Goal: Feedback & Contribution: Contribute content

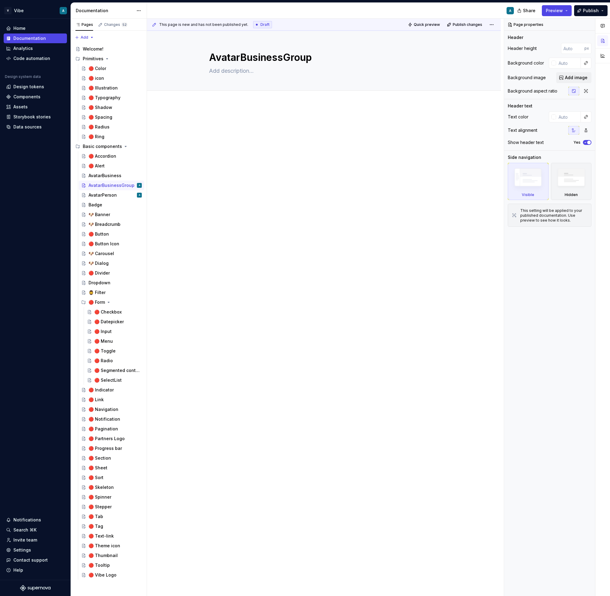
type textarea "*"
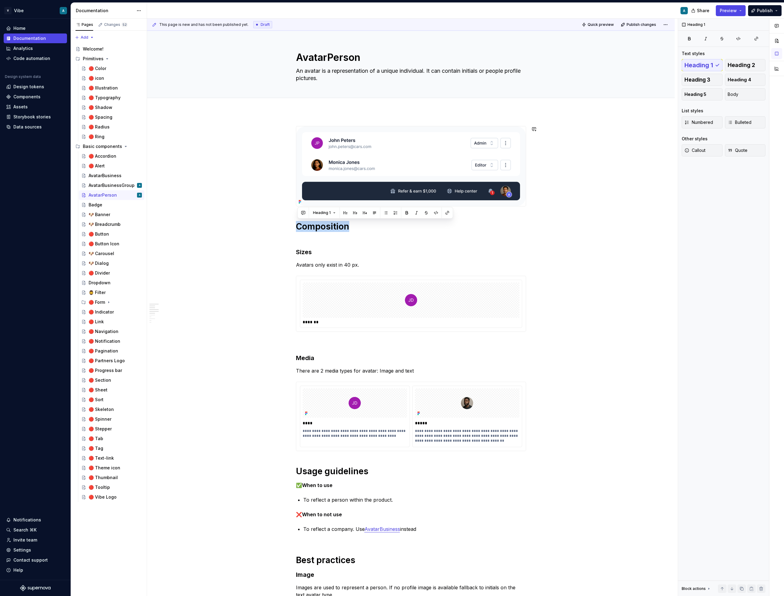
scroll to position [0, 0]
click at [331, 288] on div at bounding box center [411, 299] width 217 height 35
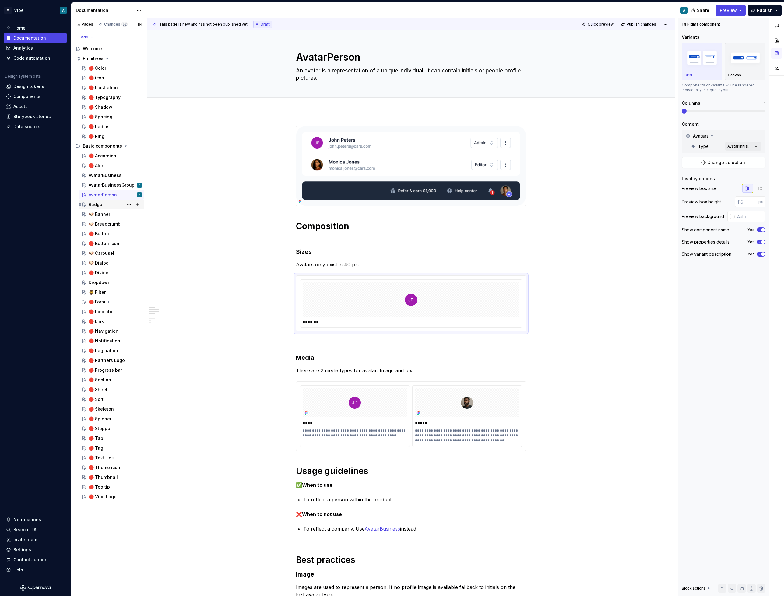
click at [92, 203] on div "Badge" at bounding box center [96, 205] width 14 height 6
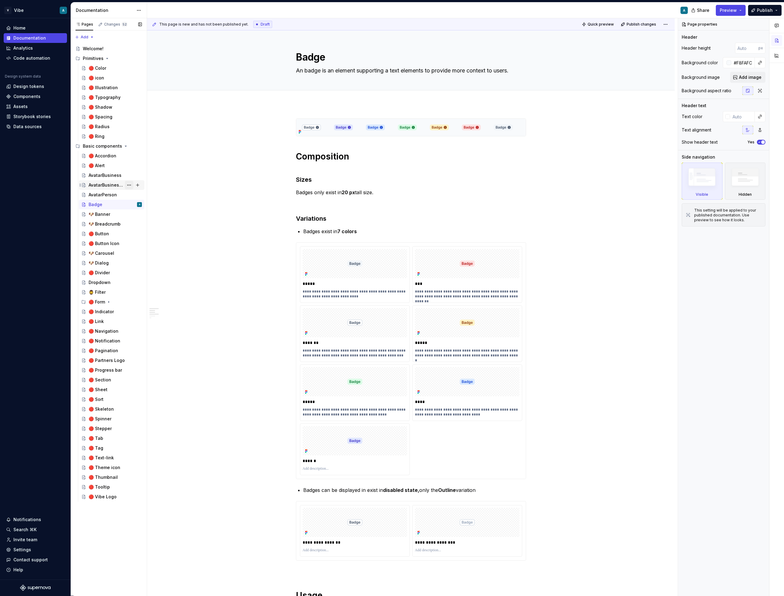
click at [128, 184] on button "Page tree" at bounding box center [129, 185] width 9 height 9
click at [160, 282] on div "Delete page" at bounding box center [166, 284] width 60 height 6
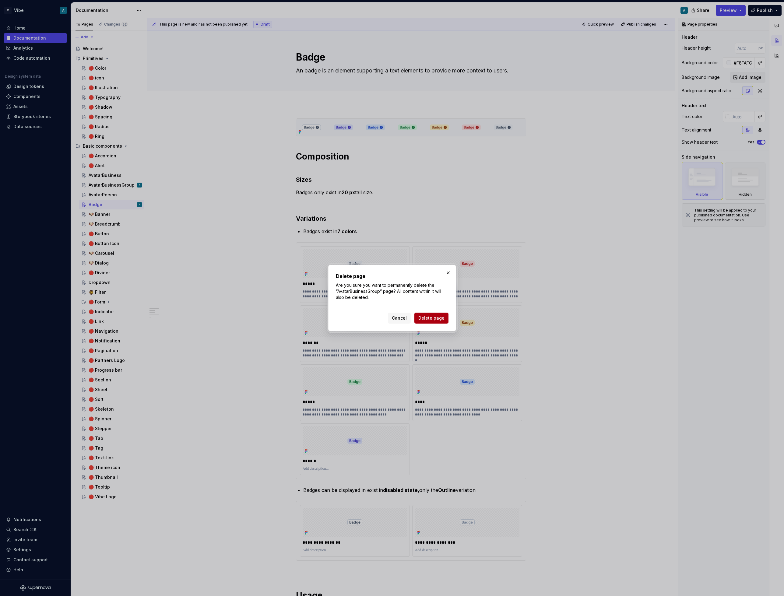
click at [431, 323] on button "Delete page" at bounding box center [431, 318] width 34 height 11
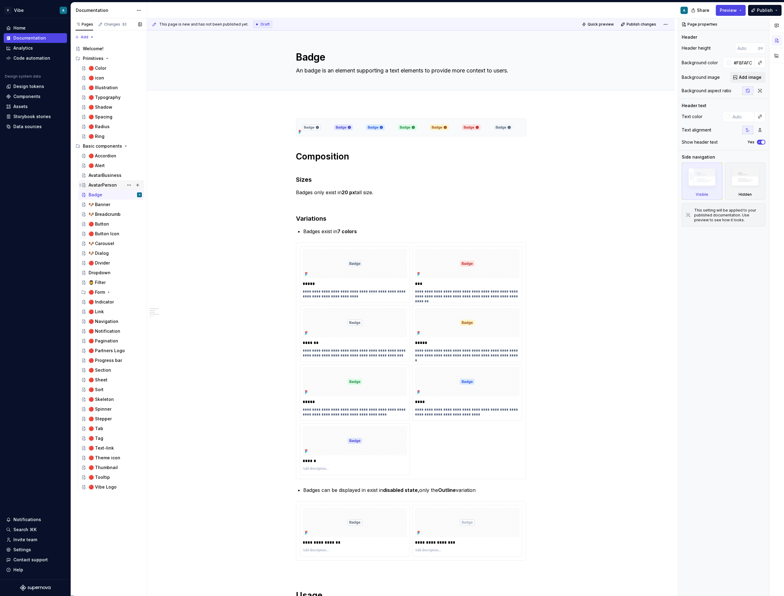
click at [105, 188] on div "AvatarPerson" at bounding box center [115, 185] width 53 height 9
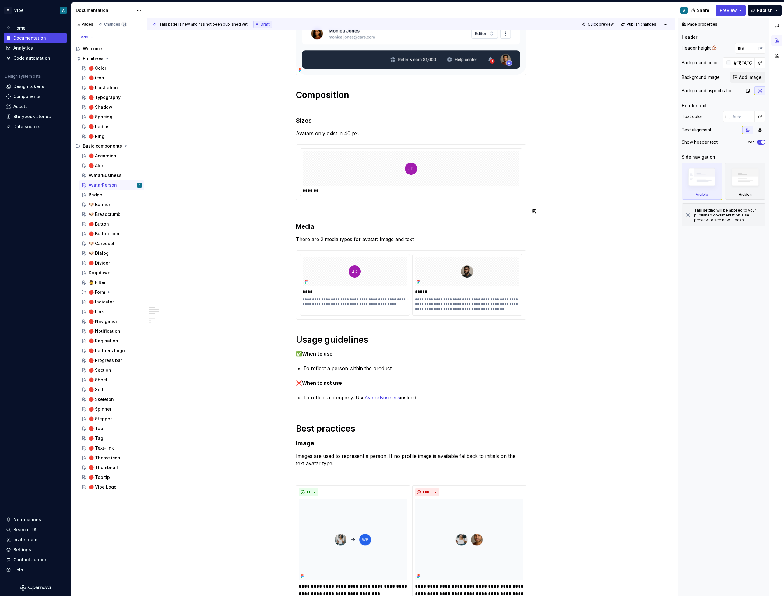
scroll to position [133, 0]
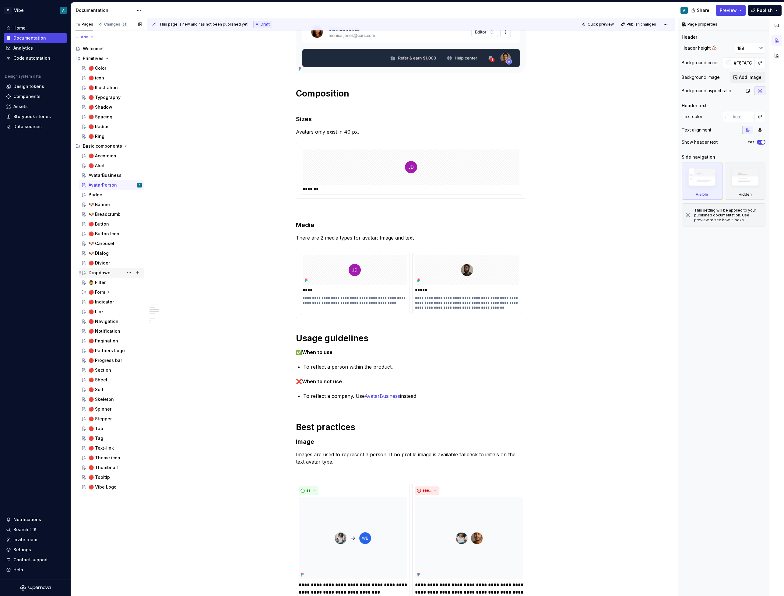
click at [103, 272] on div "Dropdown" at bounding box center [100, 273] width 22 height 6
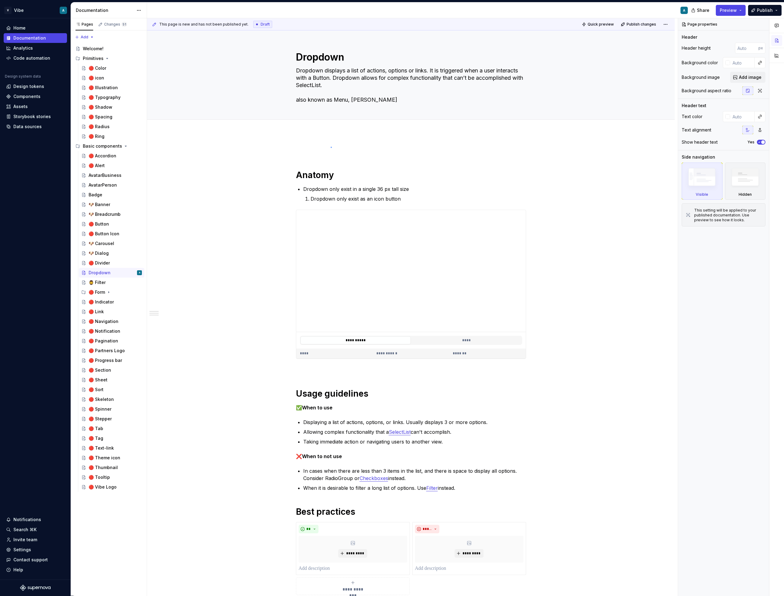
click at [331, 147] on div "**********" at bounding box center [412, 307] width 531 height 578
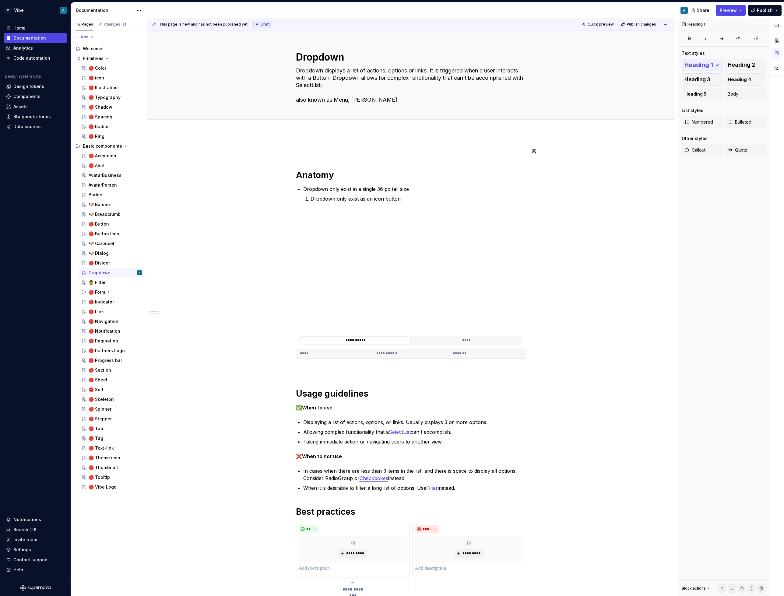
click at [315, 157] on div "**********" at bounding box center [411, 371] width 230 height 447
click at [315, 152] on p at bounding box center [411, 151] width 230 height 7
click at [325, 175] on h1 "Anatomy" at bounding box center [411, 175] width 230 height 11
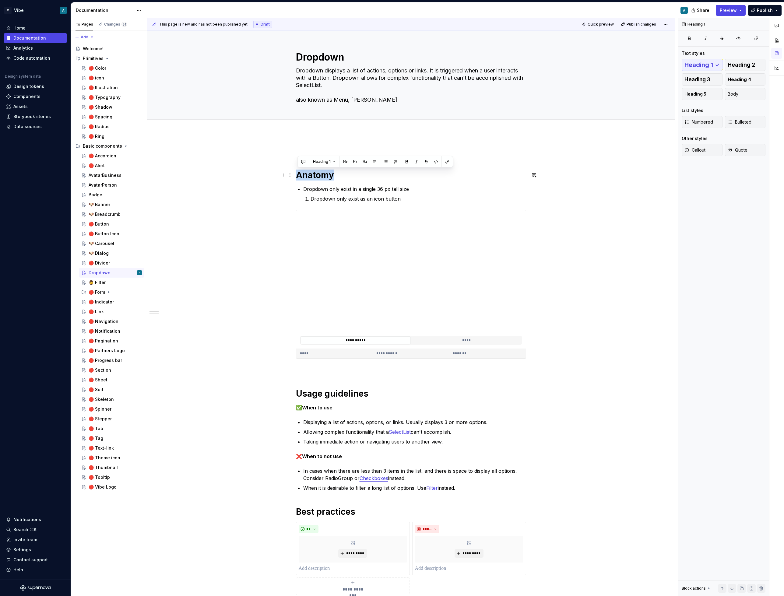
copy h1 "Anatomy"
click at [103, 192] on div "Badge" at bounding box center [115, 195] width 53 height 9
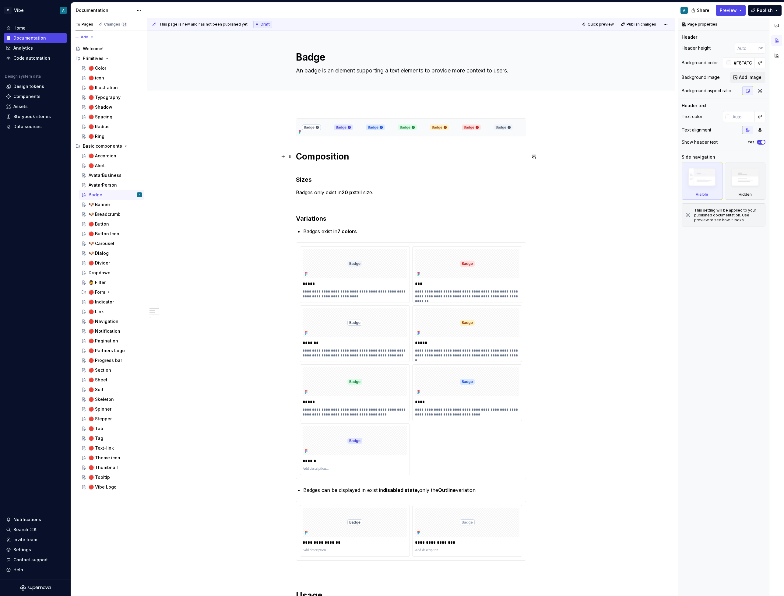
click at [310, 156] on h1 "Composition" at bounding box center [411, 156] width 230 height 11
type textarea "*"
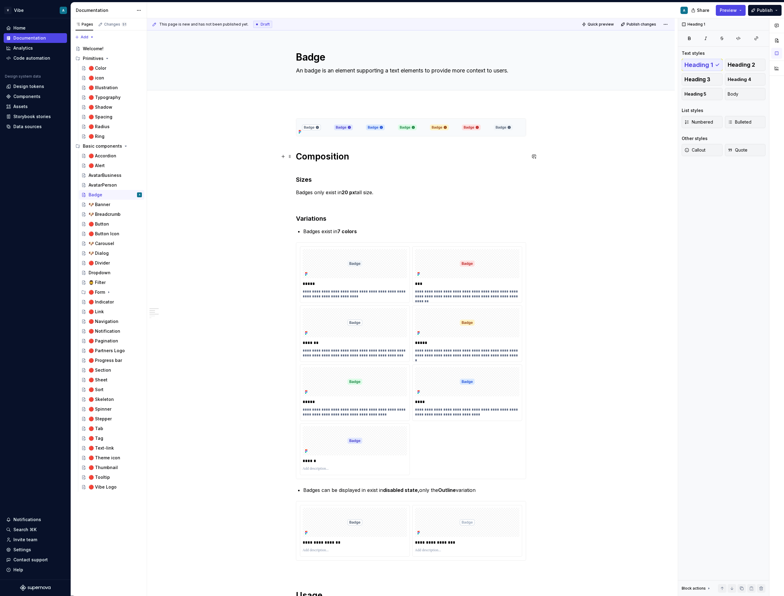
click at [310, 156] on h1 "Composition" at bounding box center [411, 156] width 230 height 11
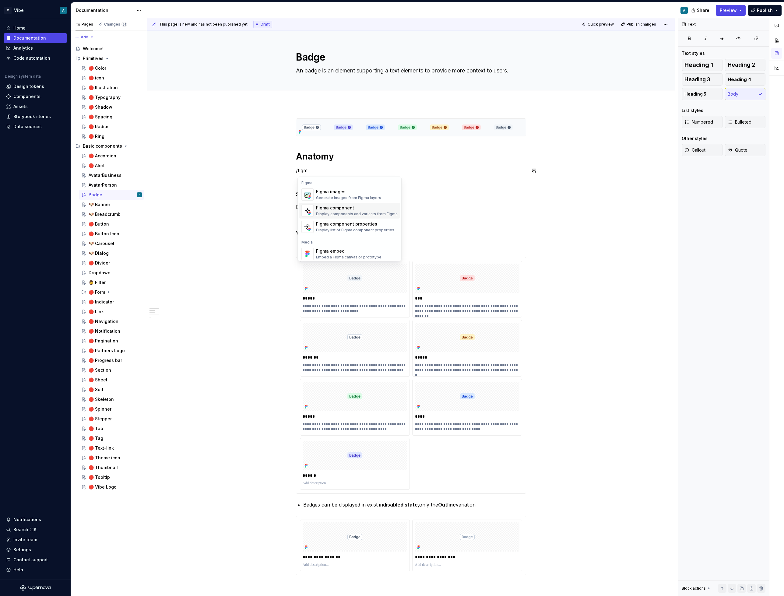
click at [346, 211] on div "Figma component" at bounding box center [357, 208] width 82 height 6
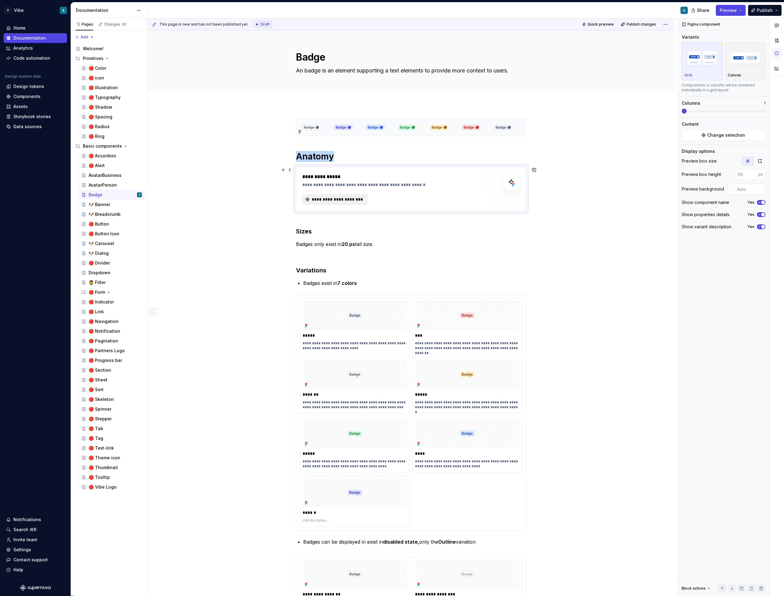
click at [344, 199] on span "**********" at bounding box center [337, 199] width 53 height 6
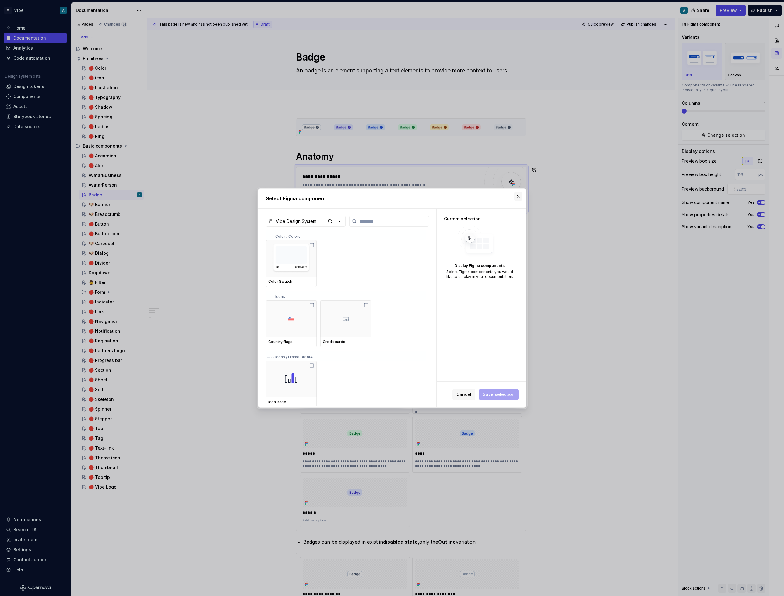
click at [517, 196] on button "button" at bounding box center [518, 196] width 9 height 9
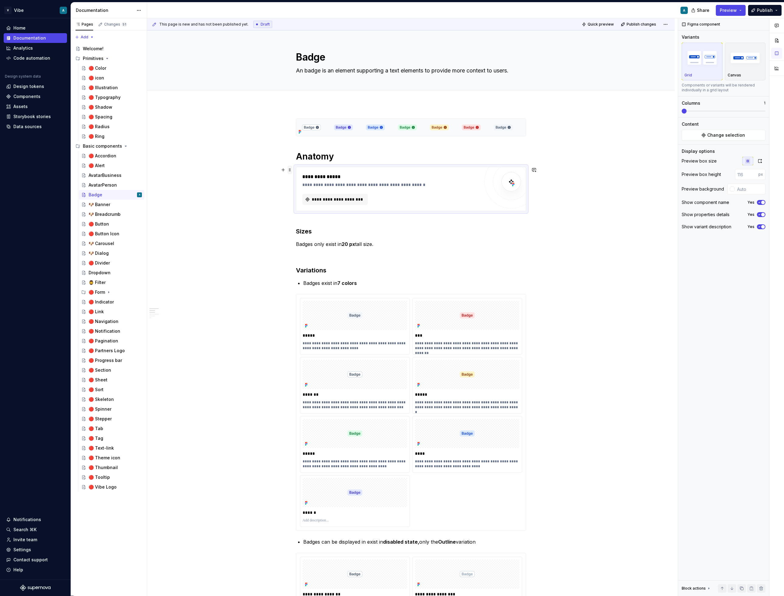
click at [289, 171] on span at bounding box center [289, 170] width 5 height 9
click at [308, 224] on div "Delete" at bounding box center [320, 224] width 40 height 6
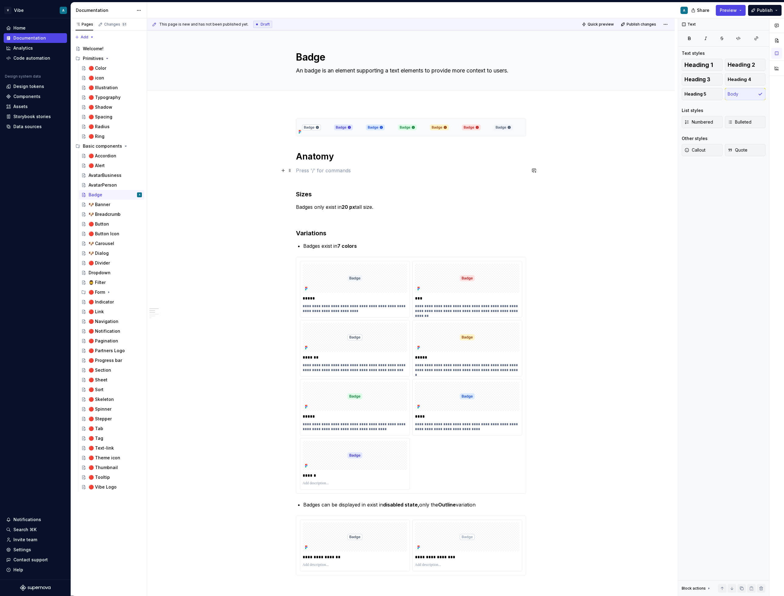
click at [308, 171] on p at bounding box center [411, 170] width 230 height 7
click at [344, 198] on div "Display an image or Figma image" at bounding box center [346, 197] width 60 height 5
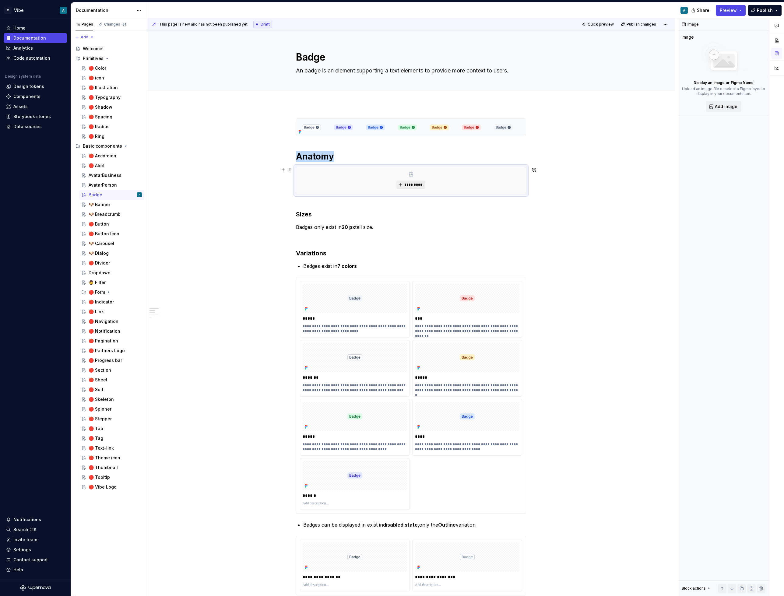
click at [419, 183] on span "*********" at bounding box center [413, 184] width 19 height 5
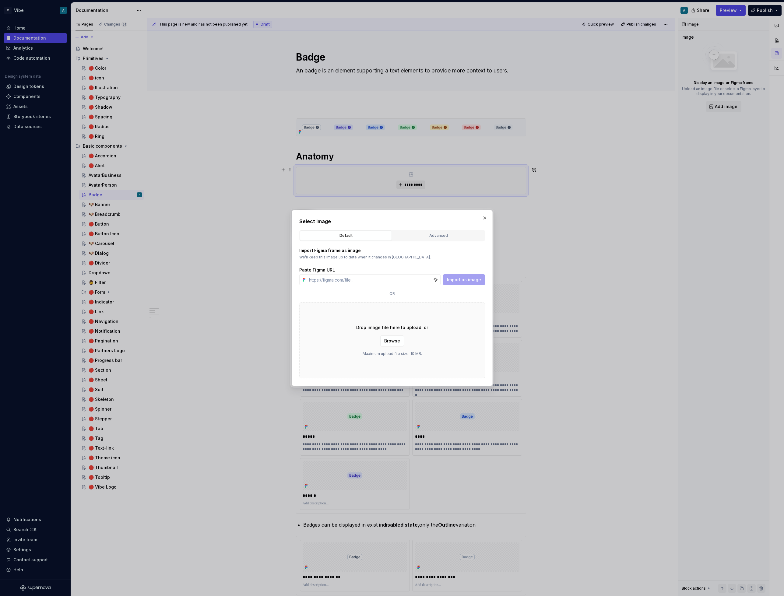
type textarea "*"
click at [442, 238] on div "Advanced" at bounding box center [439, 236] width 88 height 6
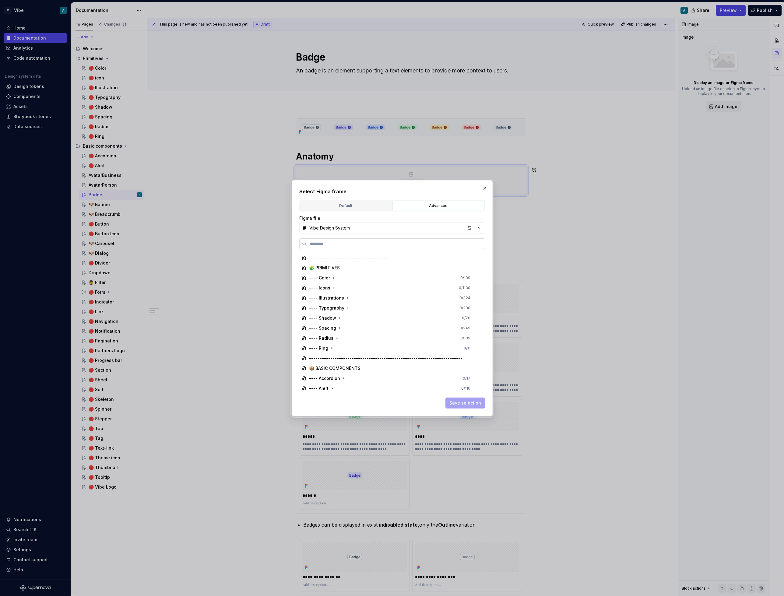
click at [338, 245] on input "search" at bounding box center [396, 244] width 178 height 6
type input "**"
click at [468, 229] on div "button" at bounding box center [469, 228] width 9 height 9
type textarea "*"
click at [336, 238] on label at bounding box center [392, 243] width 186 height 11
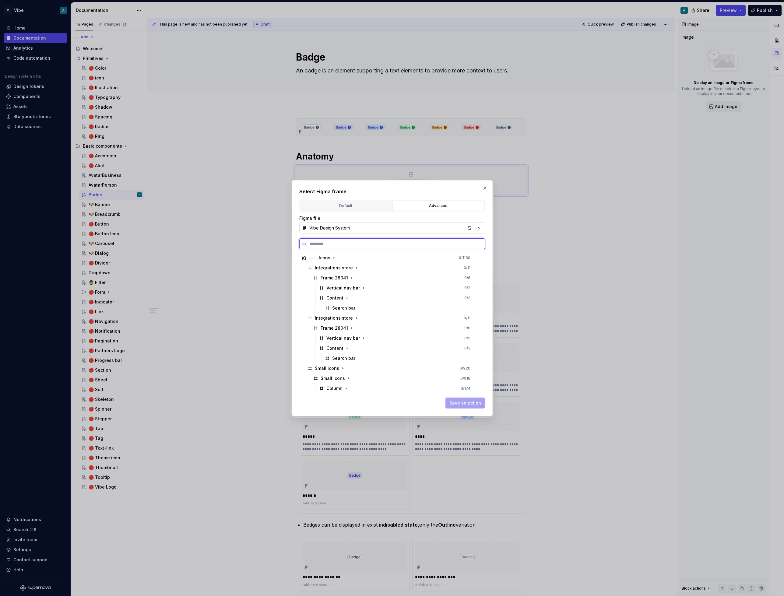
click at [336, 241] on input "search" at bounding box center [396, 244] width 178 height 6
type input "**********"
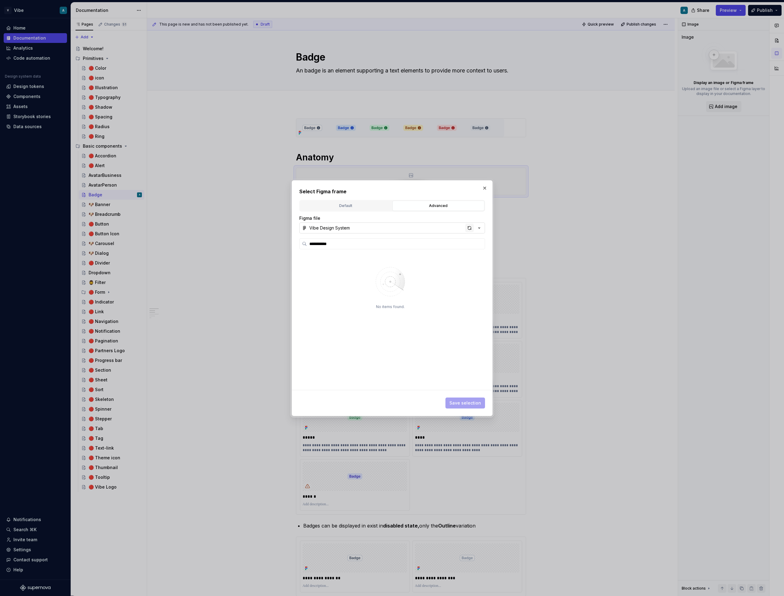
click at [469, 227] on div "button" at bounding box center [469, 228] width 9 height 9
type textarea "*"
type input "*"
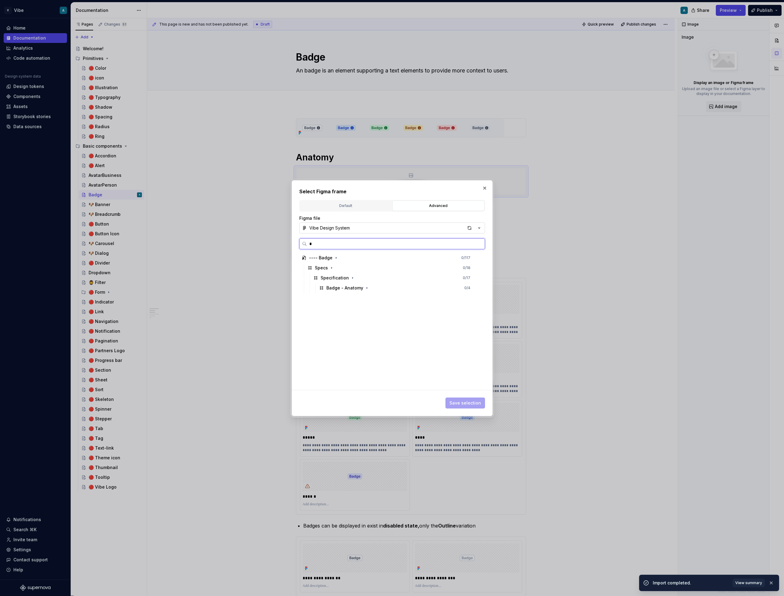
type textarea "*"
type input "**"
type textarea "*"
type input "**********"
click at [468, 285] on div "Badge - [PERSON_NAME] 0 / 4" at bounding box center [398, 288] width 163 height 10
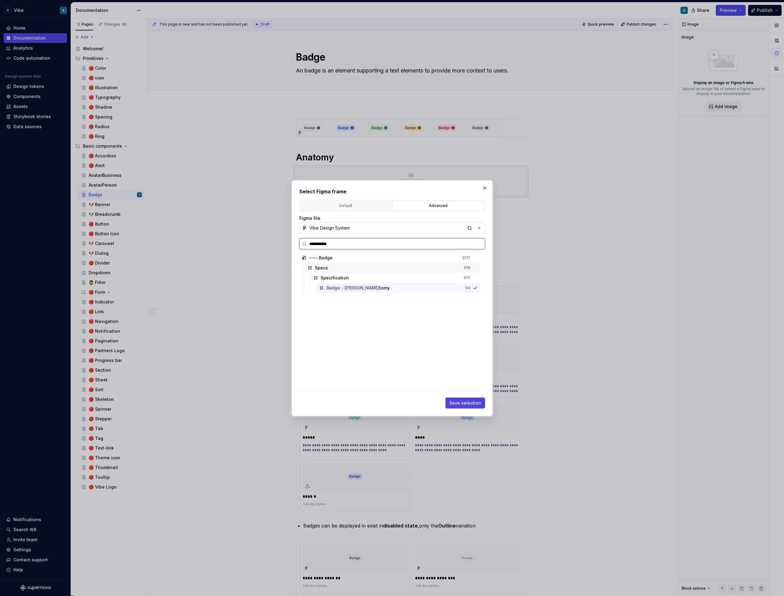
click at [326, 267] on div "Specs" at bounding box center [321, 268] width 13 height 6
click at [343, 286] on mark "Badge - [PERSON_NAME]" at bounding box center [352, 287] width 53 height 5
click at [469, 405] on span "Save selection" at bounding box center [465, 403] width 32 height 6
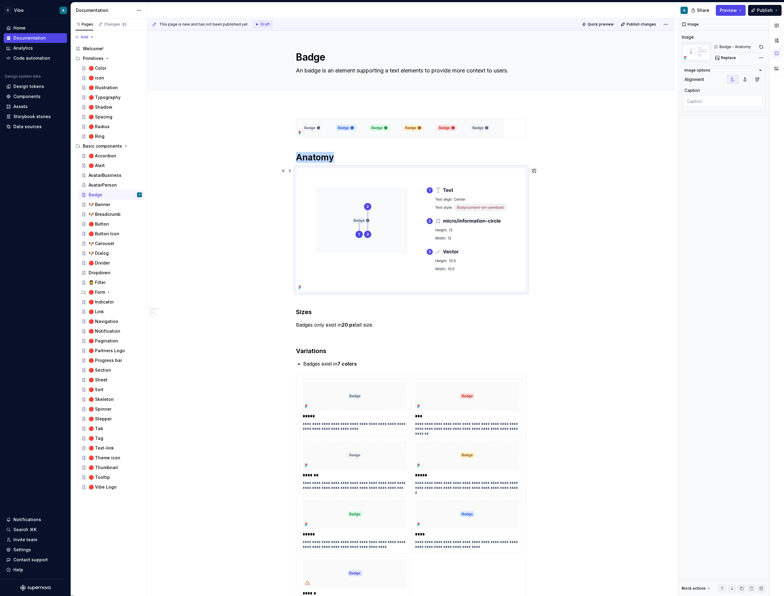
click at [442, 201] on img at bounding box center [411, 230] width 230 height 124
click at [760, 47] on button "button" at bounding box center [761, 47] width 9 height 9
click at [760, 61] on div "Comments Open comments No comments yet Select ‘Comment’ from the block context …" at bounding box center [731, 307] width 106 height 578
click at [715, 121] on div "Remove image" at bounding box center [726, 123] width 70 height 6
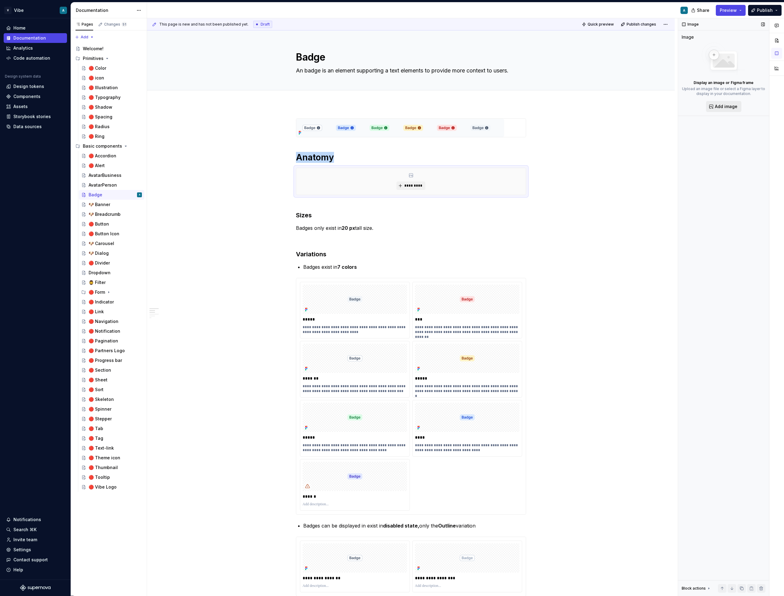
click at [720, 108] on span "Add image" at bounding box center [726, 106] width 23 height 6
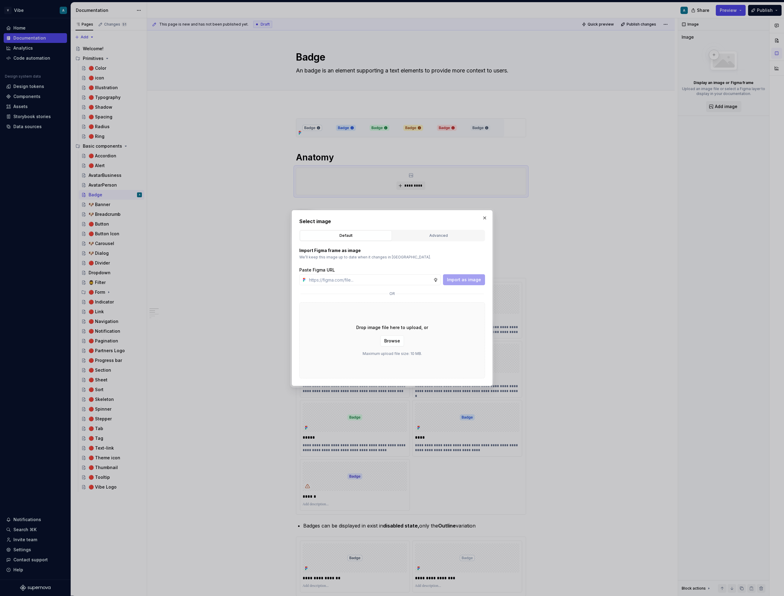
click at [445, 241] on div "Default Advanced" at bounding box center [392, 236] width 186 height 12
click at [442, 238] on div "Advanced" at bounding box center [439, 236] width 88 height 6
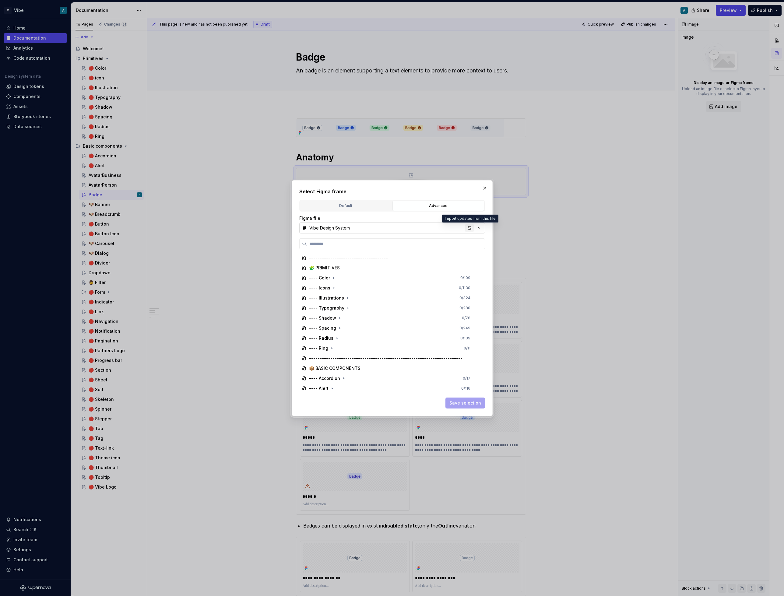
click at [470, 226] on div "button" at bounding box center [469, 228] width 9 height 9
click at [472, 226] on div "button" at bounding box center [469, 228] width 9 height 9
click at [361, 245] on input "search" at bounding box center [396, 244] width 178 height 6
type textarea "*"
paste input "**********"
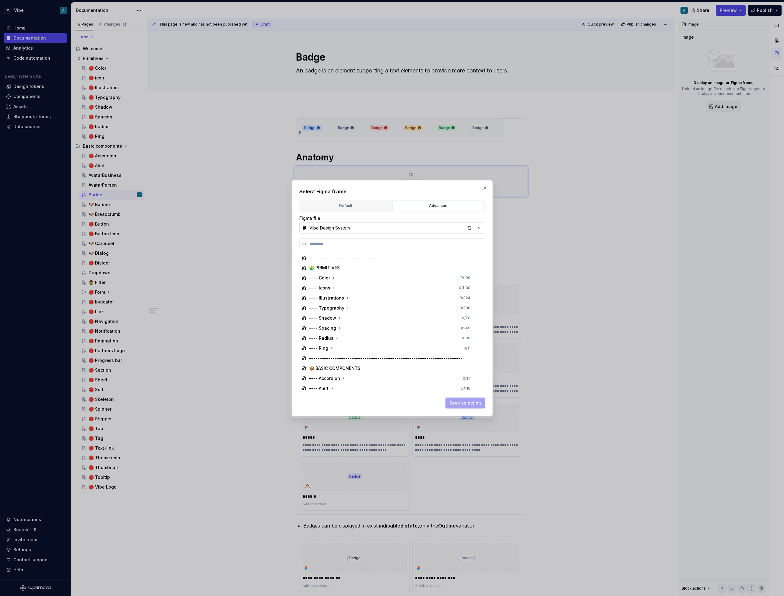
type input "**********"
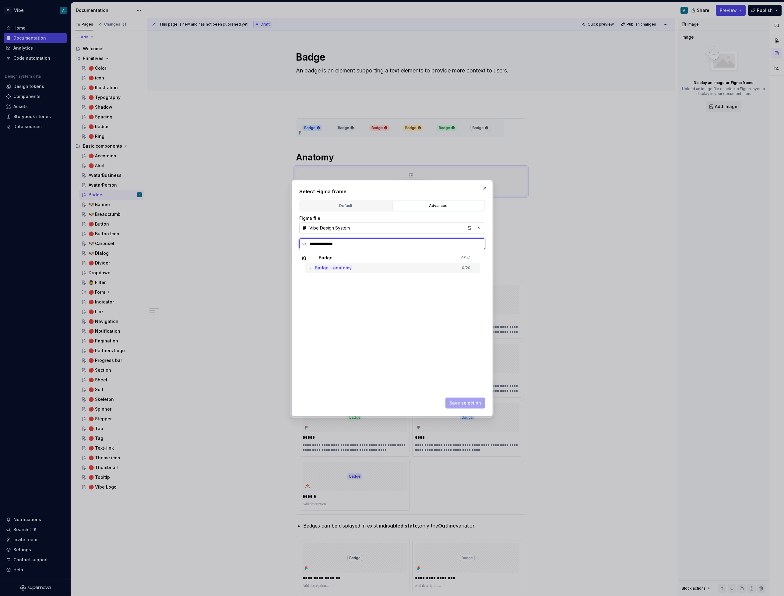
click at [348, 266] on mark "Badge - anatomy" at bounding box center [333, 267] width 37 height 5
click at [470, 405] on span "Save selection" at bounding box center [465, 403] width 32 height 6
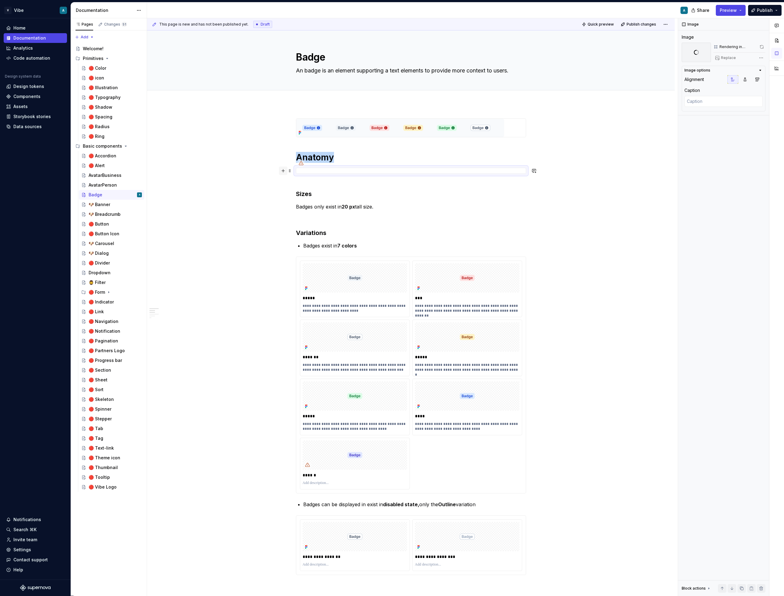
click at [287, 172] on button "button" at bounding box center [283, 171] width 9 height 9
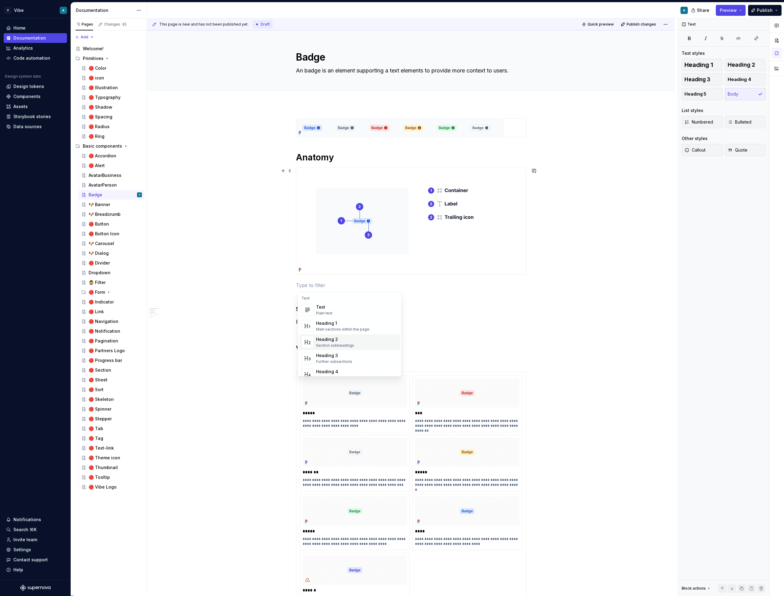
click at [482, 175] on img at bounding box center [405, 221] width 218 height 106
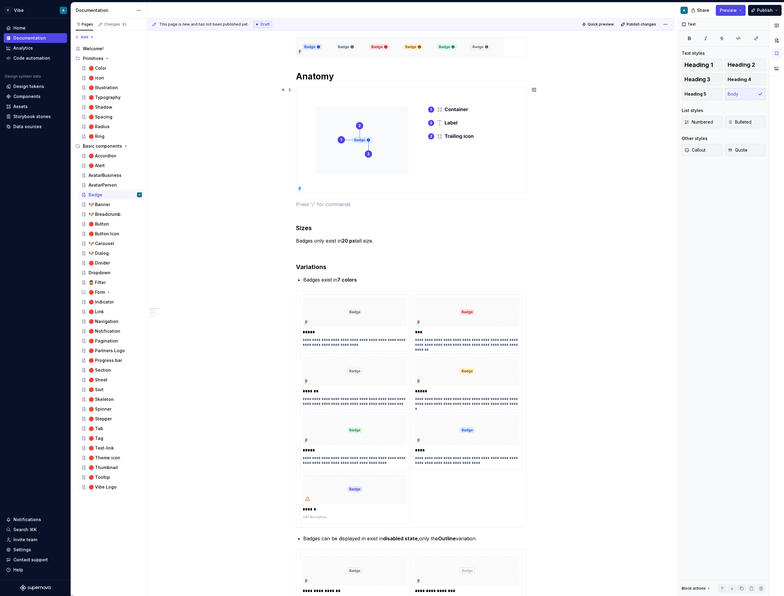
scroll to position [44, 0]
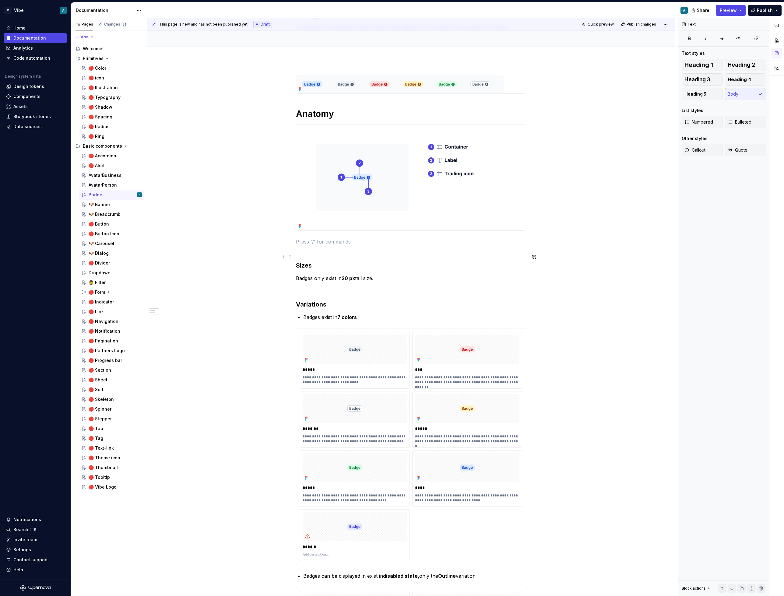
click at [297, 267] on h3 "Sizes" at bounding box center [411, 261] width 230 height 17
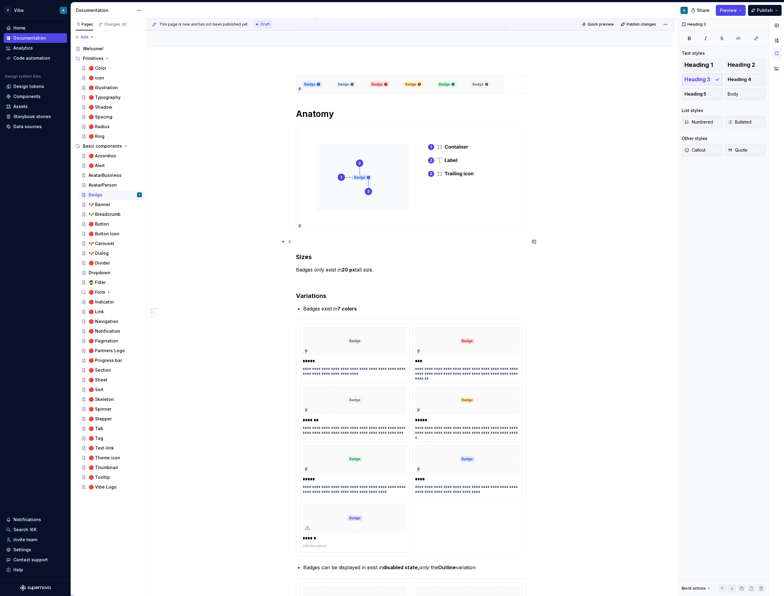
click at [318, 244] on p at bounding box center [411, 241] width 230 height 7
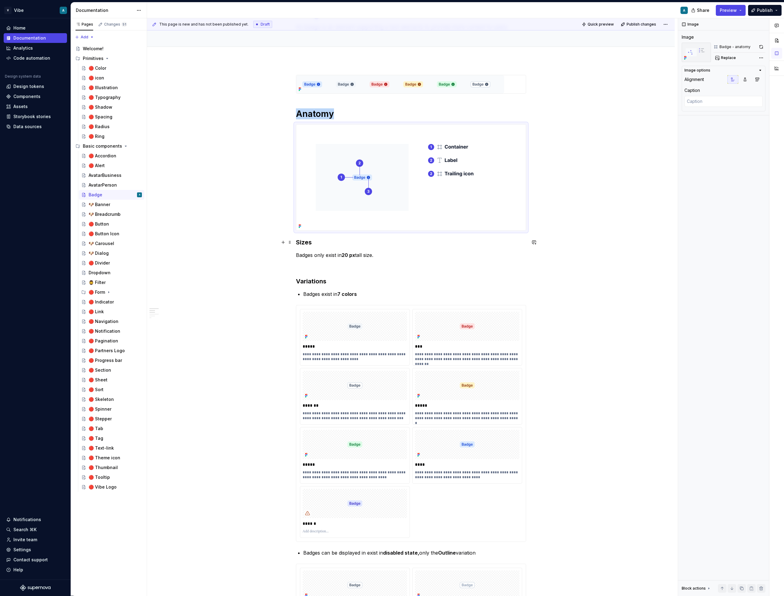
click at [297, 244] on h3 "Sizes" at bounding box center [411, 242] width 230 height 9
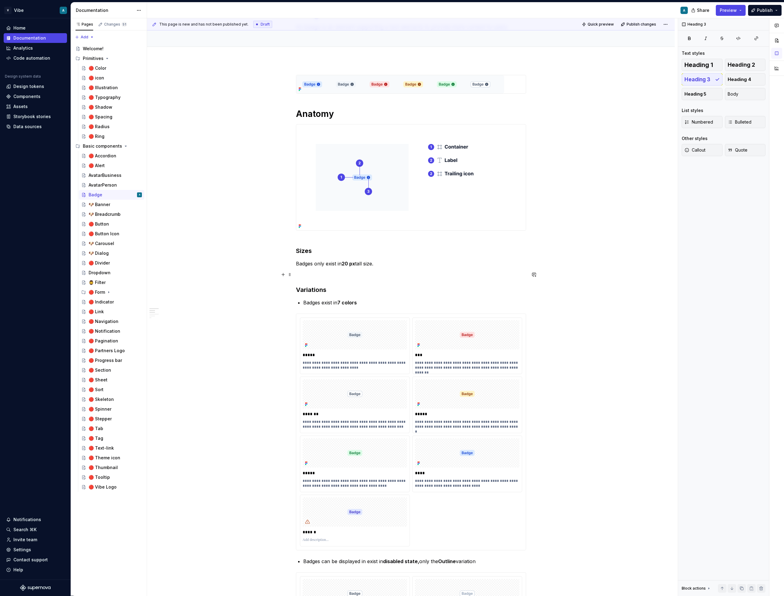
click at [411, 274] on p at bounding box center [411, 274] width 230 height 7
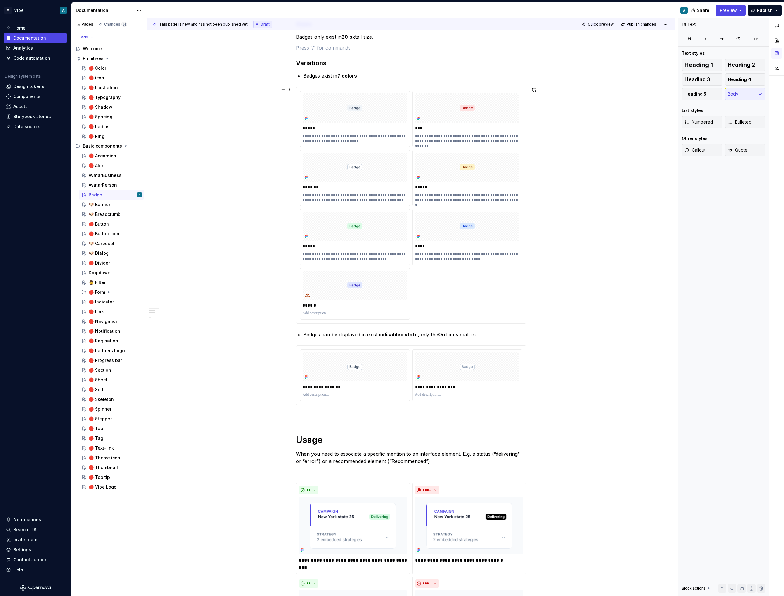
scroll to position [310, 0]
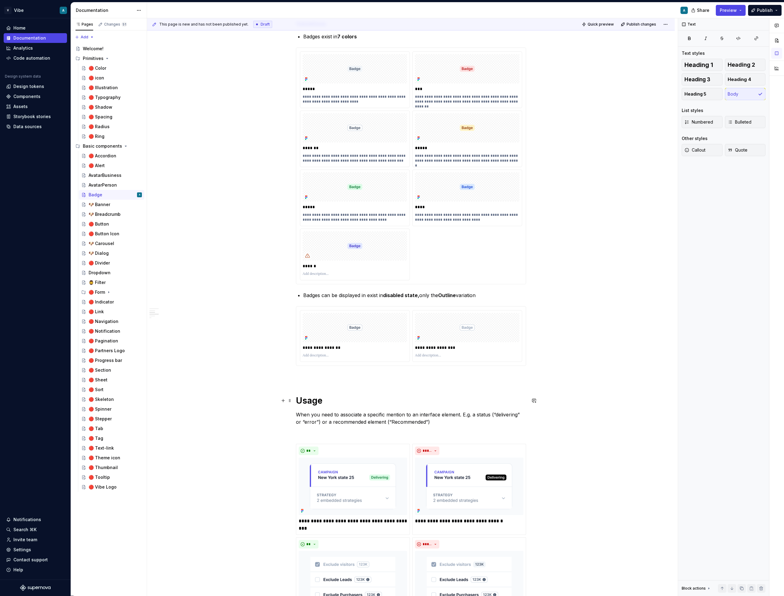
click at [336, 397] on h1 "Usage" at bounding box center [411, 400] width 230 height 11
click at [484, 401] on h1 "Usage guidelines" at bounding box center [411, 400] width 230 height 11
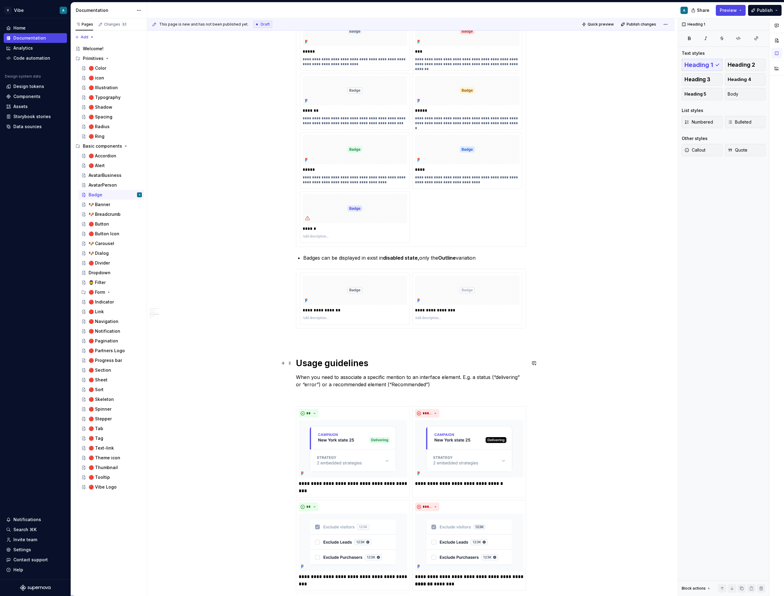
click at [375, 363] on h1 "Usage guidelines" at bounding box center [411, 363] width 230 height 11
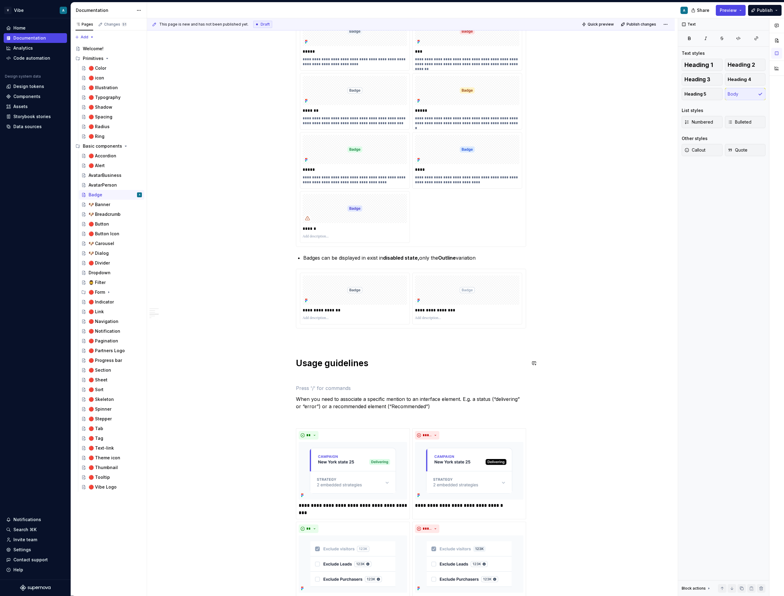
click at [396, 360] on h1 "Usage guidelines" at bounding box center [411, 363] width 230 height 11
click at [442, 408] on p "When you need to associate a specific mention to an interface element. E.g. a s…" at bounding box center [411, 402] width 230 height 15
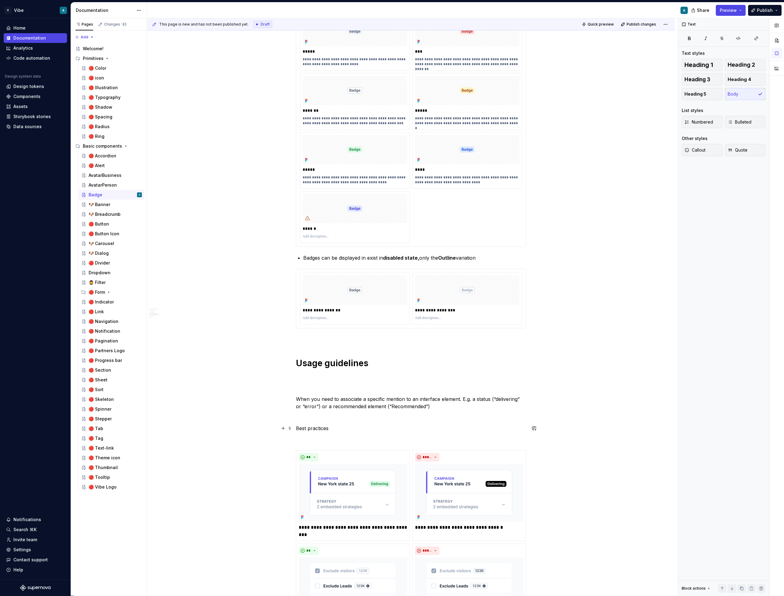
click at [321, 426] on p "Best practices" at bounding box center [411, 428] width 230 height 7
click at [708, 63] on span "Heading 1" at bounding box center [698, 65] width 29 height 6
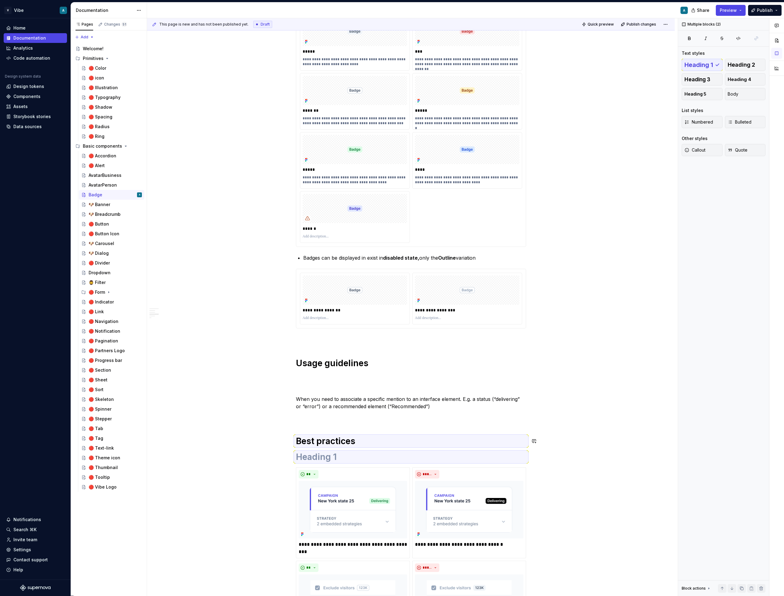
click at [381, 422] on div "**********" at bounding box center [411, 347] width 230 height 1152
click at [337, 456] on h1 at bounding box center [411, 456] width 230 height 11
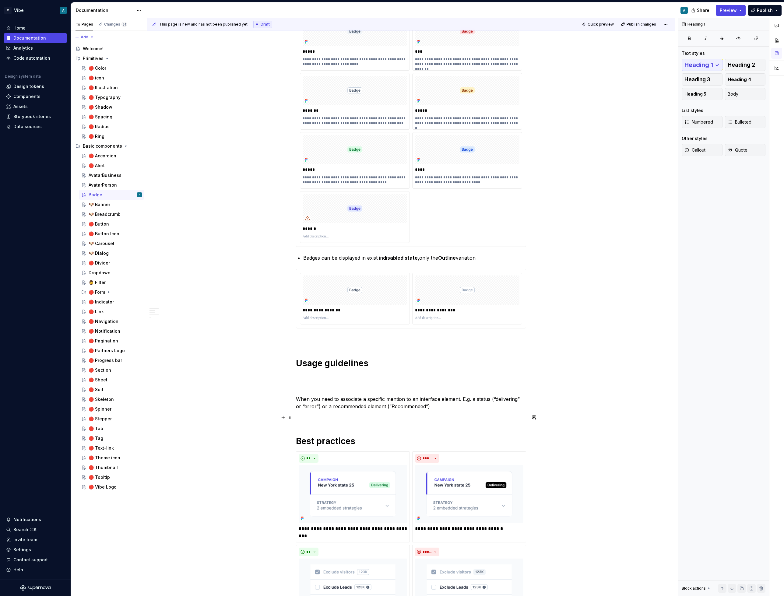
click at [404, 414] on p at bounding box center [411, 417] width 230 height 7
click at [107, 272] on div "Dropdown" at bounding box center [100, 273] width 22 height 6
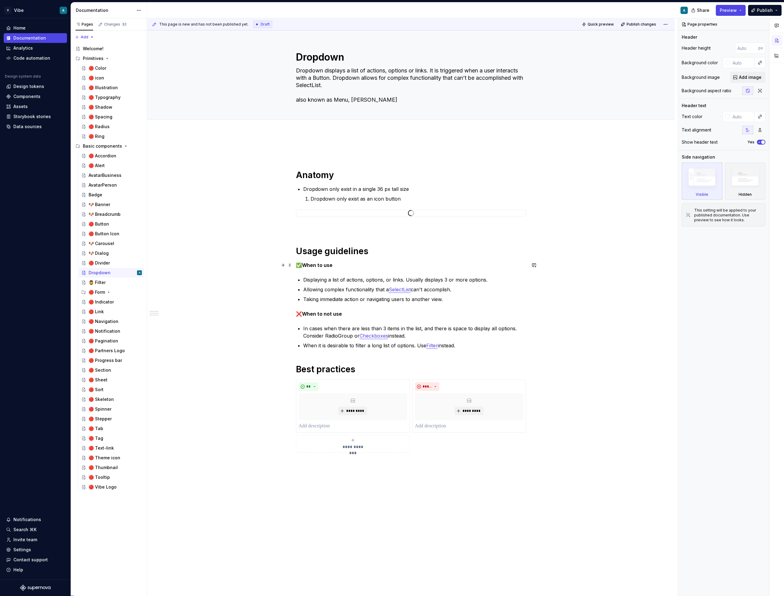
type textarea "*"
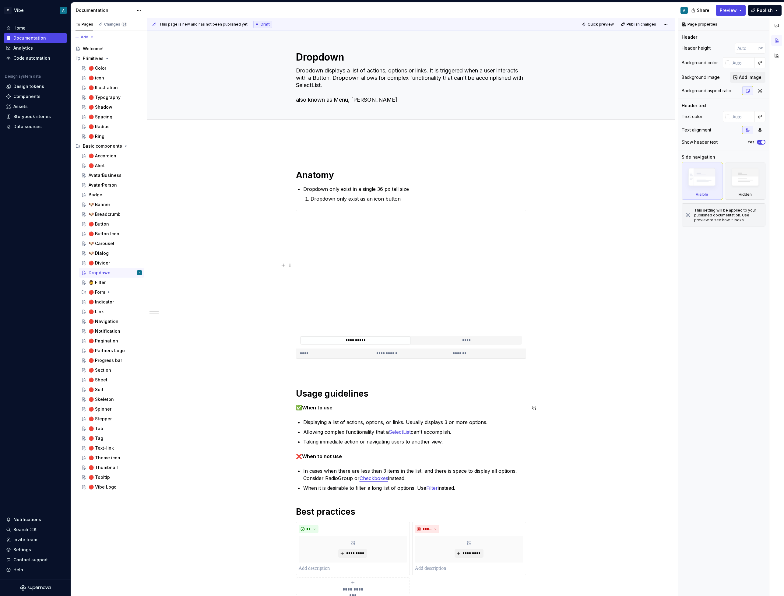
scroll to position [108, 0]
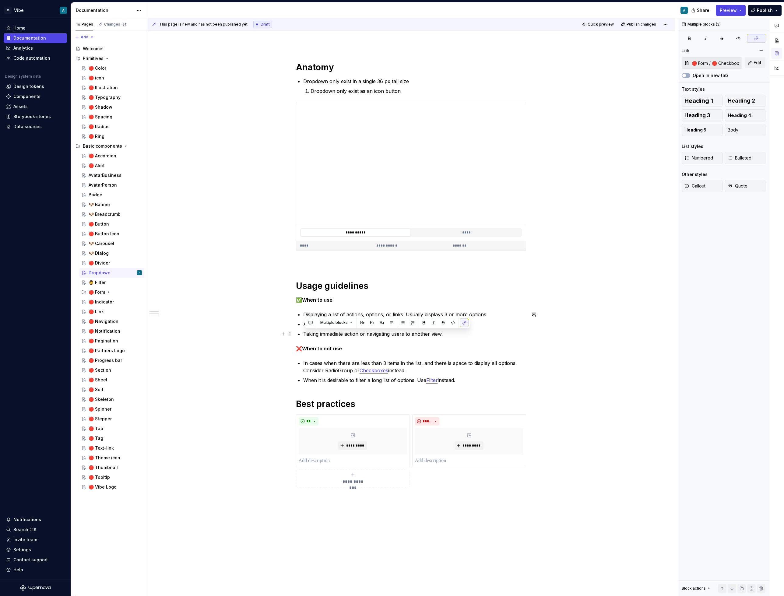
type input "🔴 Form / 🔴 SelectList"
drag, startPoint x: 469, startPoint y: 380, endPoint x: 286, endPoint y: 292, distance: 204.1
click at [286, 292] on div "**********" at bounding box center [411, 349] width 528 height 648
copy div "✅ When to use Displaying a list of actions, options, or links. Usually displays…"
click at [103, 197] on div "Badge" at bounding box center [115, 195] width 53 height 9
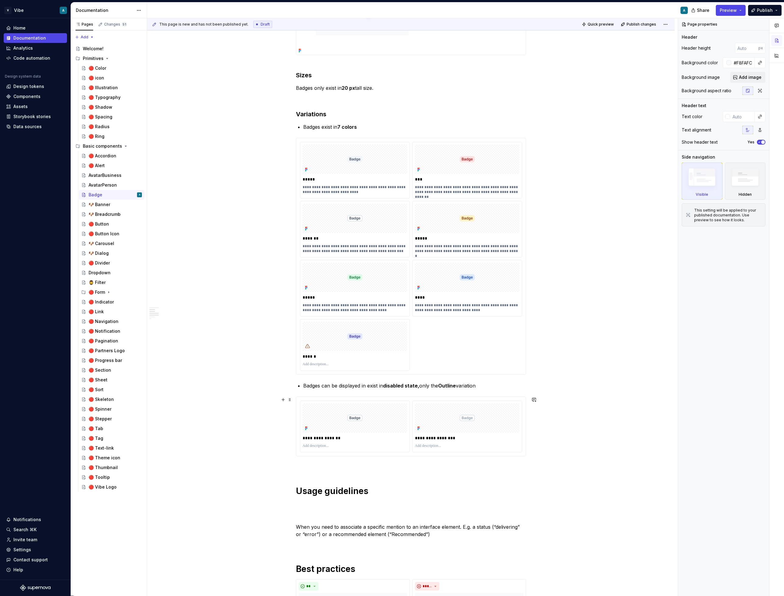
scroll to position [221, 0]
click at [315, 503] on p at bounding box center [411, 503] width 230 height 7
type textarea "*"
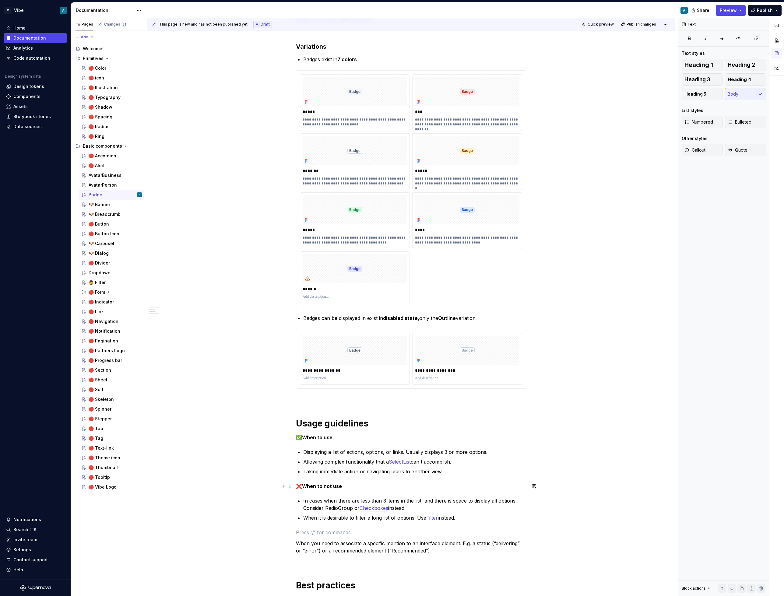
scroll to position [321, 0]
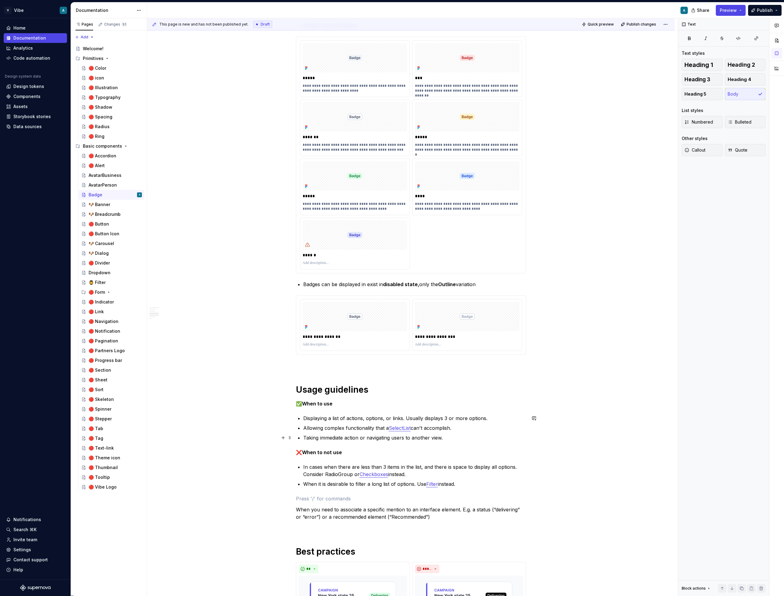
click at [458, 436] on p "Taking immediate action or navigating users to another view." at bounding box center [414, 437] width 223 height 7
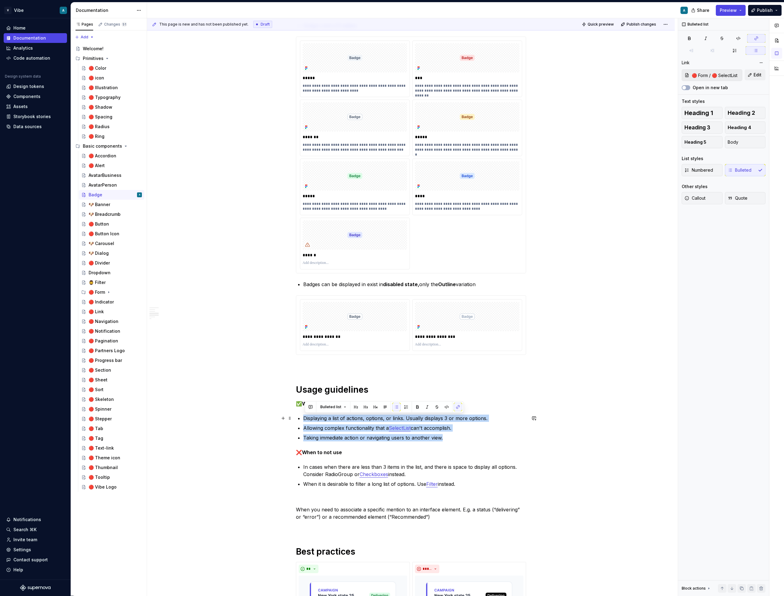
drag, startPoint x: 451, startPoint y: 440, endPoint x: 304, endPoint y: 419, distance: 147.6
click at [304, 419] on ul "Displaying a list of actions, options, or links. Usually displays 3 or more opt…" at bounding box center [414, 428] width 223 height 27
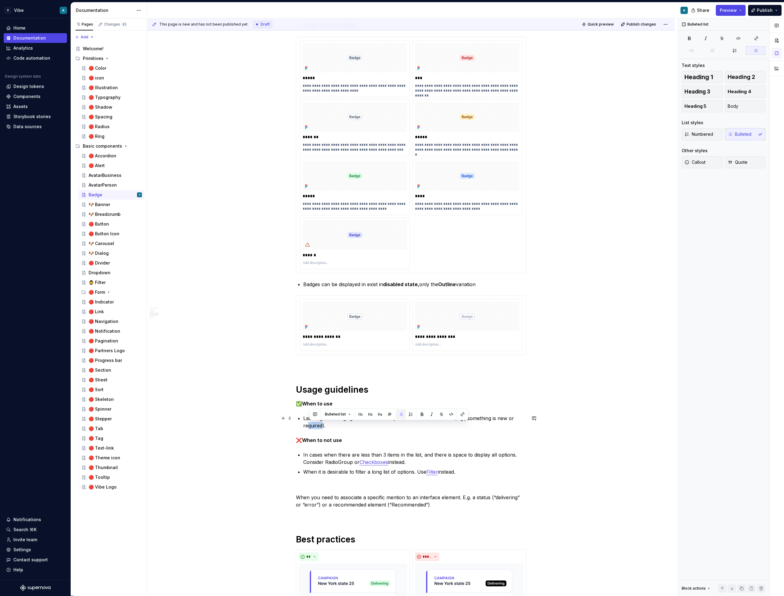
drag, startPoint x: 323, startPoint y: 427, endPoint x: 310, endPoint y: 426, distance: 13.7
click at [310, 426] on p "Labeling and bringing awareness to a specific element or feature (e.g., somethi…" at bounding box center [414, 422] width 223 height 15
click at [514, 419] on p "Labeling and bringing awareness to a specific element or feature (e.g., somethi…" at bounding box center [414, 422] width 223 height 15
click at [470, 462] on p "In cases when there are less than 3 items in the list, and there is space to di…" at bounding box center [414, 458] width 223 height 15
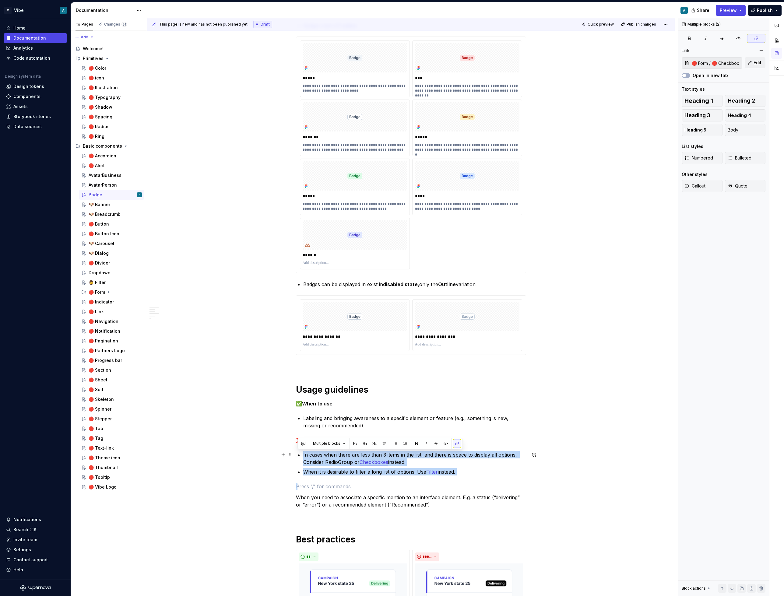
drag, startPoint x: 466, startPoint y: 476, endPoint x: 300, endPoint y: 458, distance: 166.9
click at [300, 458] on div "**********" at bounding box center [411, 402] width 230 height 1208
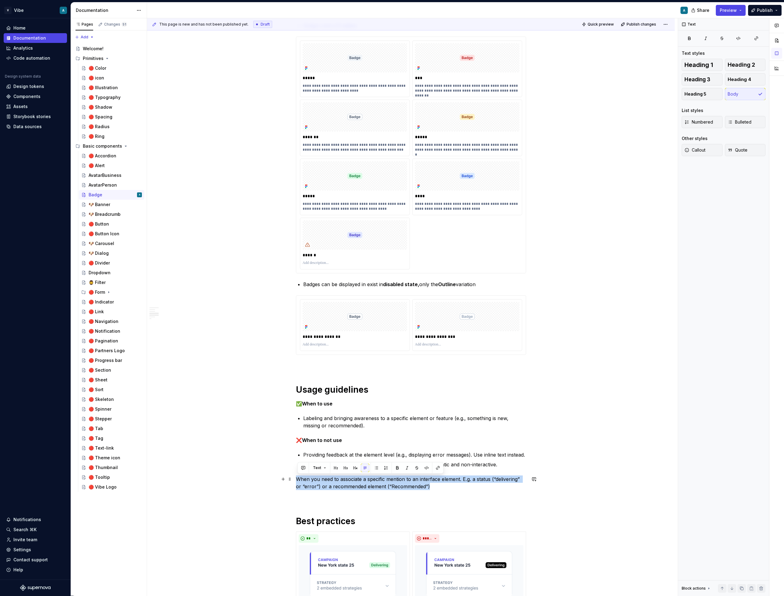
drag, startPoint x: 438, startPoint y: 490, endPoint x: 278, endPoint y: 476, distance: 160.4
click at [278, 476] on div "**********" at bounding box center [411, 478] width 528 height 1390
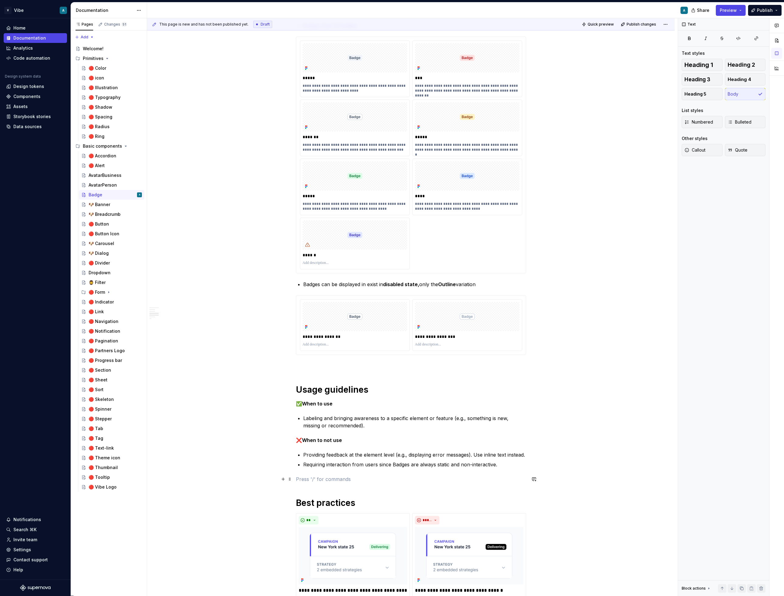
click at [362, 477] on p at bounding box center [411, 478] width 230 height 7
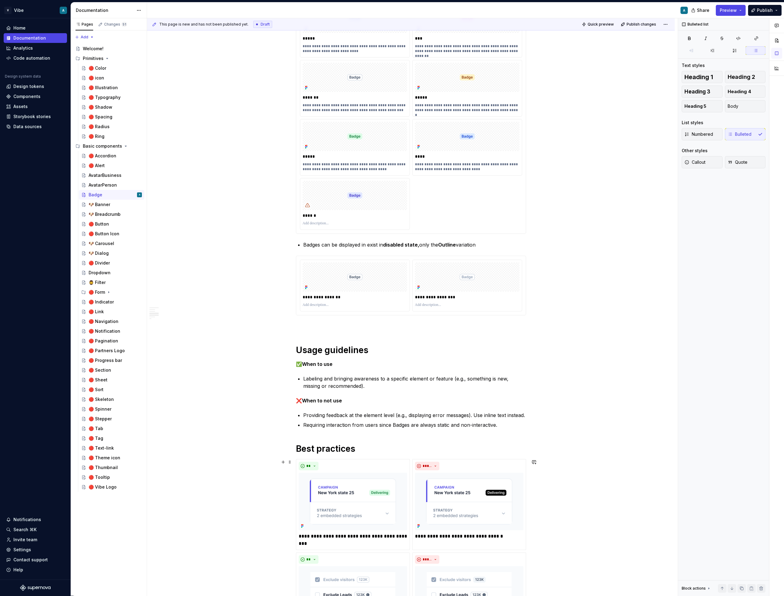
scroll to position [361, 0]
click at [519, 413] on p "Providing feedback at the element level (e.g., displaying error messages). Use …" at bounding box center [414, 414] width 223 height 7
drag, startPoint x: 486, startPoint y: 414, endPoint x: 509, endPoint y: 414, distance: 23.7
click at [509, 414] on p "Providing feedback at the element level (e.g., displaying error messages). Use …" at bounding box center [414, 414] width 223 height 7
drag, startPoint x: 496, startPoint y: 414, endPoint x: 485, endPoint y: 413, distance: 10.4
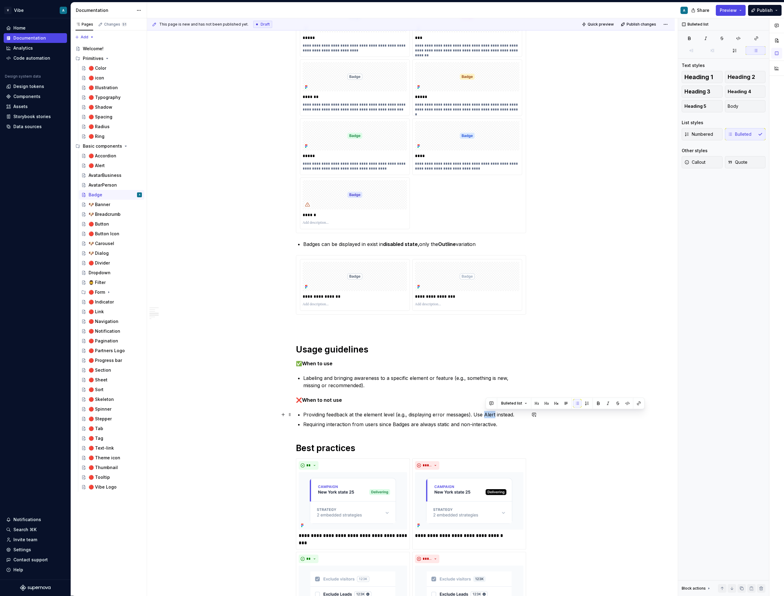
click at [485, 413] on p "Providing feedback at the element level (e.g., displaying error messages). Use …" at bounding box center [414, 414] width 223 height 7
click at [635, 405] on button "button" at bounding box center [638, 403] width 9 height 9
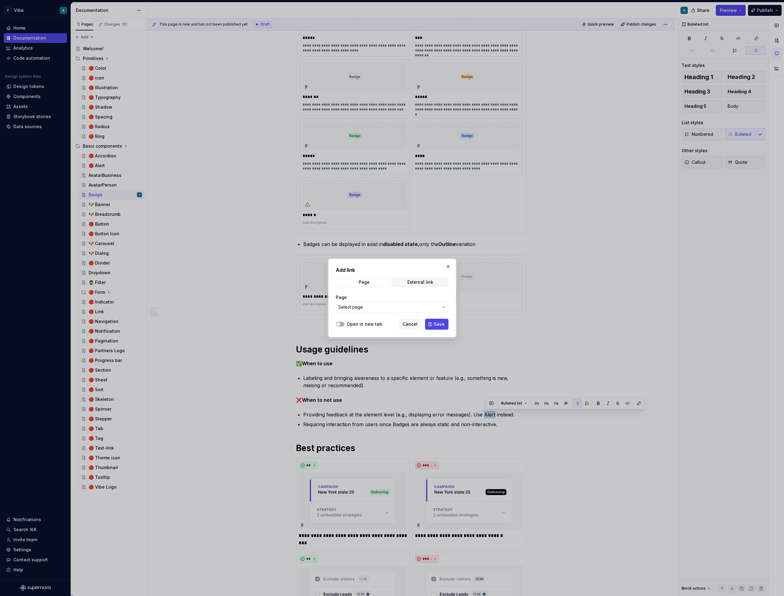
click at [373, 305] on span "Select page" at bounding box center [388, 307] width 100 height 6
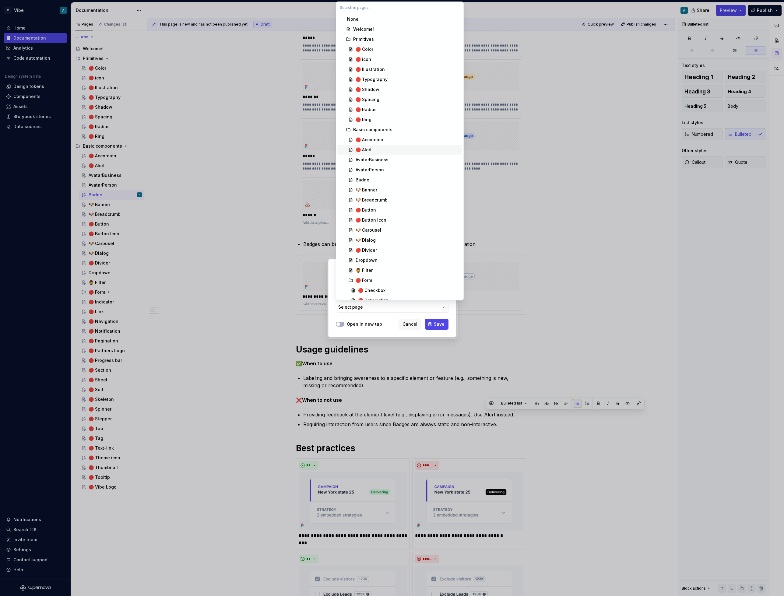
click at [376, 152] on div "🔴 Alert" at bounding box center [408, 150] width 104 height 6
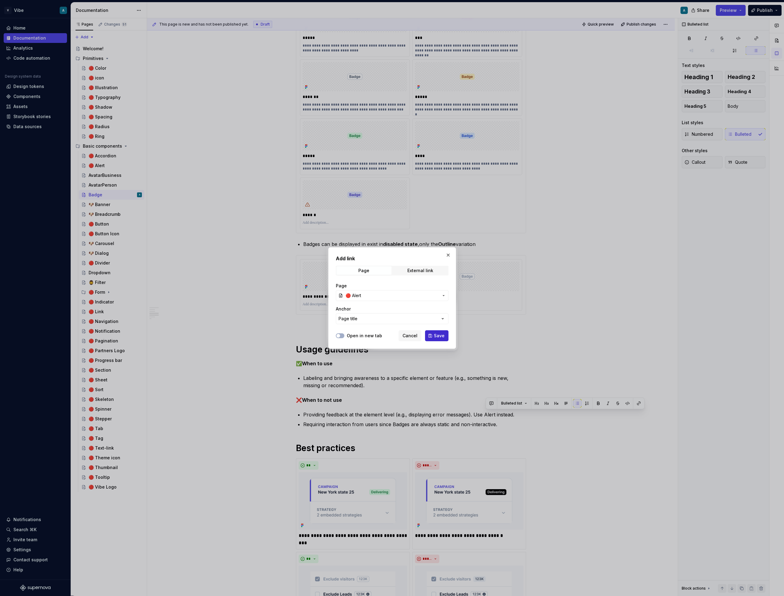
click at [437, 336] on span "Save" at bounding box center [439, 336] width 11 height 6
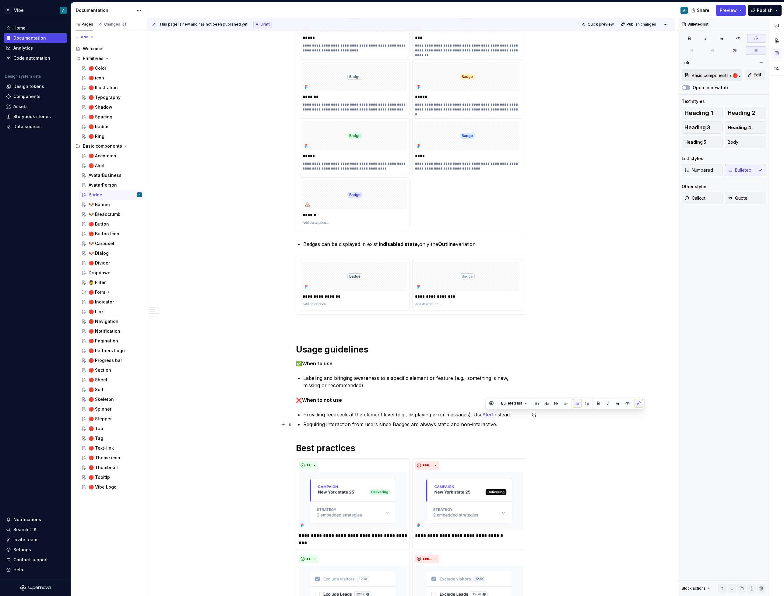
click at [398, 427] on p "Requiring interaction from users since Badges are always static and non-interac…" at bounding box center [414, 424] width 223 height 7
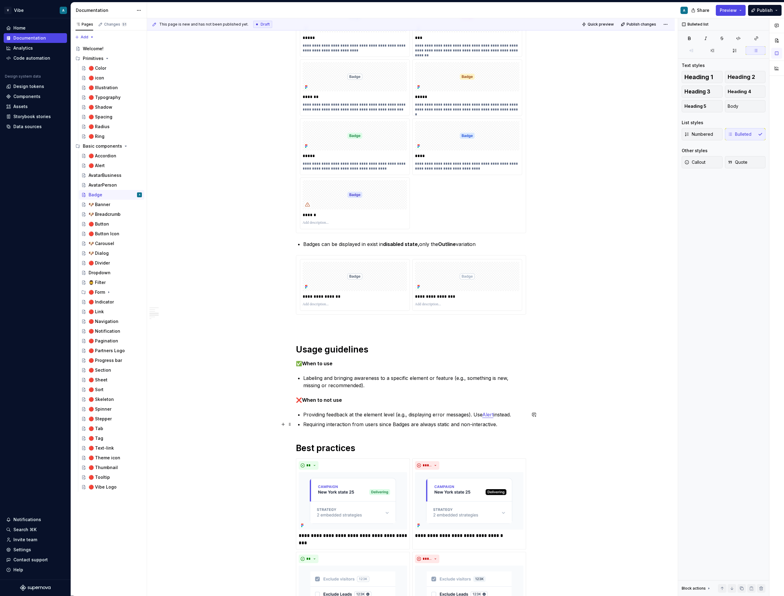
click at [398, 427] on p "Requiring interaction from users since Badges are always static and non-interac…" at bounding box center [414, 424] width 223 height 7
click at [418, 418] on p "Providing feedback at the element level (e.g., displaying error messages). Use …" at bounding box center [414, 414] width 223 height 7
click at [516, 425] on p "Requiring interaction from users since Badges are always static and non-interac…" at bounding box center [414, 424] width 223 height 7
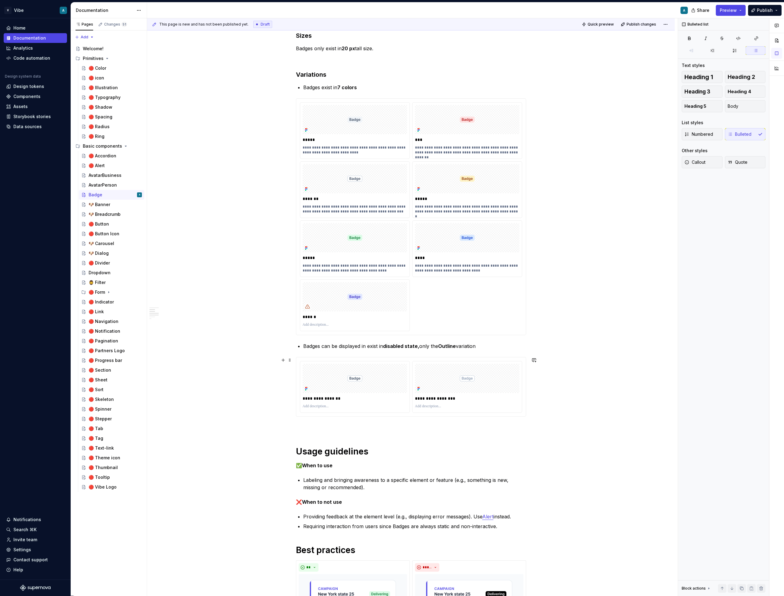
scroll to position [261, 0]
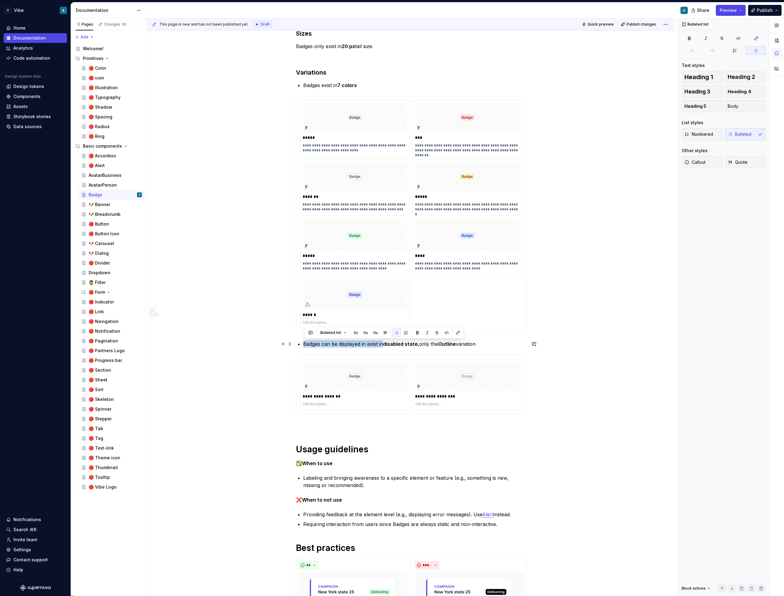
drag, startPoint x: 385, startPoint y: 344, endPoint x: 306, endPoint y: 345, distance: 78.8
click at [306, 345] on p "Badges can be displayed in exist in disabled state, only the Outline variation" at bounding box center [414, 343] width 223 height 7
click at [361, 344] on p "Badges can be displayed in exist in disabled state, only the Outline variation" at bounding box center [414, 343] width 223 height 7
drag, startPoint x: 385, startPoint y: 345, endPoint x: 303, endPoint y: 342, distance: 82.2
click at [303, 342] on div "**********" at bounding box center [411, 436] width 230 height 1157
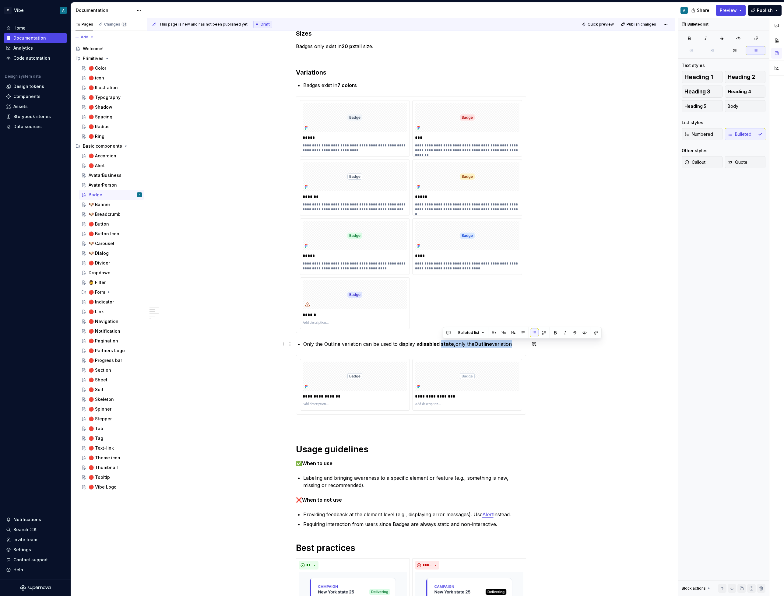
drag, startPoint x: 442, startPoint y: 346, endPoint x: 523, endPoint y: 347, distance: 81.3
click at [523, 347] on p "Only the Outline variation can be used to display a disabled state, only the Ou…" at bounding box center [414, 343] width 223 height 7
drag, startPoint x: 468, startPoint y: 344, endPoint x: 442, endPoint y: 344, distance: 26.5
click at [442, 344] on p "Only the Outline variation can be used to display a disabled badge" at bounding box center [414, 343] width 223 height 7
click at [472, 351] on div "**********" at bounding box center [411, 436] width 230 height 1157
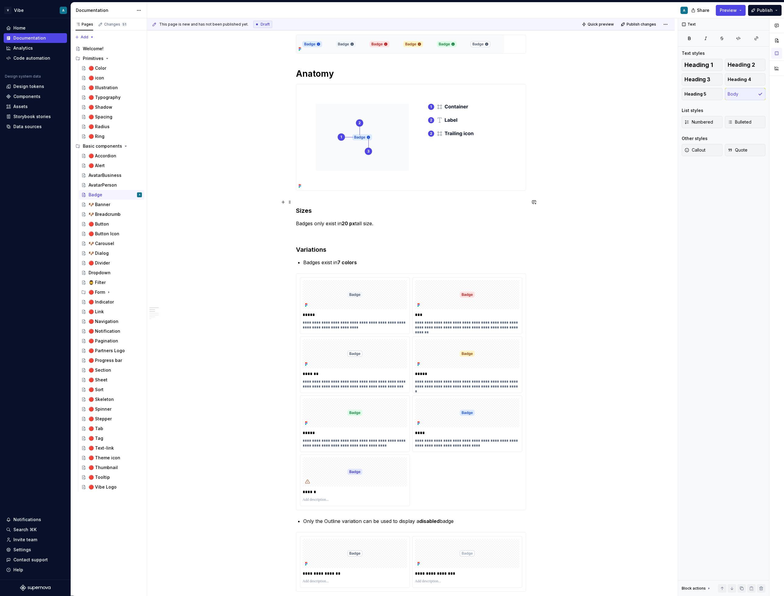
scroll to position [0, 0]
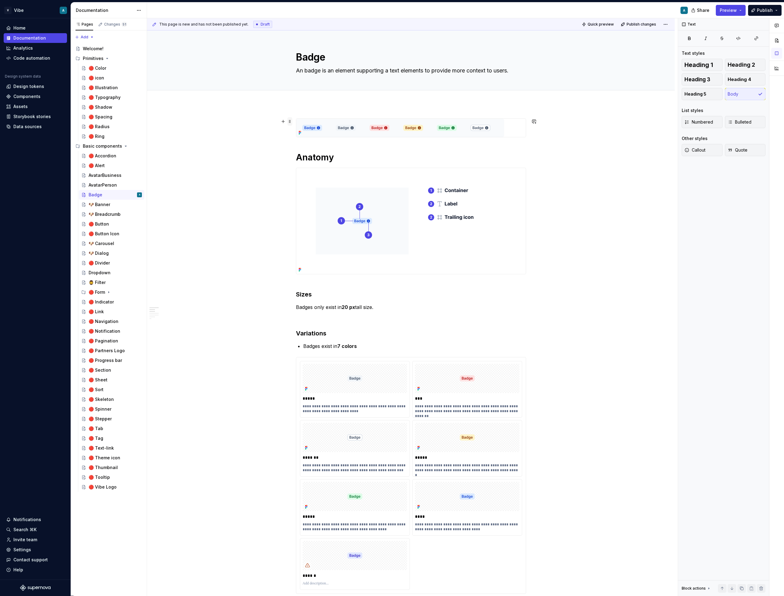
click at [292, 121] on span at bounding box center [289, 121] width 5 height 9
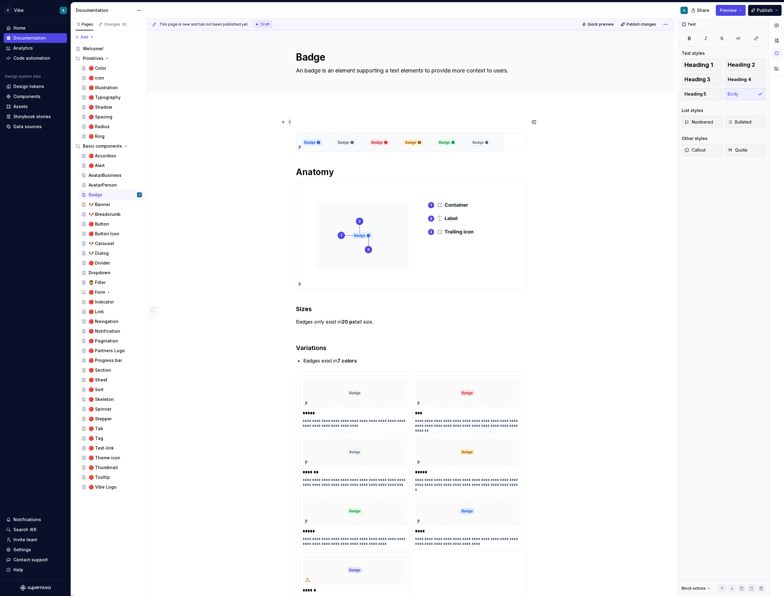
click at [292, 122] on span at bounding box center [289, 122] width 5 height 9
click at [405, 133] on div at bounding box center [411, 142] width 230 height 19
click at [287, 136] on button "button" at bounding box center [283, 136] width 9 height 9
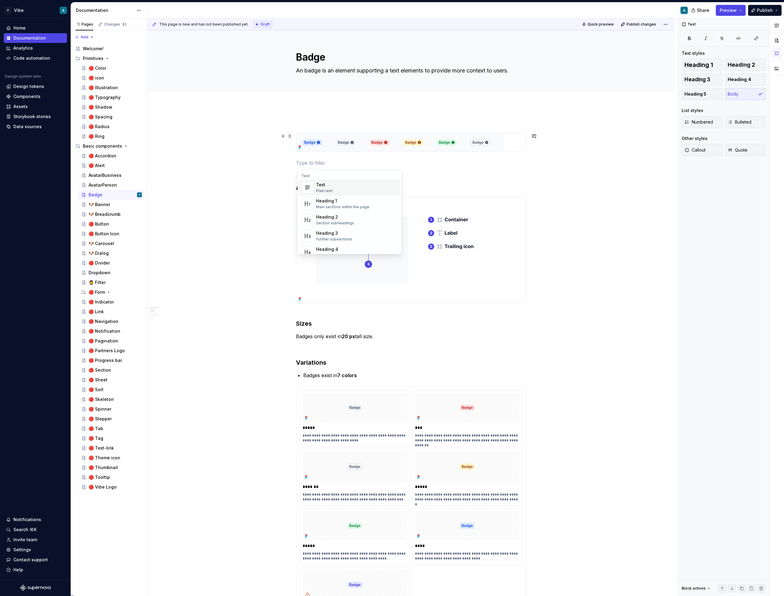
click at [292, 134] on span at bounding box center [289, 136] width 5 height 9
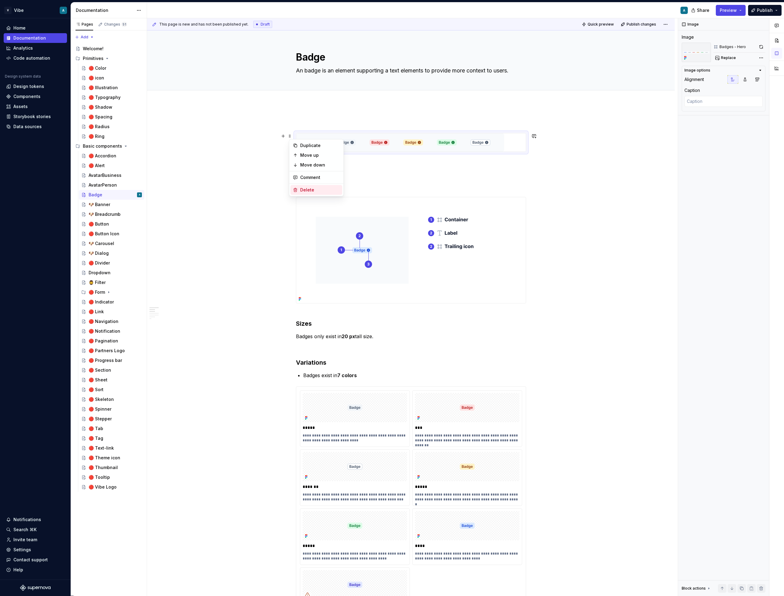
click at [320, 188] on div "Delete" at bounding box center [320, 190] width 40 height 6
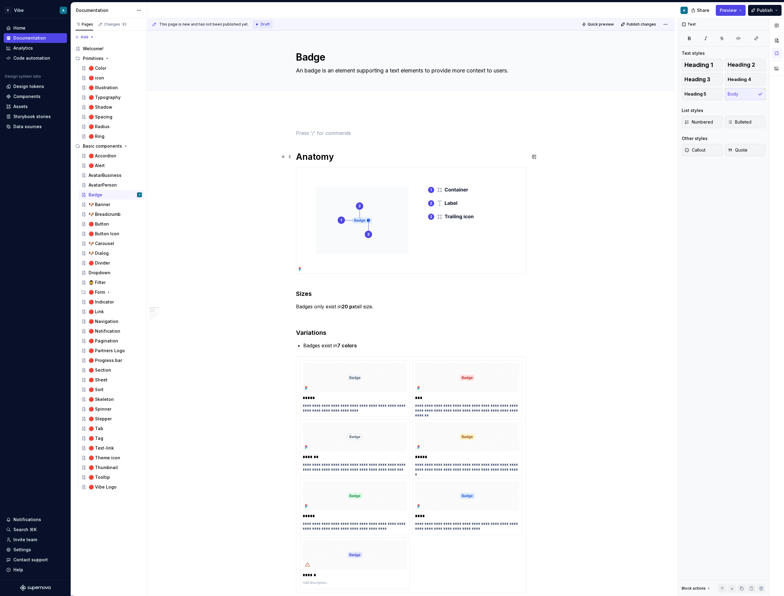
click at [299, 155] on h1 "Anatomy" at bounding box center [411, 156] width 230 height 11
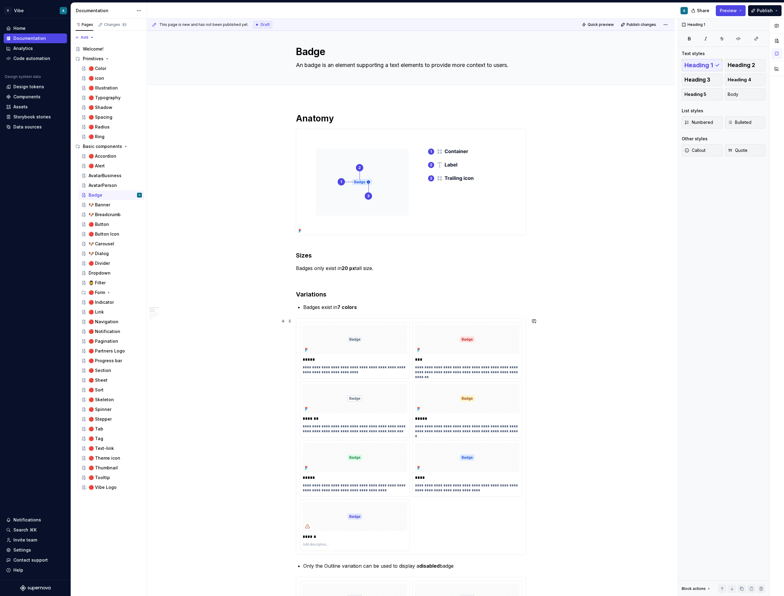
scroll to position [6, 0]
click at [342, 304] on strong "7 colors" at bounding box center [346, 306] width 19 height 6
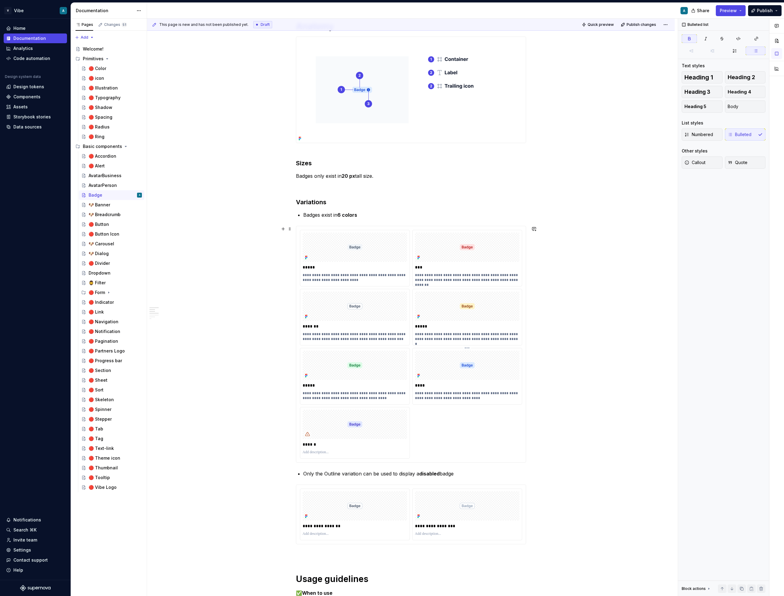
scroll to position [101, 0]
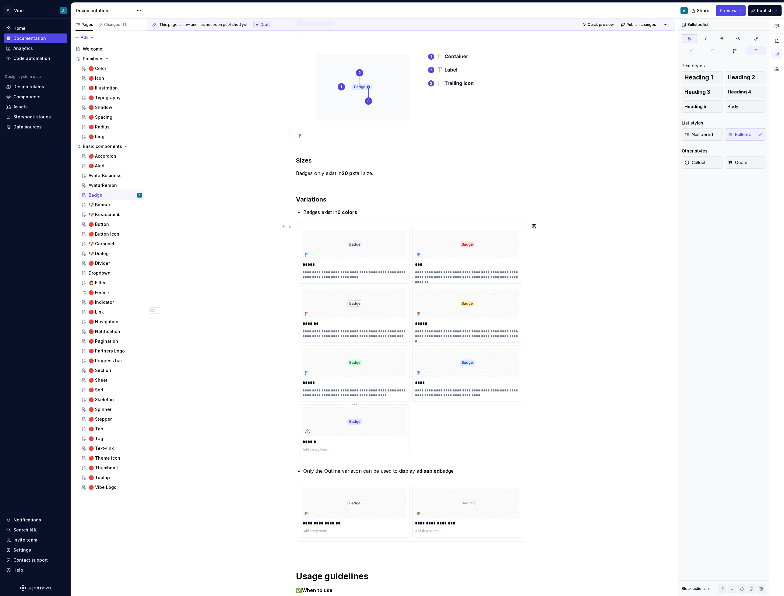
click at [374, 430] on div at bounding box center [355, 421] width 104 height 29
click at [718, 136] on span "Change selection" at bounding box center [726, 135] width 38 height 6
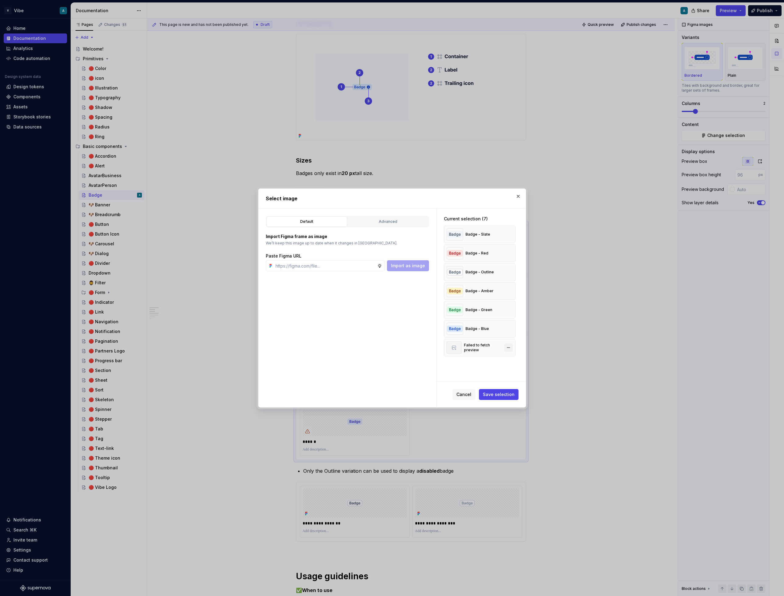
click at [512, 348] on button "button" at bounding box center [508, 347] width 9 height 9
click at [503, 398] on button "Save selection" at bounding box center [499, 394] width 40 height 11
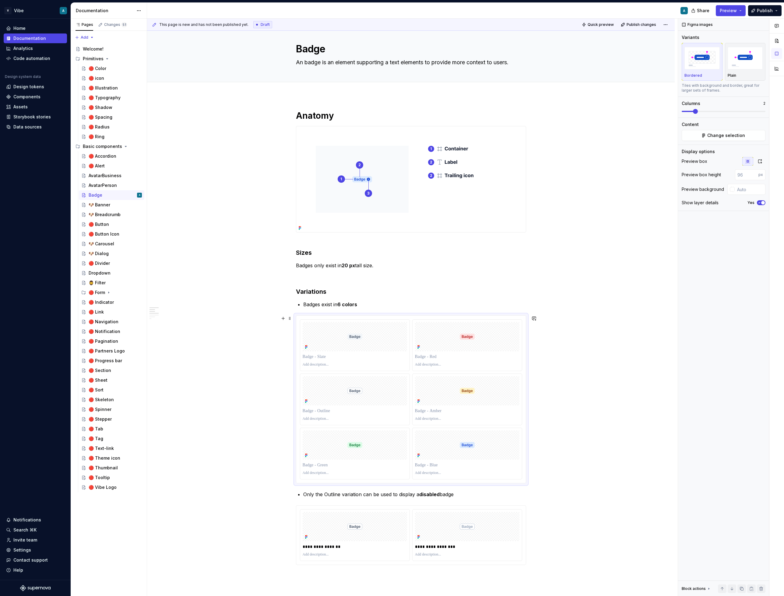
scroll to position [7, 0]
click at [105, 186] on div "AvatarPerson" at bounding box center [103, 185] width 28 height 6
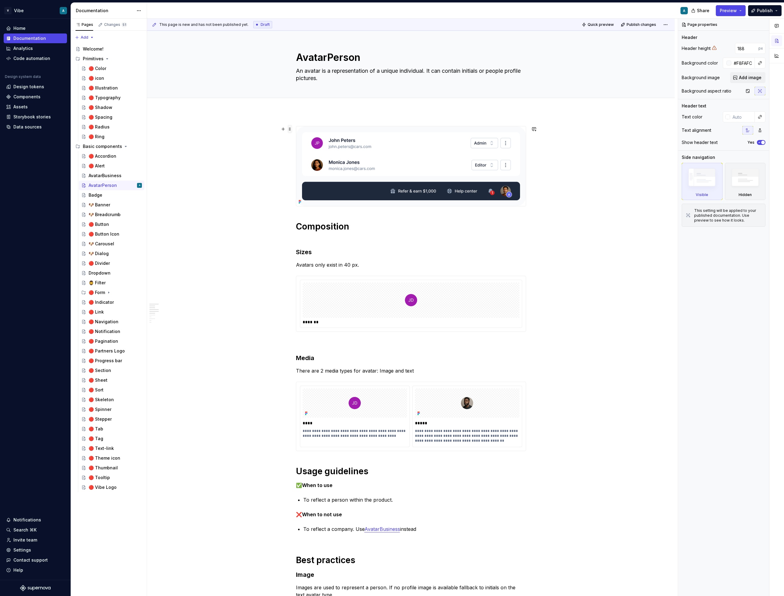
click at [292, 127] on span at bounding box center [289, 129] width 5 height 9
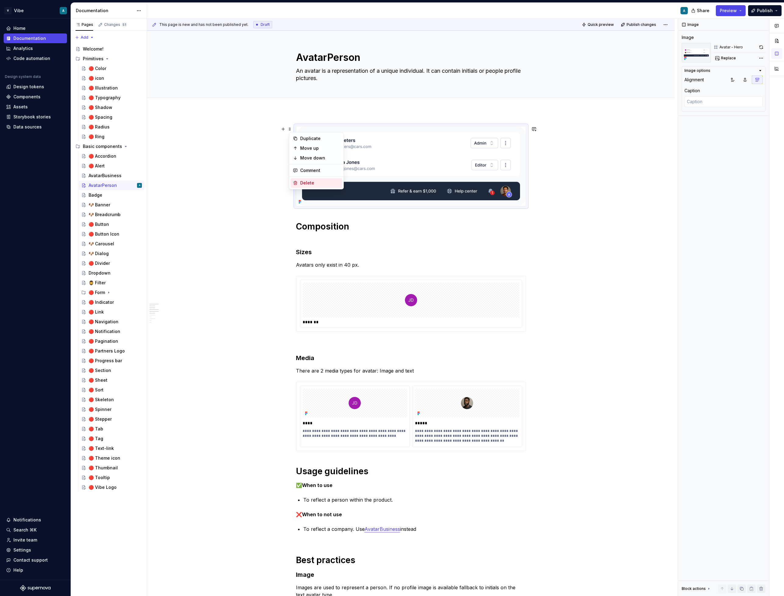
click at [316, 179] on div "Delete" at bounding box center [316, 183] width 52 height 10
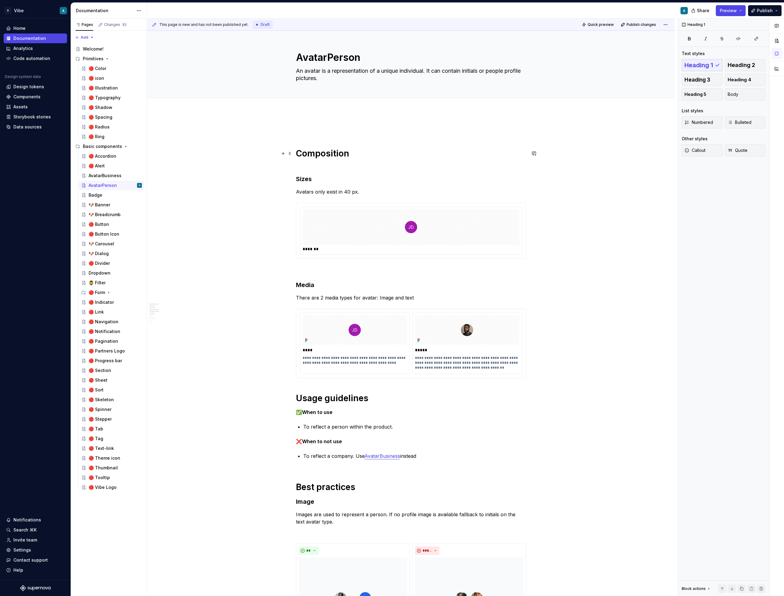
click at [298, 153] on h1 "Composition" at bounding box center [411, 159] width 230 height 22
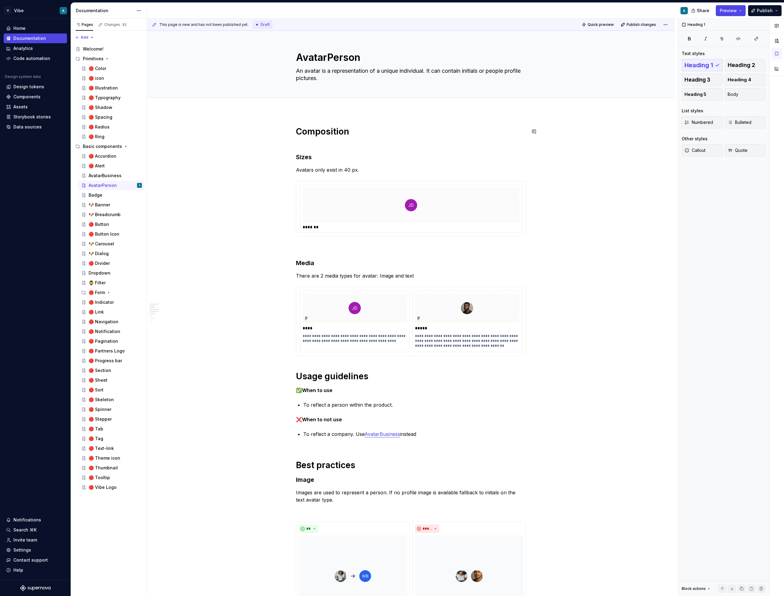
type textarea "*"
click at [302, 113] on div "**********" at bounding box center [412, 308] width 531 height 578
click at [305, 133] on h1 "Composition" at bounding box center [411, 137] width 230 height 22
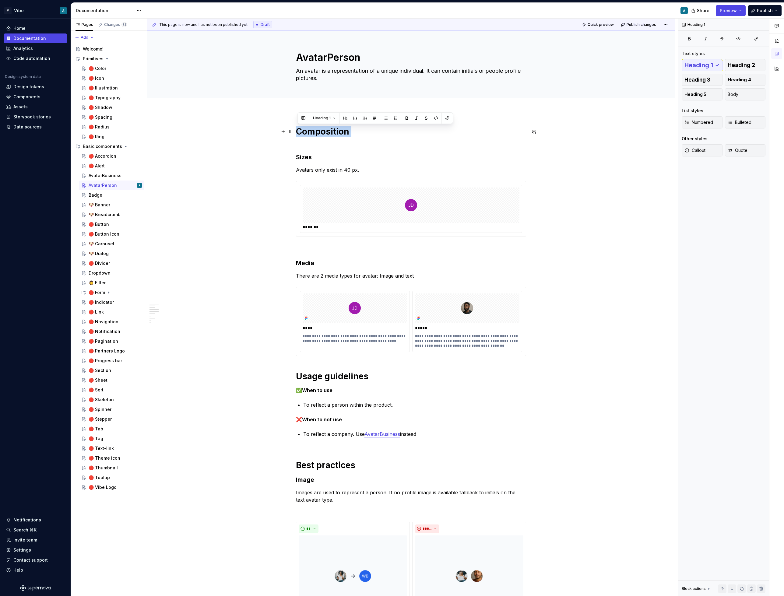
click at [305, 133] on h1 "Composition" at bounding box center [411, 137] width 230 height 22
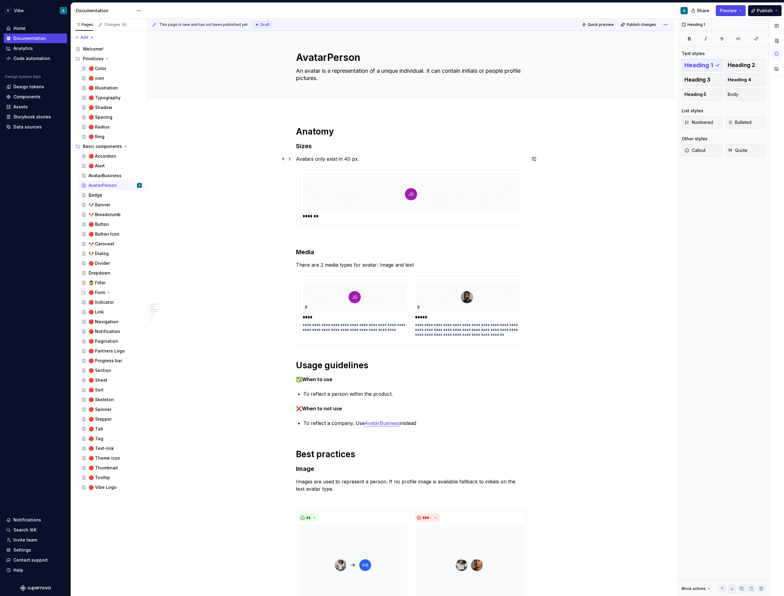
click at [329, 161] on p "Avatars only exist in 40 px." at bounding box center [411, 158] width 230 height 7
click at [327, 159] on p "Avatars only exist in 40 px." at bounding box center [411, 158] width 230 height 7
click at [342, 135] on h1 "Anatomy" at bounding box center [411, 131] width 230 height 11
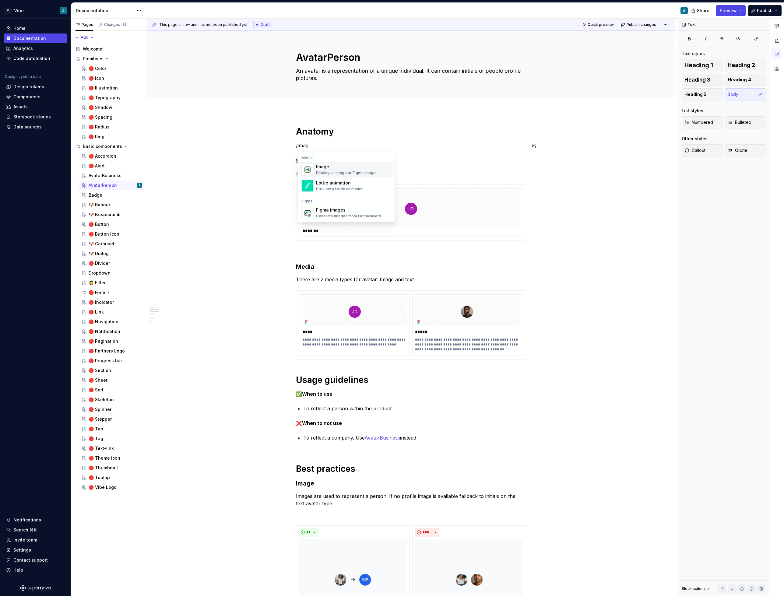
click at [320, 169] on div "Image" at bounding box center [346, 167] width 60 height 6
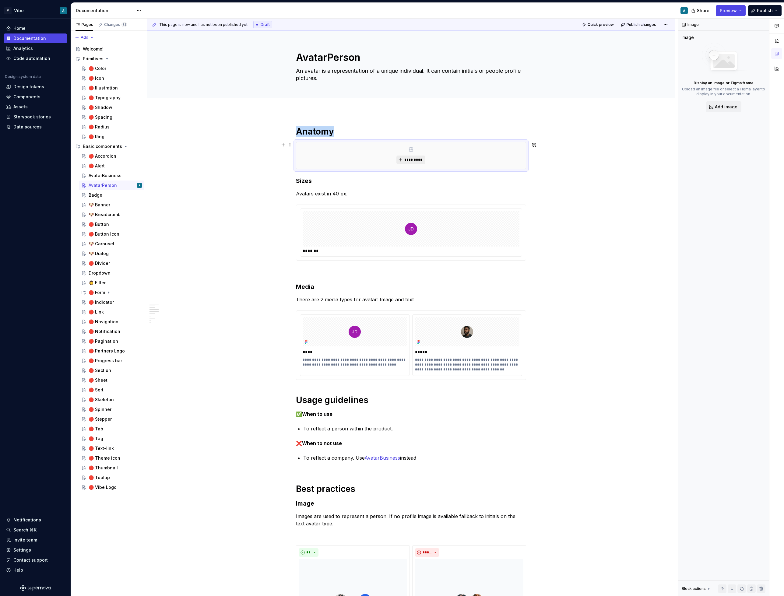
click at [412, 164] on button "*********" at bounding box center [410, 160] width 29 height 9
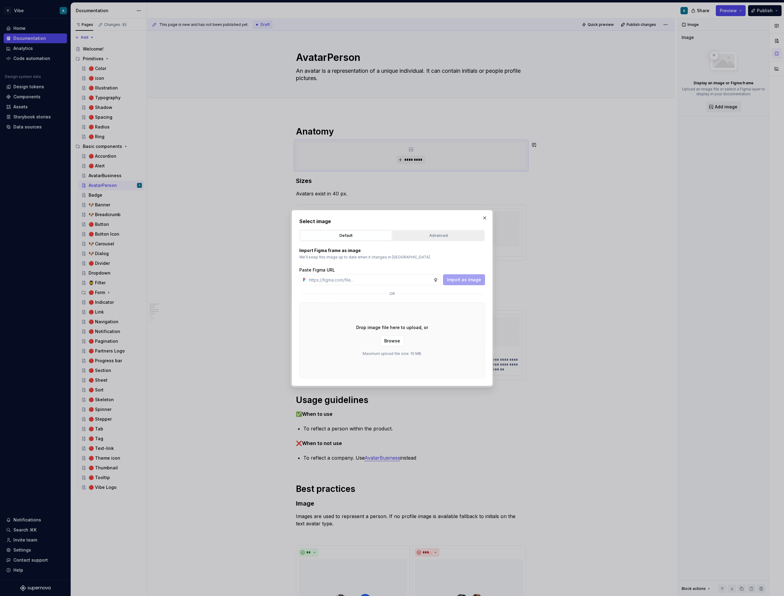
click at [426, 238] on div "Advanced" at bounding box center [439, 236] width 88 height 6
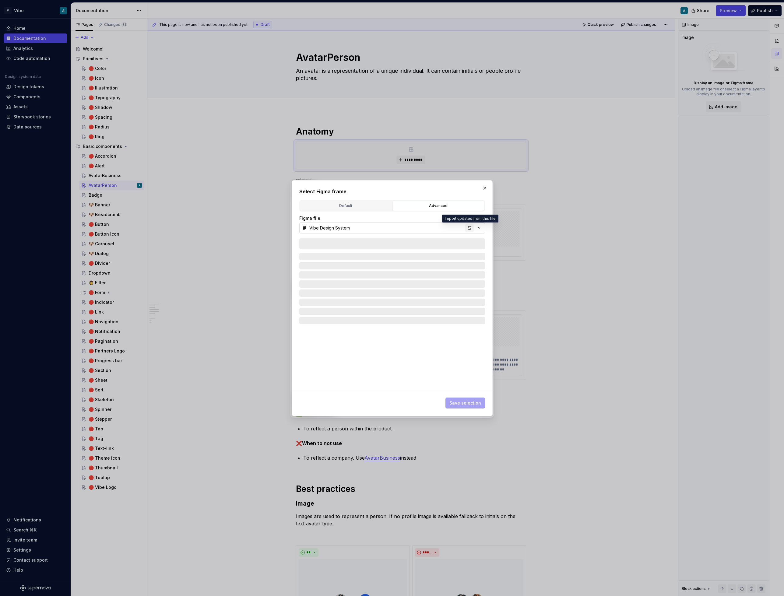
click at [468, 229] on div "button" at bounding box center [469, 228] width 9 height 9
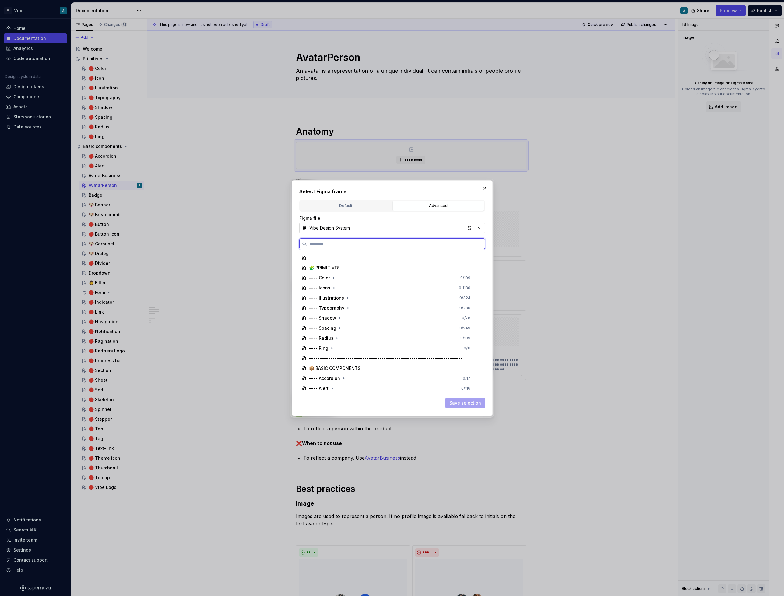
type textarea "*"
type input "**********"
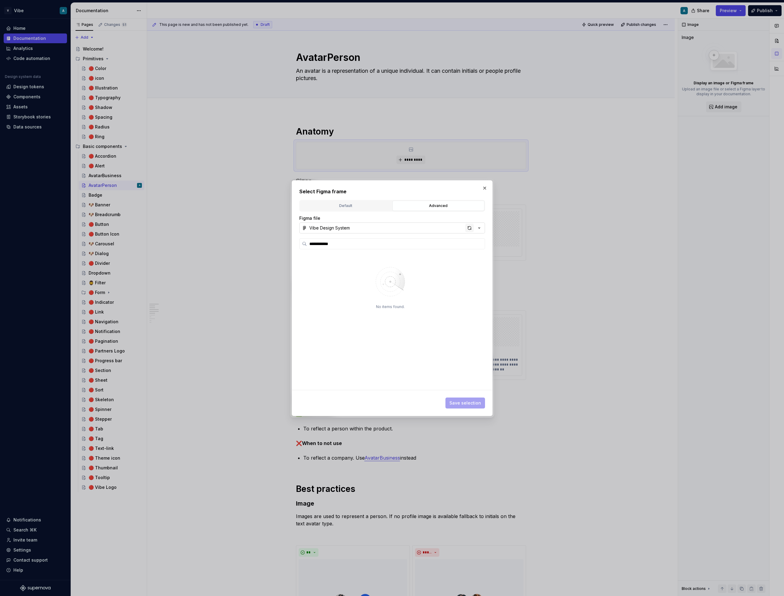
click at [467, 230] on div "button" at bounding box center [469, 228] width 9 height 9
click at [347, 272] on div "Avatar - Anatomy 0 / 6" at bounding box center [392, 268] width 175 height 10
click at [462, 402] on span "Save selection" at bounding box center [465, 403] width 32 height 6
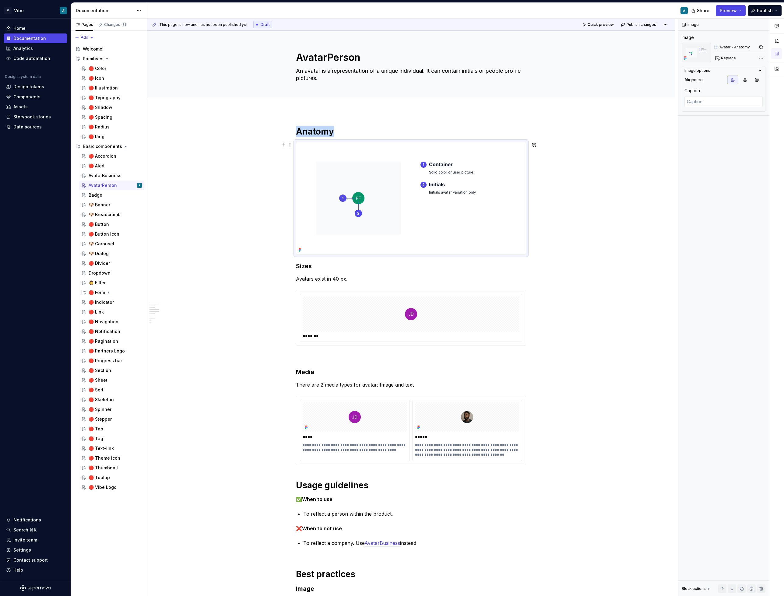
click at [102, 272] on div "Dropdown" at bounding box center [100, 273] width 22 height 6
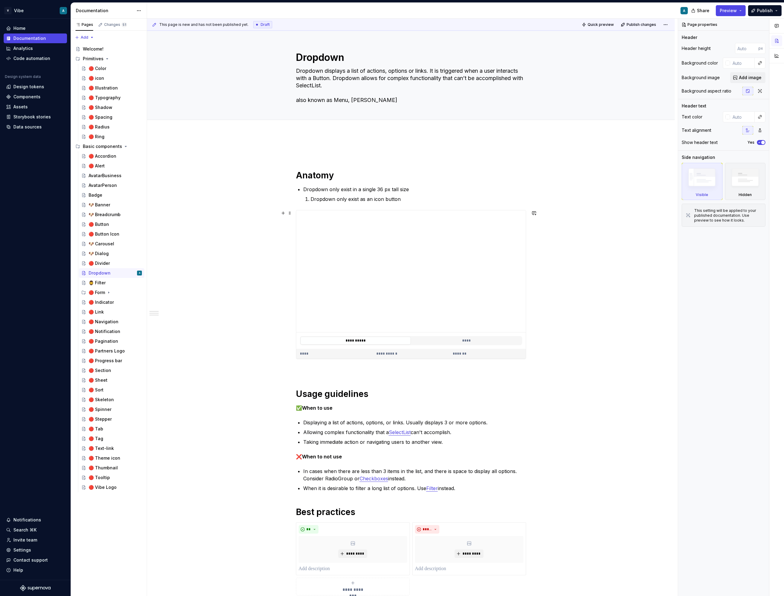
type textarea "*"
click at [321, 200] on p "Dropdown only exist as an icon button" at bounding box center [418, 198] width 216 height 7
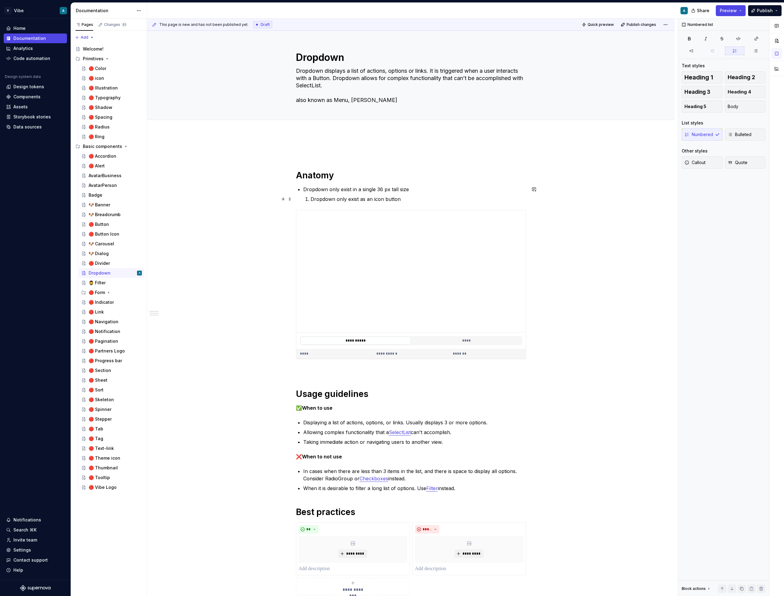
click at [321, 200] on p "Dropdown only exist as an icon button" at bounding box center [418, 198] width 216 height 7
click at [316, 201] on p "Dropdown only exist as an icon button" at bounding box center [418, 198] width 216 height 7
click at [312, 201] on p "Dropdown only exist as an icon button" at bounding box center [418, 198] width 216 height 7
drag, startPoint x: 379, startPoint y: 188, endPoint x: 415, endPoint y: 192, distance: 36.4
click at [415, 192] on p "Dropdown only exist in a single 36 px tall size" at bounding box center [414, 189] width 223 height 7
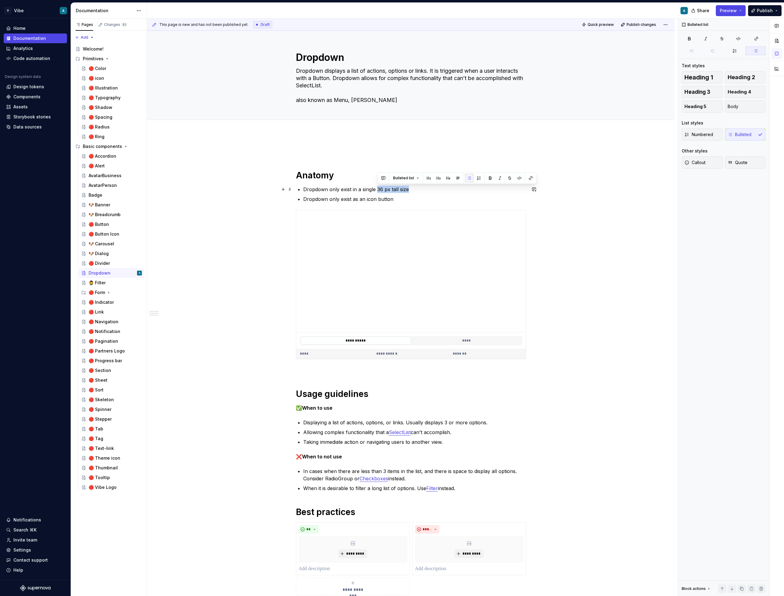
click at [387, 191] on p "Dropdown only exist in a single 36 px tall size" at bounding box center [414, 189] width 223 height 7
drag, startPoint x: 379, startPoint y: 189, endPoint x: 397, endPoint y: 189, distance: 18.3
click at [397, 189] on p "Dropdown only exist in a single 36 px tall size" at bounding box center [414, 189] width 223 height 7
drag, startPoint x: 378, startPoint y: 189, endPoint x: 412, endPoint y: 188, distance: 33.5
click at [412, 188] on p "Dropdown only exist in a single 36 px tall size" at bounding box center [414, 189] width 223 height 7
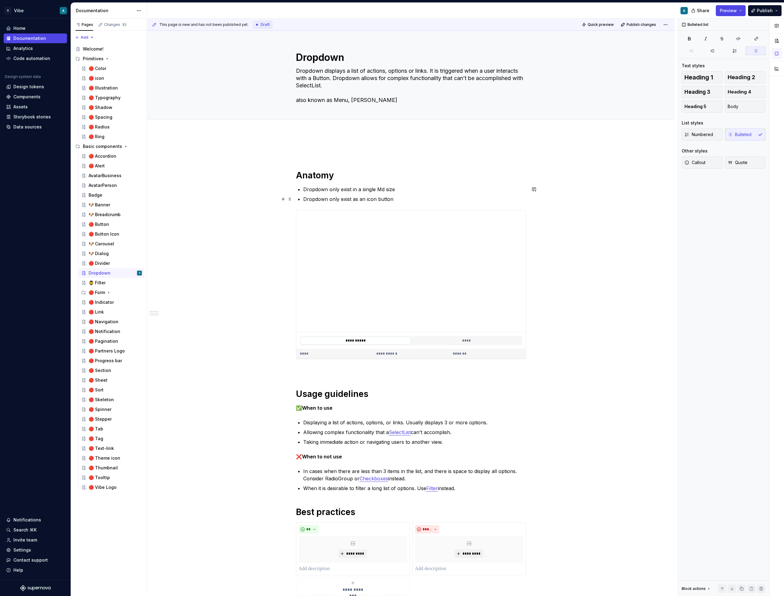
drag, startPoint x: 367, startPoint y: 198, endPoint x: 393, endPoint y: 198, distance: 25.6
click at [393, 198] on p "Dropdown only exist as an icon button" at bounding box center [414, 198] width 223 height 7
drag, startPoint x: 393, startPoint y: 199, endPoint x: 366, endPoint y: 198, distance: 26.8
click at [366, 198] on p "Dropdown only exist as an icon button" at bounding box center [414, 198] width 223 height 7
click at [477, 189] on button "button" at bounding box center [479, 188] width 9 height 9
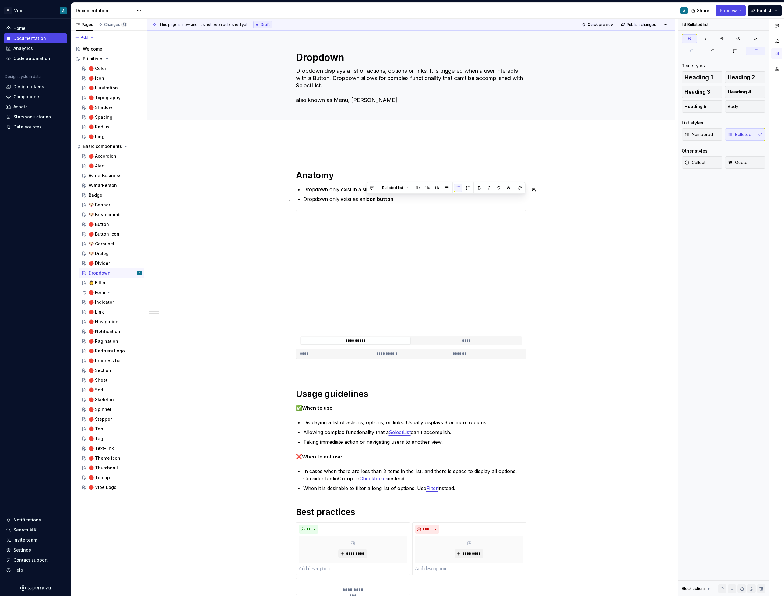
click at [411, 200] on p "Dropdown only exist as an icon button" at bounding box center [414, 198] width 223 height 7
drag, startPoint x: 416, startPoint y: 198, endPoint x: 395, endPoint y: 198, distance: 20.7
click at [395, 198] on p "Dropdown only exist as an icon button version" at bounding box center [414, 198] width 223 height 7
click at [509, 187] on button "button" at bounding box center [507, 188] width 9 height 9
click at [378, 193] on ul "Dropdown only exist in a single Md size Dropdown only exist as an icon button v…" at bounding box center [414, 194] width 223 height 17
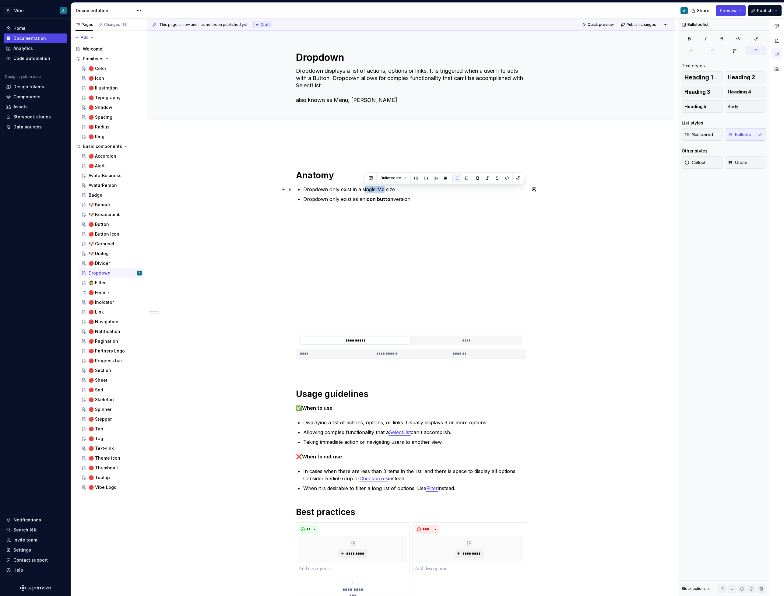
drag, startPoint x: 384, startPoint y: 190, endPoint x: 366, endPoint y: 189, distance: 18.9
click at [366, 189] on p "Dropdown only exist in a single Md size" at bounding box center [414, 189] width 223 height 7
click at [368, 189] on p "Dropdown only exist in a single Md size" at bounding box center [414, 189] width 223 height 7
drag, startPoint x: 359, startPoint y: 189, endPoint x: 376, endPoint y: 189, distance: 16.4
click at [376, 189] on p "Dropdown only exist in a single Md size" at bounding box center [414, 189] width 223 height 7
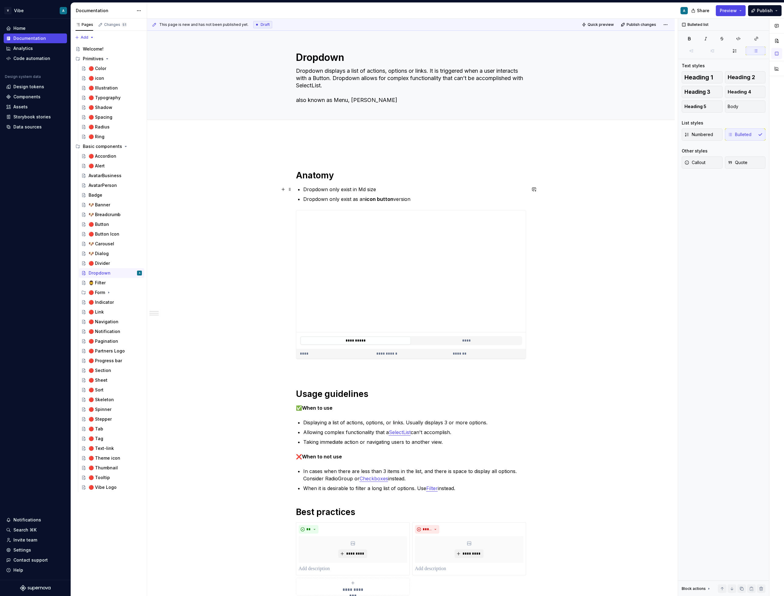
click at [383, 186] on p "Dropdown only exist in Md size" at bounding box center [414, 189] width 223 height 7
drag, startPoint x: 365, startPoint y: 189, endPoint x: 359, endPoint y: 189, distance: 6.7
click at [359, 189] on p "Dropdown only exist in Md version only" at bounding box center [414, 189] width 223 height 7
click at [422, 198] on p "Dropdown only exist as an icon button version" at bounding box center [414, 198] width 223 height 7
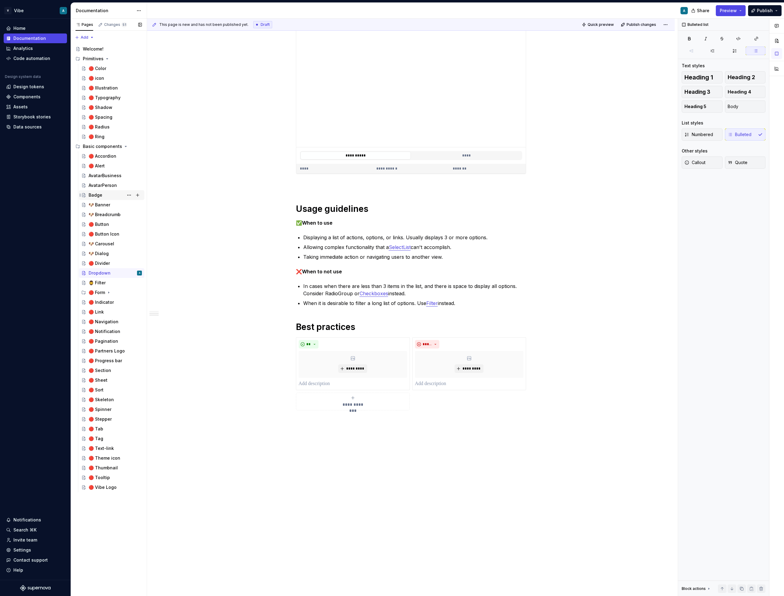
click at [103, 196] on div "Badge" at bounding box center [115, 195] width 53 height 9
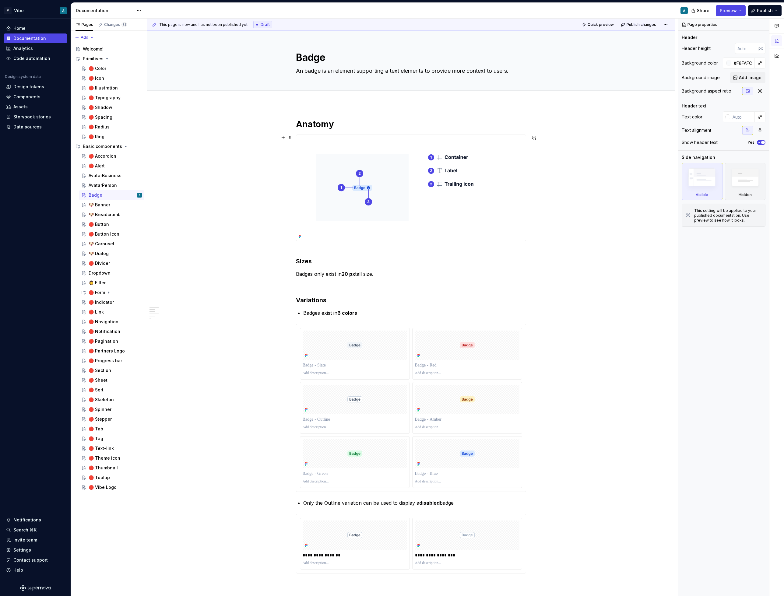
click at [500, 195] on img at bounding box center [405, 188] width 218 height 106
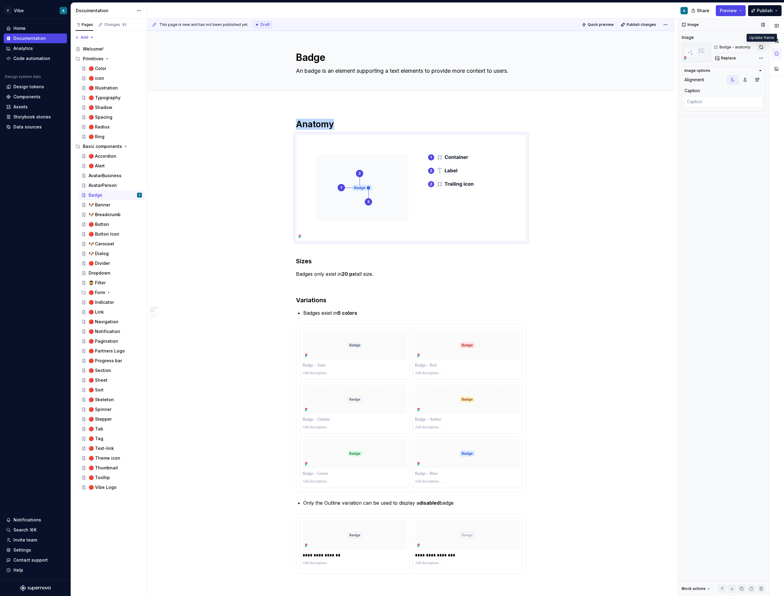
click at [763, 47] on button "button" at bounding box center [761, 47] width 9 height 9
click at [105, 183] on div "AvatarPerson" at bounding box center [103, 185] width 28 height 6
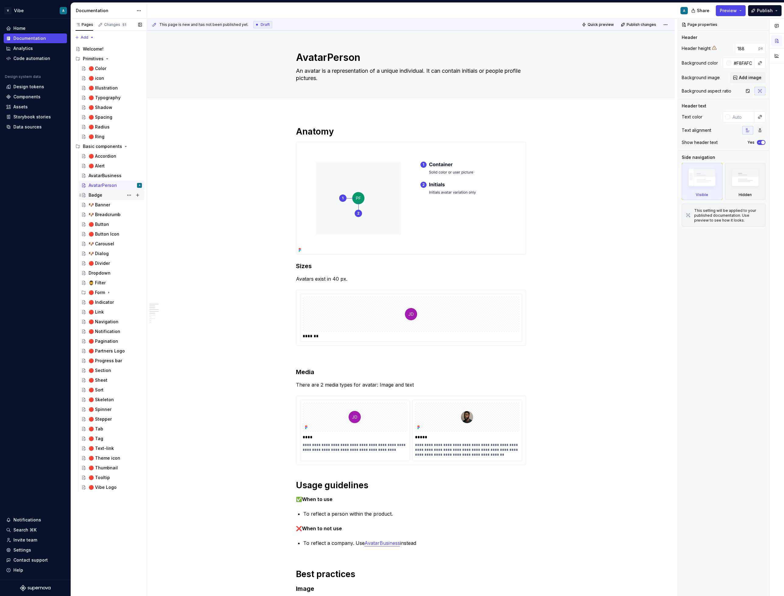
click at [102, 196] on div "Badge" at bounding box center [115, 195] width 53 height 9
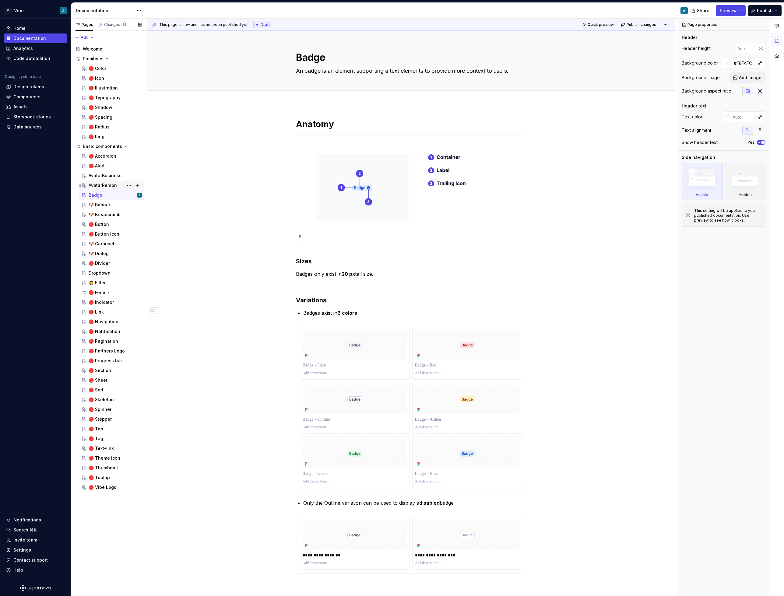
click at [102, 186] on div "AvatarPerson" at bounding box center [103, 185] width 28 height 6
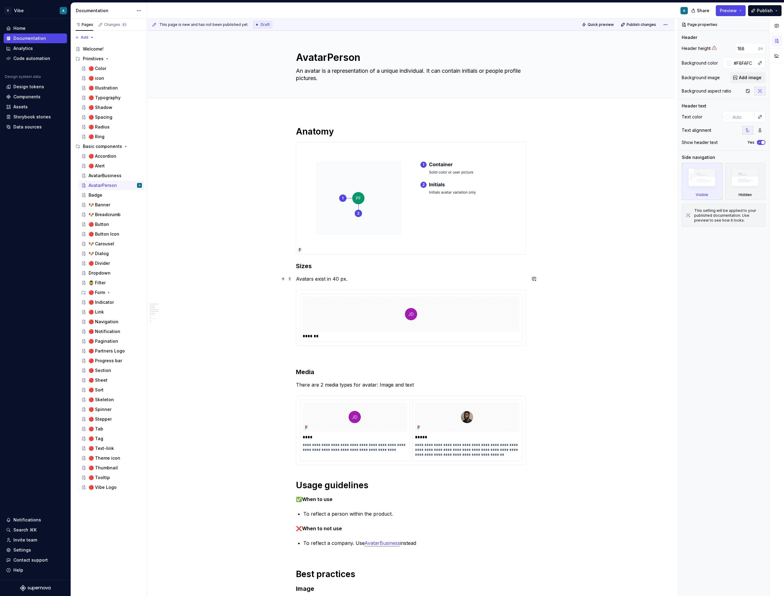
click at [352, 279] on p "Avatars exist in 40 px." at bounding box center [411, 278] width 230 height 7
type textarea "*"
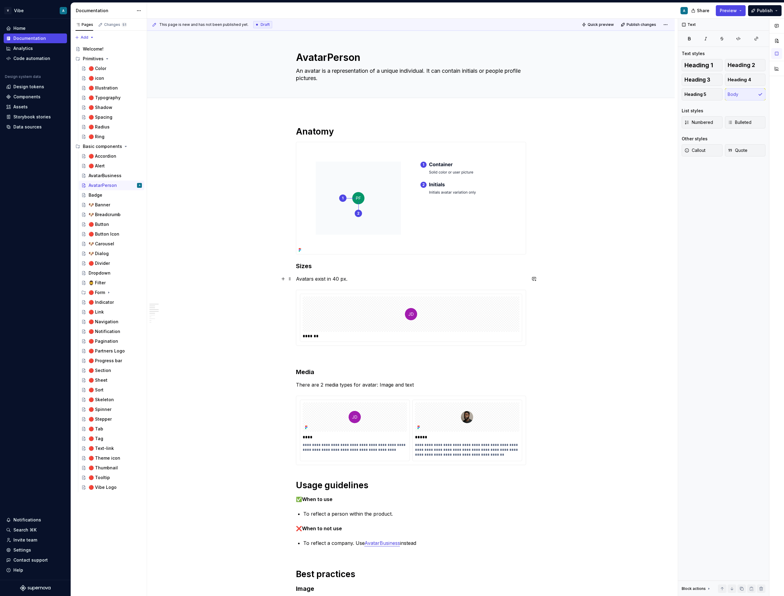
click at [332, 279] on p "Avatars exist in 40 px." at bounding box center [411, 278] width 230 height 7
drag, startPoint x: 364, startPoint y: 279, endPoint x: 353, endPoint y: 278, distance: 10.7
click at [353, 278] on p "Avatars exist in 2 sizes: 36px and 40 px." at bounding box center [411, 278] width 230 height 7
drag, startPoint x: 389, startPoint y: 279, endPoint x: 376, endPoint y: 278, distance: 12.8
click at [376, 278] on p "Avatars exist in 2 sizes: 36px and 40 px." at bounding box center [411, 278] width 230 height 7
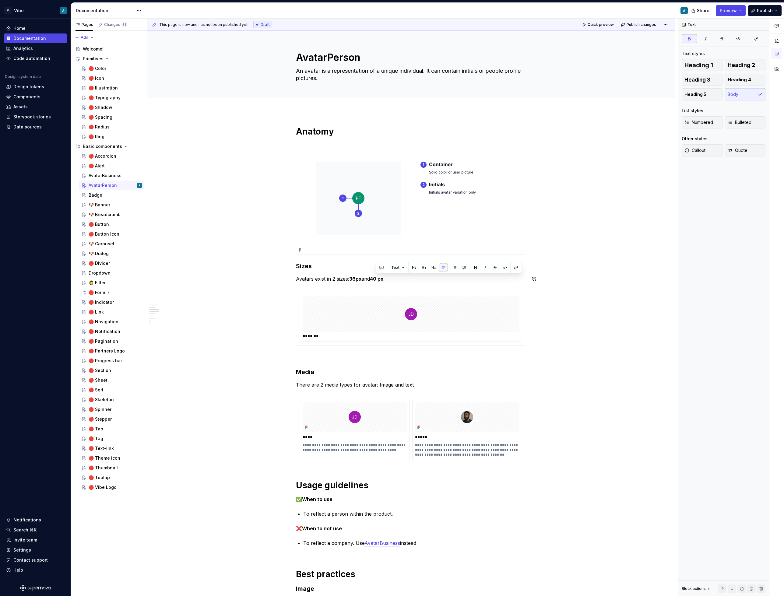
click at [400, 303] on div at bounding box center [411, 313] width 217 height 35
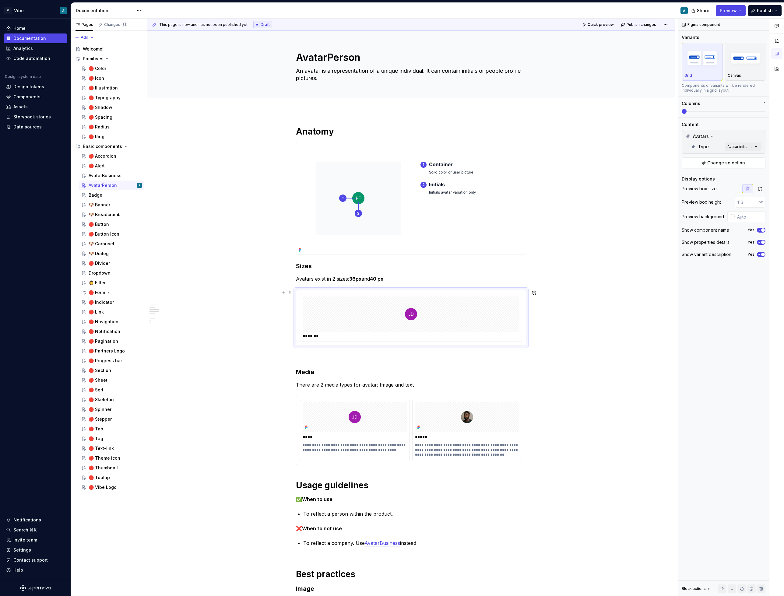
click at [400, 303] on div at bounding box center [411, 313] width 217 height 35
click at [708, 112] on span at bounding box center [710, 111] width 5 height 5
click at [458, 319] on div "*******" at bounding box center [411, 318] width 222 height 48
click at [649, 116] on div "**********" at bounding box center [465, 308] width 637 height 578
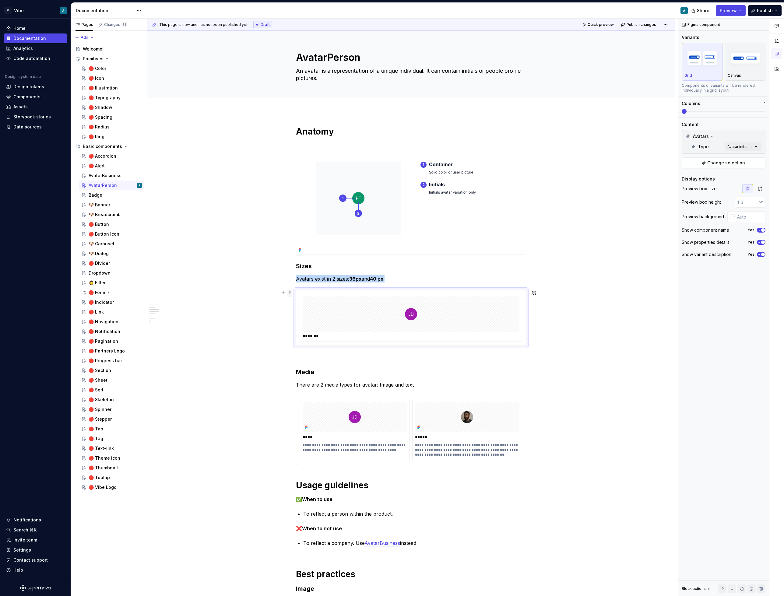
click at [291, 292] on span at bounding box center [289, 293] width 5 height 9
click at [315, 345] on div "Delete" at bounding box center [320, 347] width 40 height 6
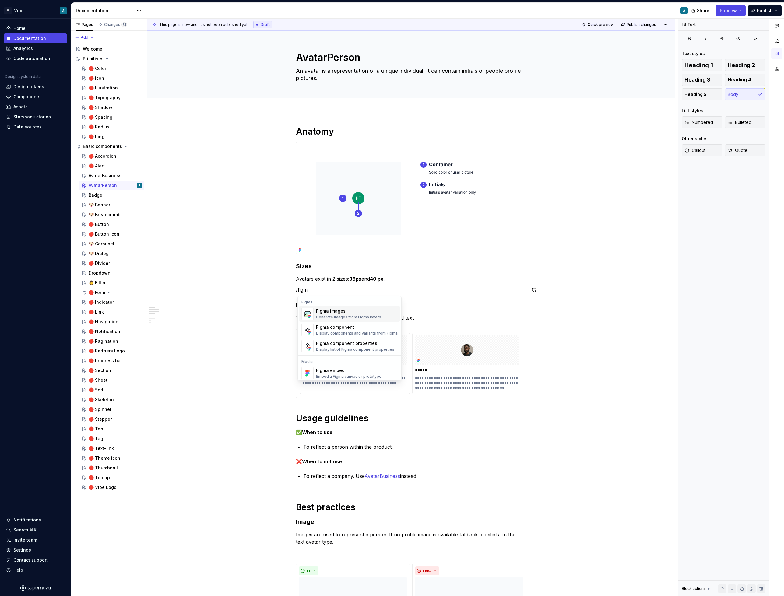
click at [345, 312] on div "Figma images" at bounding box center [348, 311] width 65 height 6
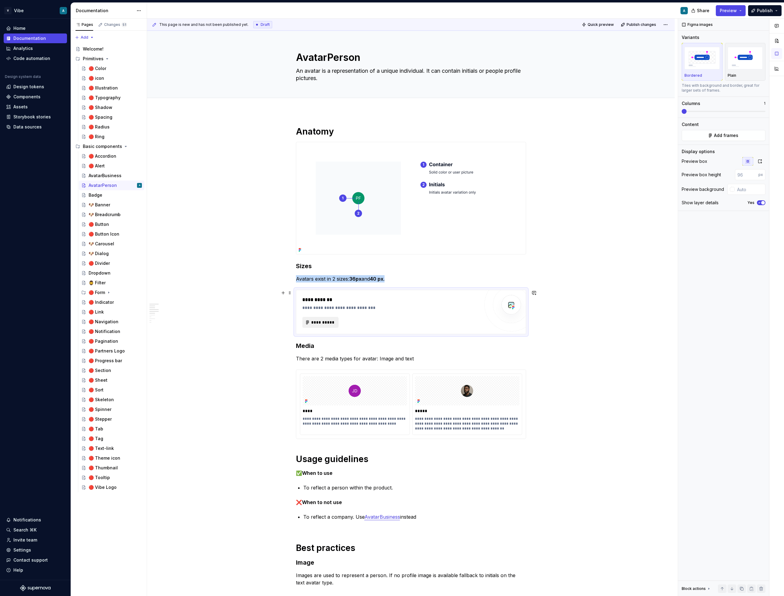
click at [330, 323] on span "**********" at bounding box center [323, 322] width 24 height 6
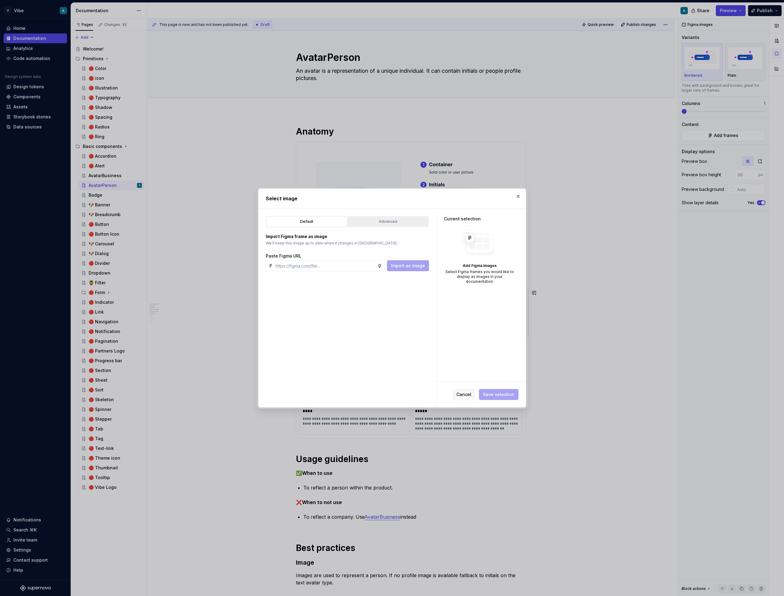
click at [398, 220] on div "Advanced" at bounding box center [388, 222] width 76 height 6
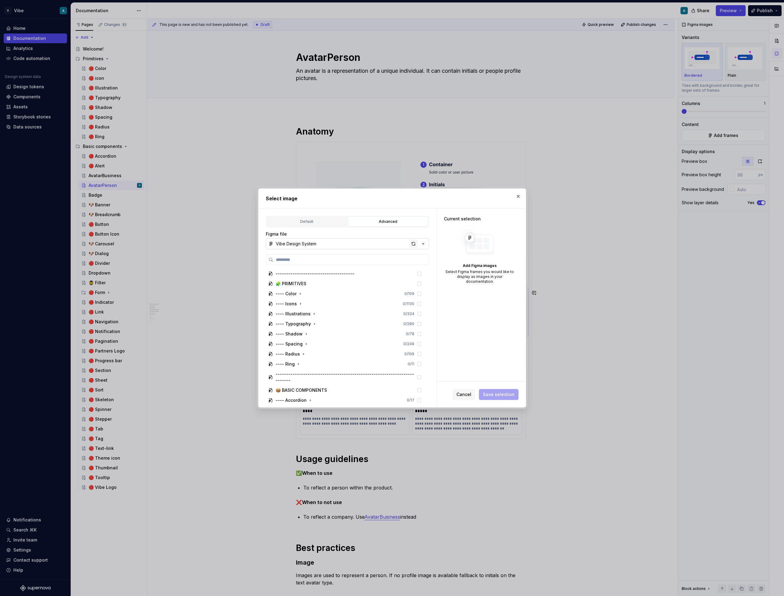
click at [414, 247] on div "button" at bounding box center [413, 244] width 9 height 9
type textarea "*"
click at [315, 257] on input "search" at bounding box center [350, 260] width 155 height 6
type input "******"
type textarea "*"
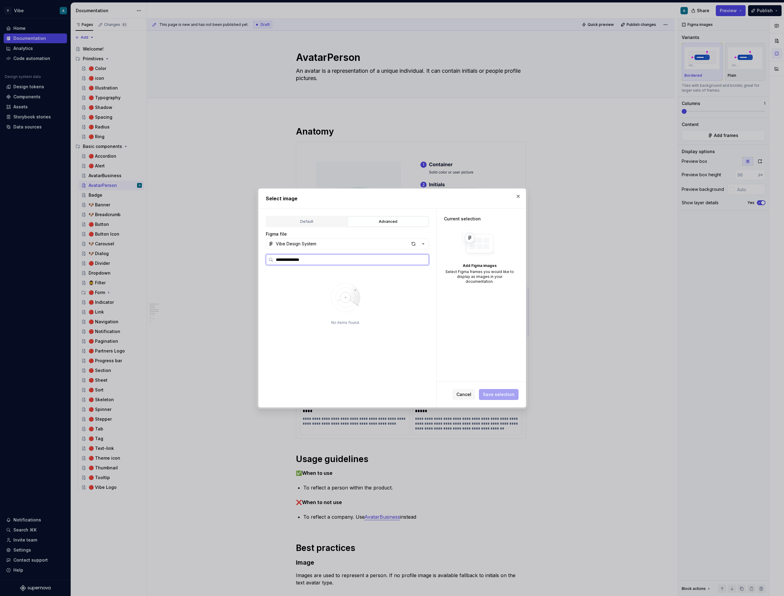
type input "**********"
click at [415, 244] on div "button" at bounding box center [413, 244] width 9 height 9
type textarea "*"
type input "*****"
type textarea "*"
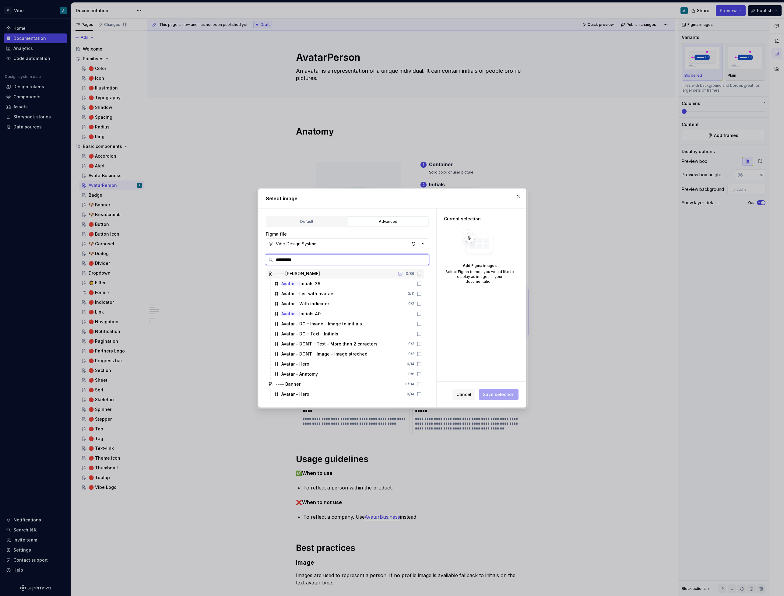
type input "**********"
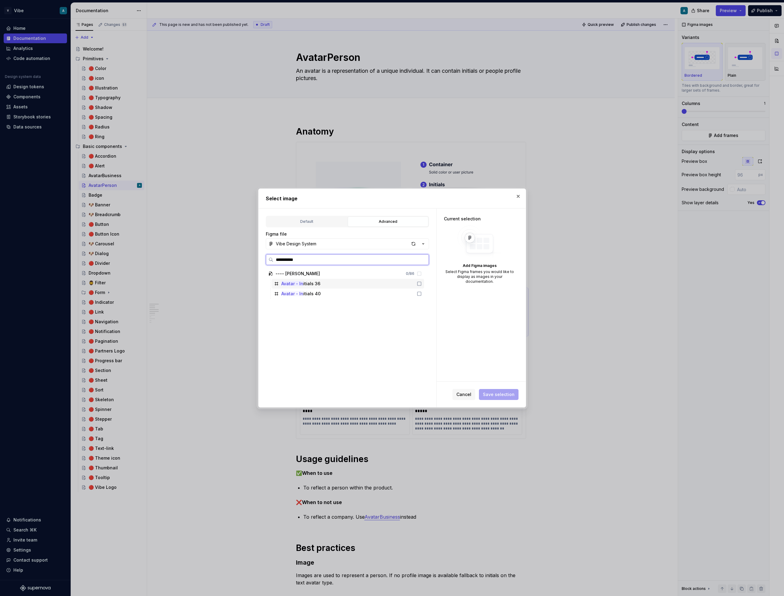
click at [422, 283] on icon at bounding box center [419, 283] width 5 height 5
click at [422, 294] on icon at bounding box center [419, 293] width 5 height 5
click at [496, 398] on button "Save selection" at bounding box center [499, 394] width 40 height 11
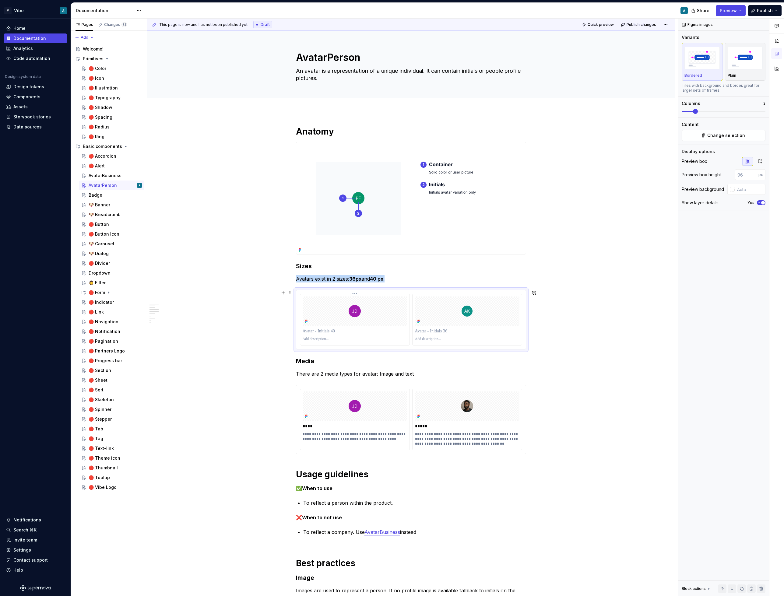
click at [328, 332] on p at bounding box center [355, 331] width 104 height 6
click at [423, 328] on p at bounding box center [467, 331] width 104 height 6
paste div
click at [456, 331] on p "**********" at bounding box center [467, 331] width 104 height 6
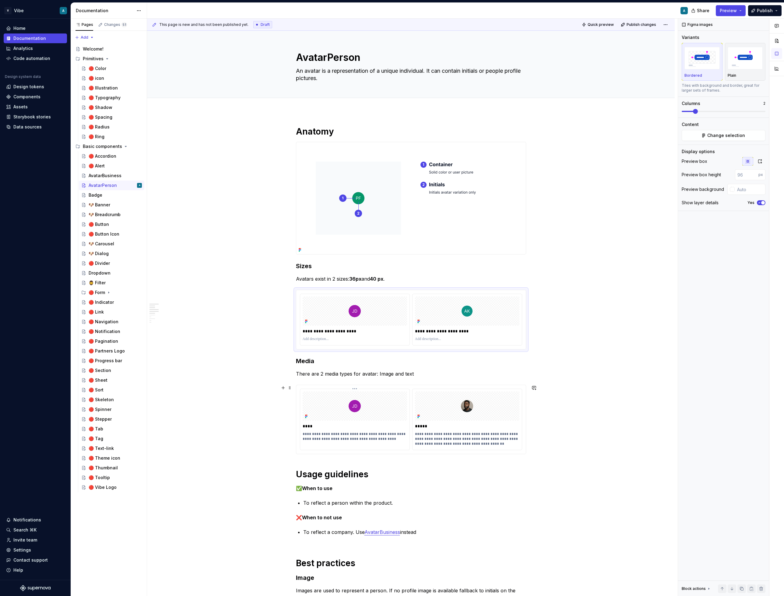
click at [377, 421] on div "**********" at bounding box center [354, 417] width 109 height 56
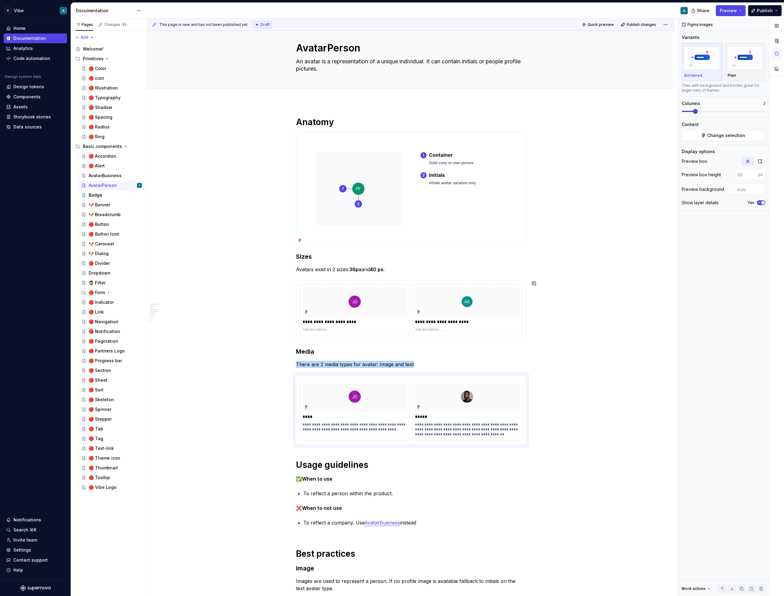
scroll to position [10, 0]
click at [391, 365] on p "There are 2 media types for avatar: Image and text" at bounding box center [411, 363] width 230 height 7
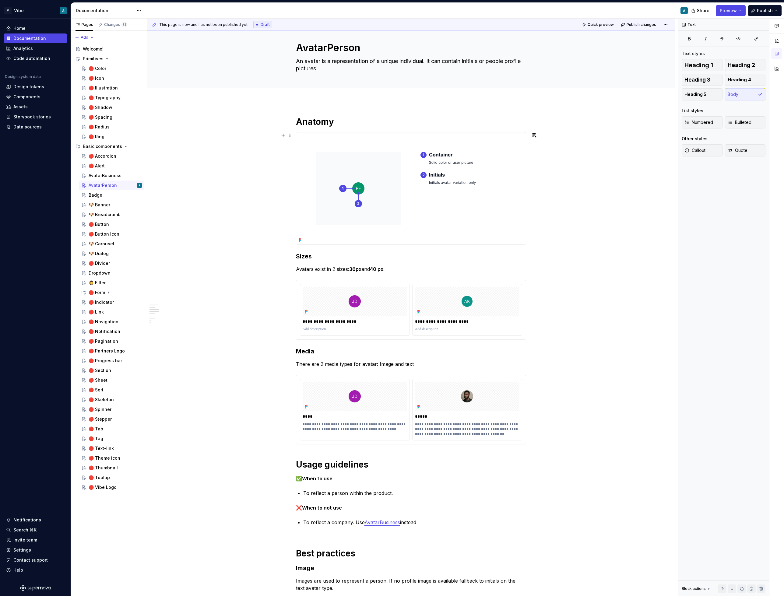
click at [493, 164] on img at bounding box center [395, 188] width 199 height 112
click at [761, 46] on button "button" at bounding box center [761, 47] width 9 height 9
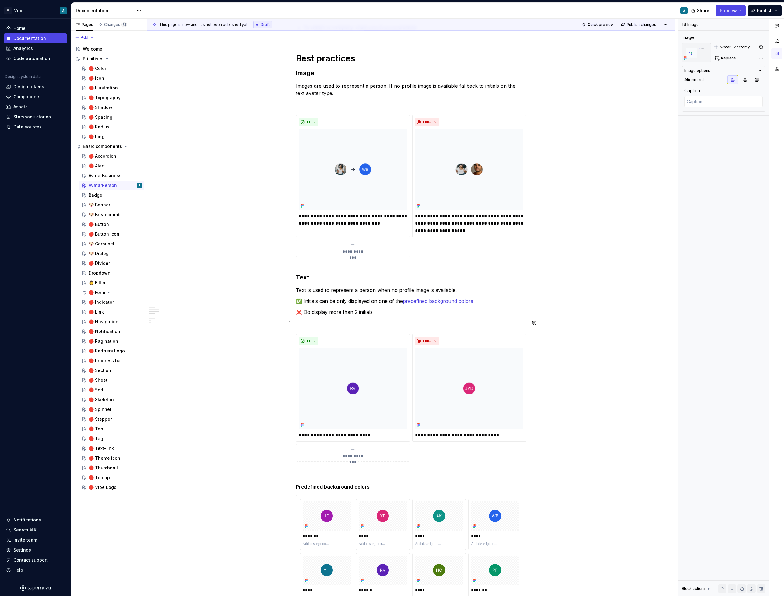
scroll to position [517, 0]
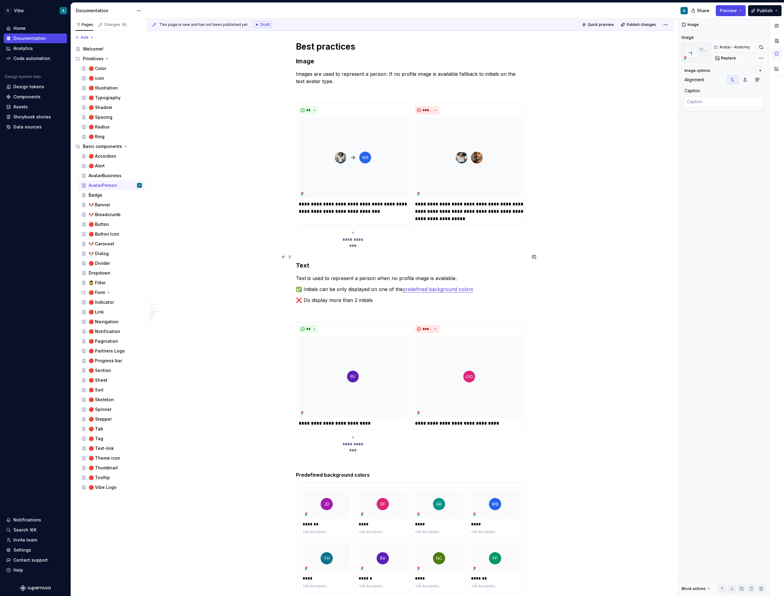
click at [300, 267] on h3 "Text" at bounding box center [411, 261] width 230 height 17
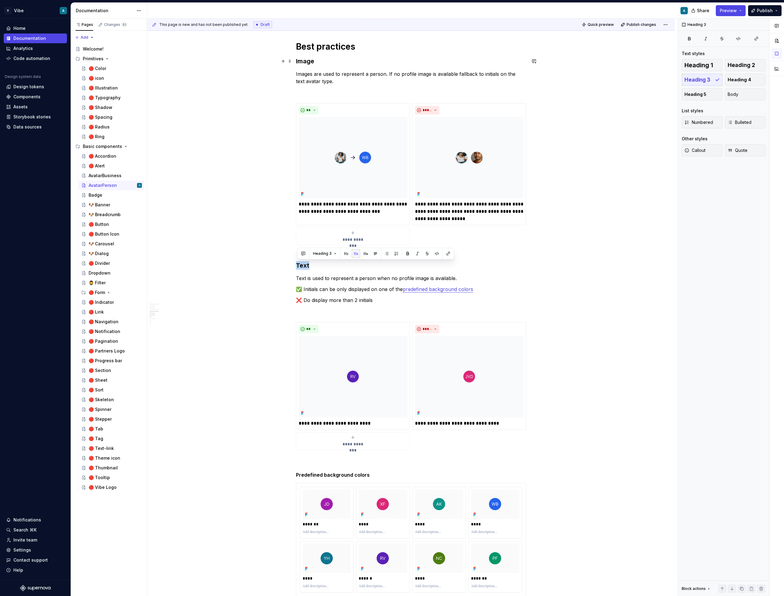
click at [310, 63] on h3 "Image" at bounding box center [411, 61] width 230 height 9
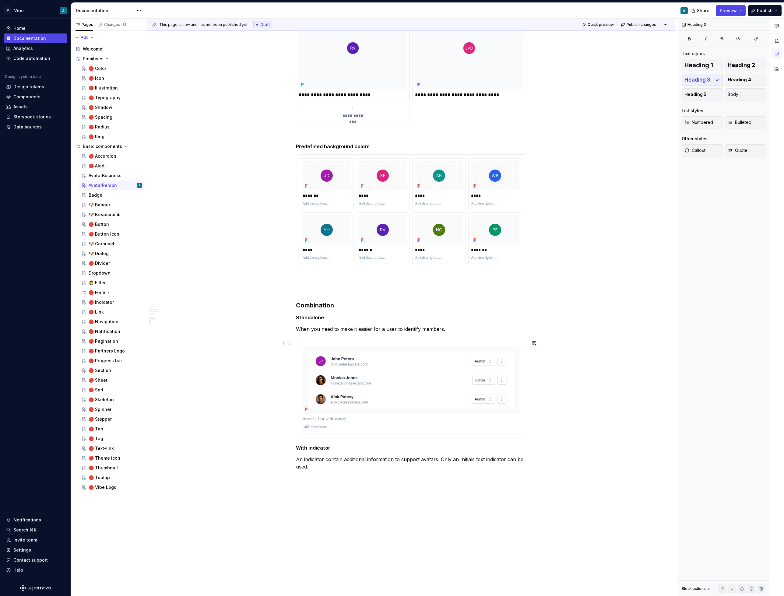
scroll to position [847, 0]
click at [313, 468] on p "An indicator contain additional information to support avatars. Only an Initial…" at bounding box center [411, 461] width 230 height 15
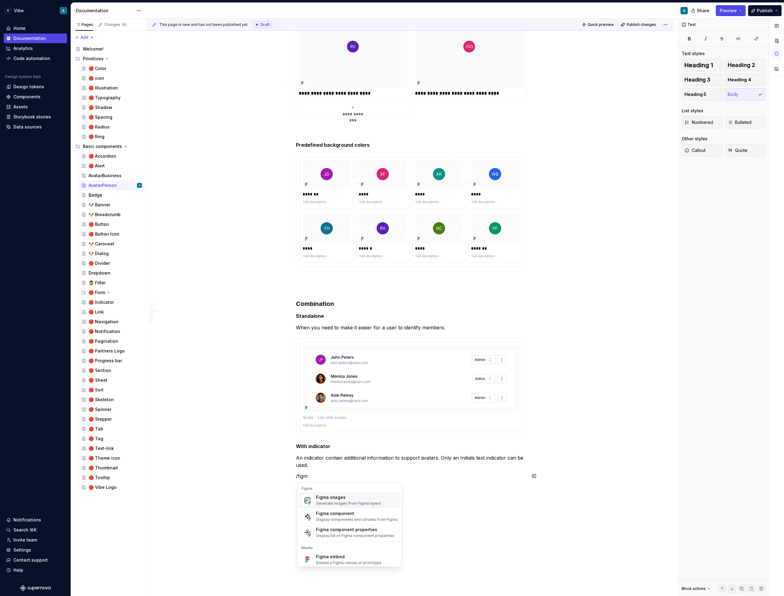
click at [322, 500] on div "Figma images" at bounding box center [348, 497] width 65 height 6
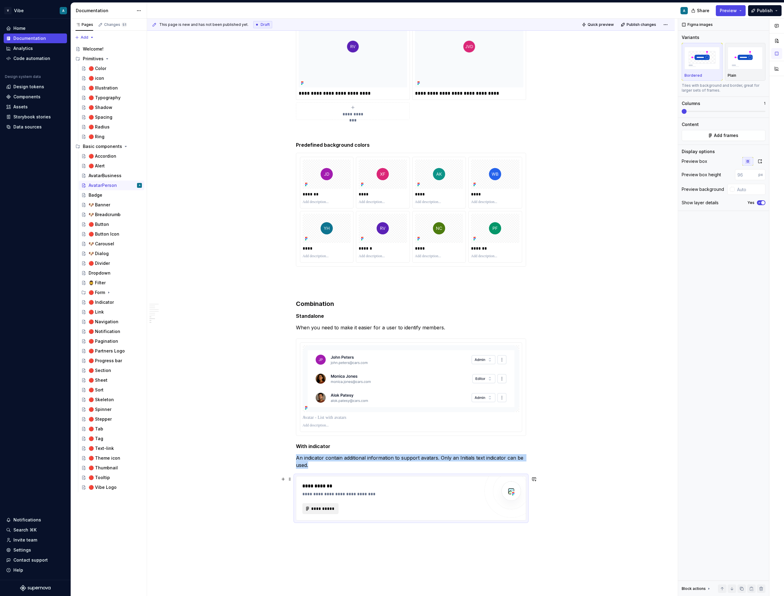
click at [326, 511] on span "**********" at bounding box center [323, 509] width 24 height 6
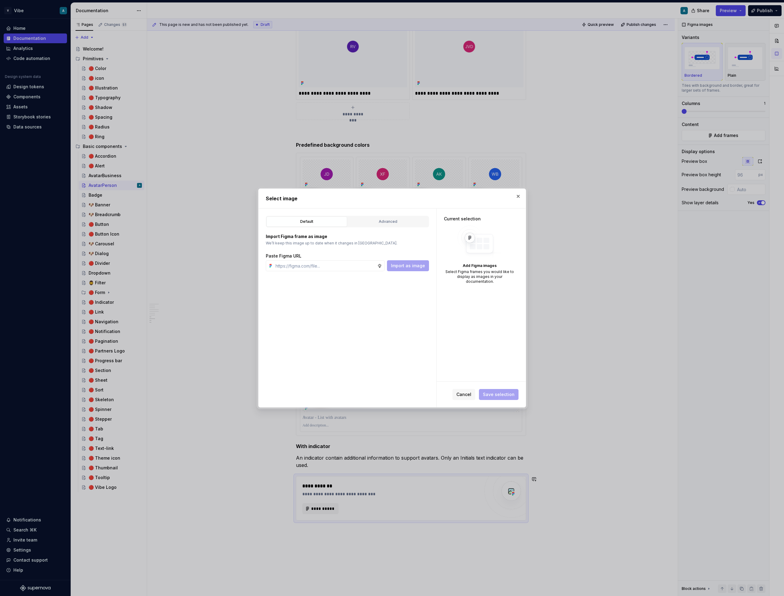
click at [378, 229] on div "Import Figma frame as image We’ll keep this image up to date when it changes in…" at bounding box center [347, 249] width 163 height 44
click at [380, 225] on button "Advanced" at bounding box center [388, 221] width 81 height 10
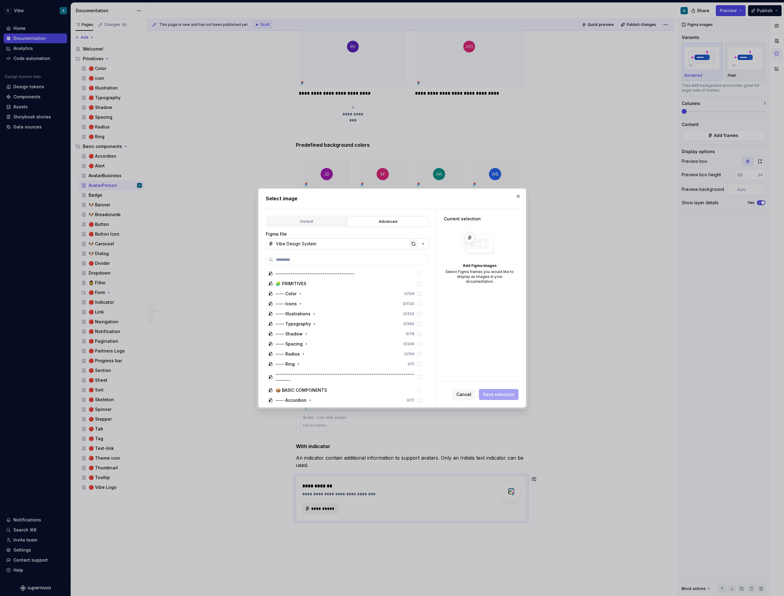
click at [411, 247] on div "button" at bounding box center [413, 244] width 9 height 9
click at [413, 245] on div "button" at bounding box center [413, 244] width 9 height 9
type textarea "*"
type input "**********"
click at [336, 264] on label "**********" at bounding box center [347, 259] width 163 height 11
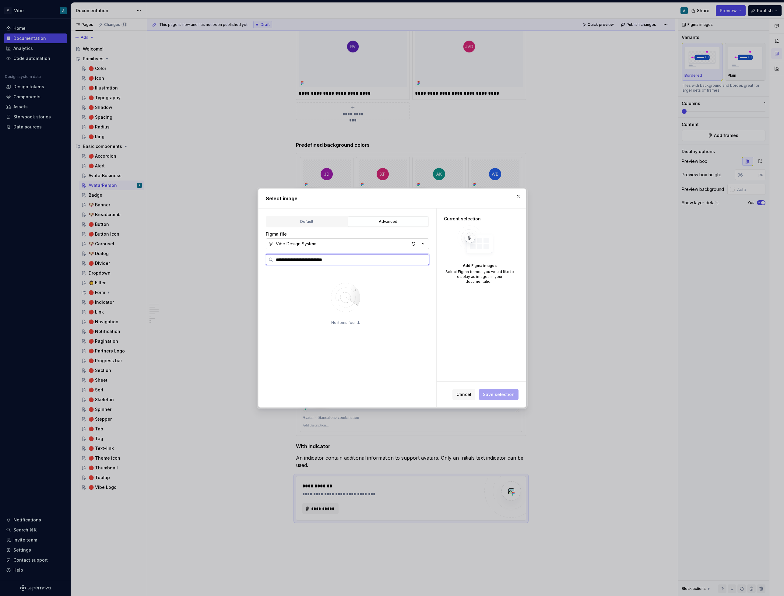
click at [336, 263] on input "**********" at bounding box center [350, 260] width 155 height 6
click at [336, 264] on label "**********" at bounding box center [347, 259] width 163 height 11
click at [336, 263] on input "**********" at bounding box center [350, 260] width 155 height 6
click at [336, 264] on label "**********" at bounding box center [347, 259] width 163 height 11
click at [336, 263] on input "**********" at bounding box center [350, 260] width 155 height 6
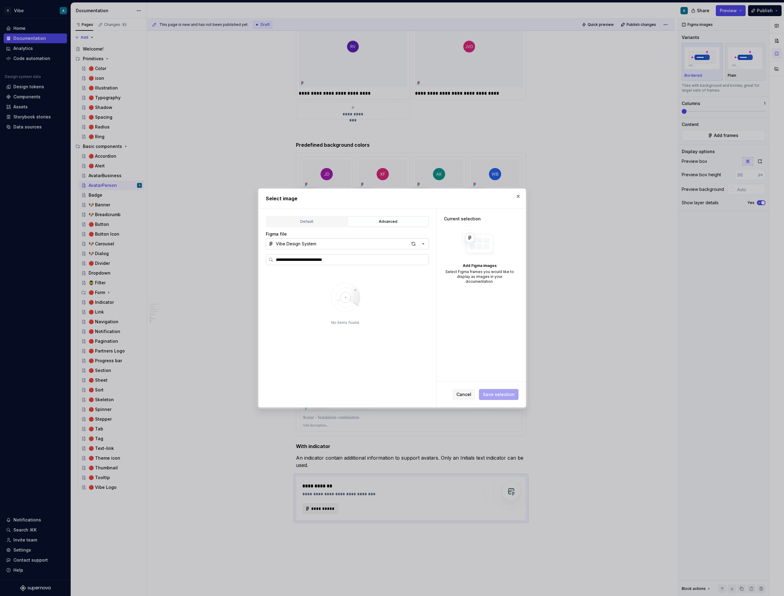
click at [336, 264] on label "**********" at bounding box center [347, 259] width 163 height 11
click at [336, 263] on input "**********" at bounding box center [350, 260] width 155 height 6
click at [335, 258] on input "**********" at bounding box center [350, 260] width 155 height 6
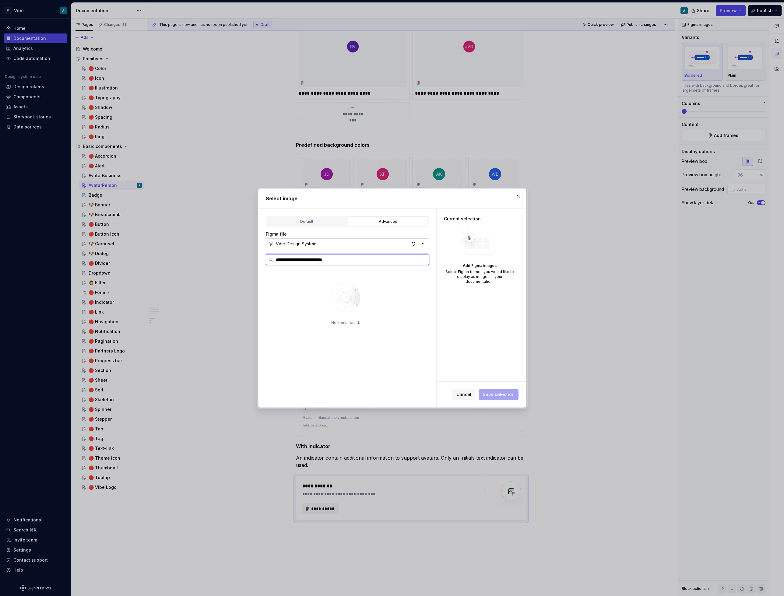
click at [335, 258] on input "**********" at bounding box center [350, 260] width 155 height 6
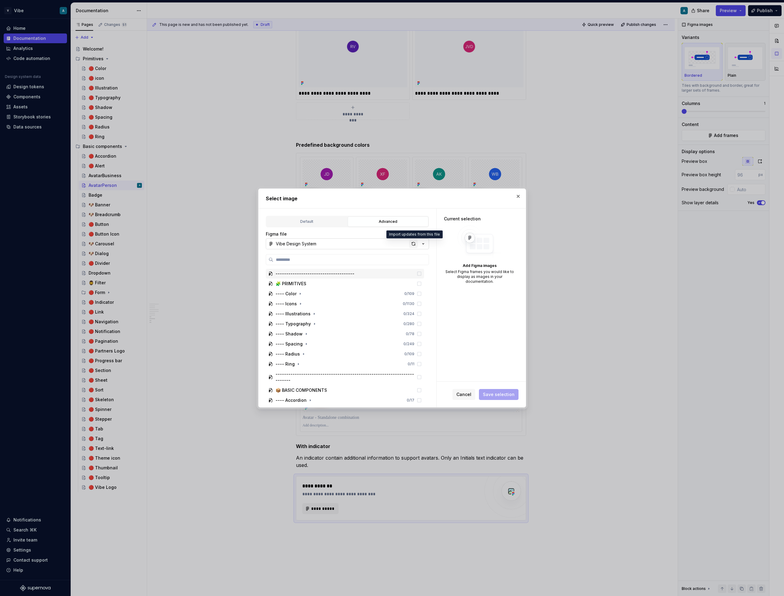
click at [414, 243] on div "button" at bounding box center [413, 244] width 9 height 9
type textarea "*"
paste input "**********"
type input "**********"
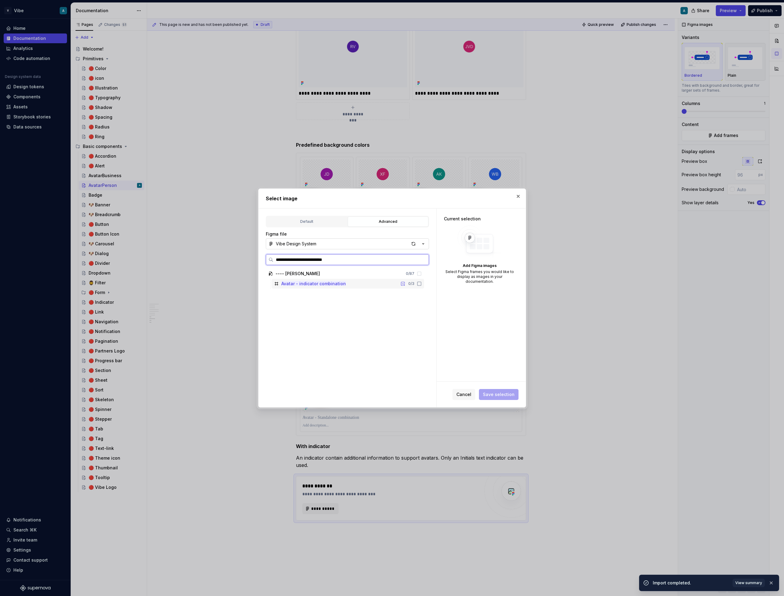
click at [326, 287] on div "Avatar - indicator combination 0 / 3" at bounding box center [348, 284] width 153 height 10
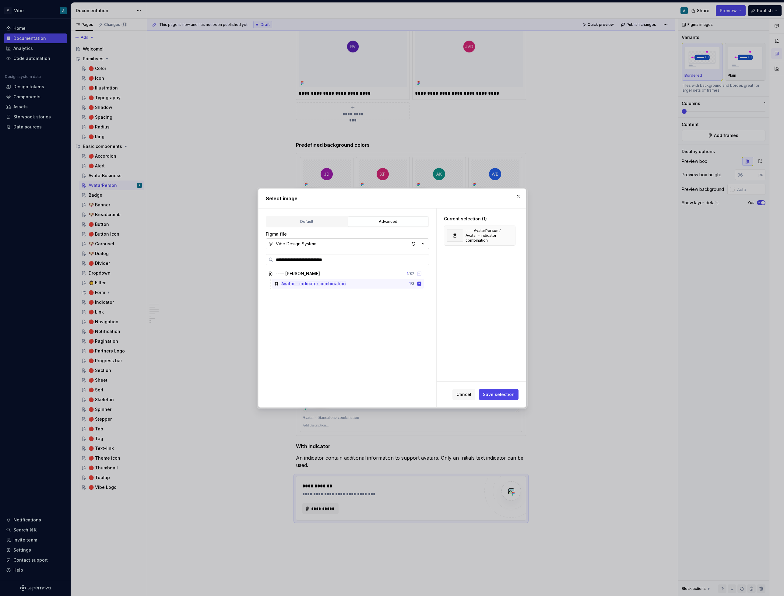
type textarea "*"
click at [495, 393] on span "Save selection" at bounding box center [499, 394] width 32 height 6
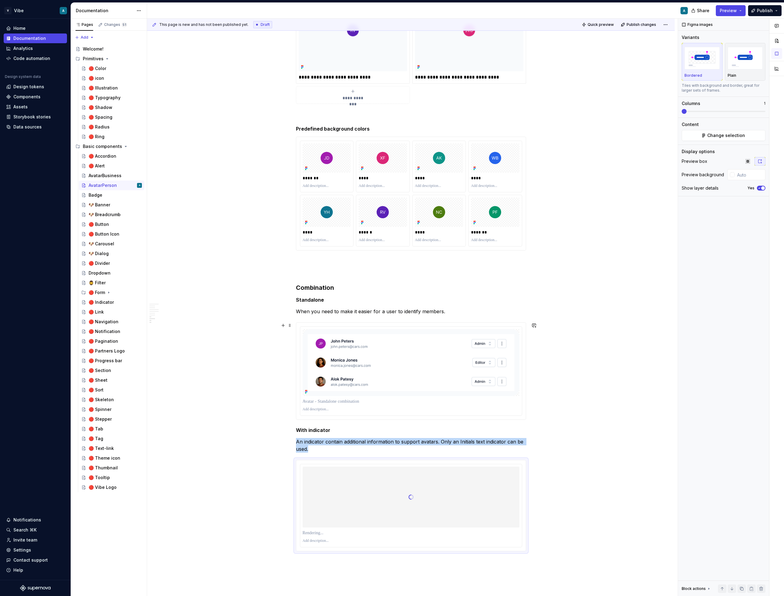
scroll to position [865, 0]
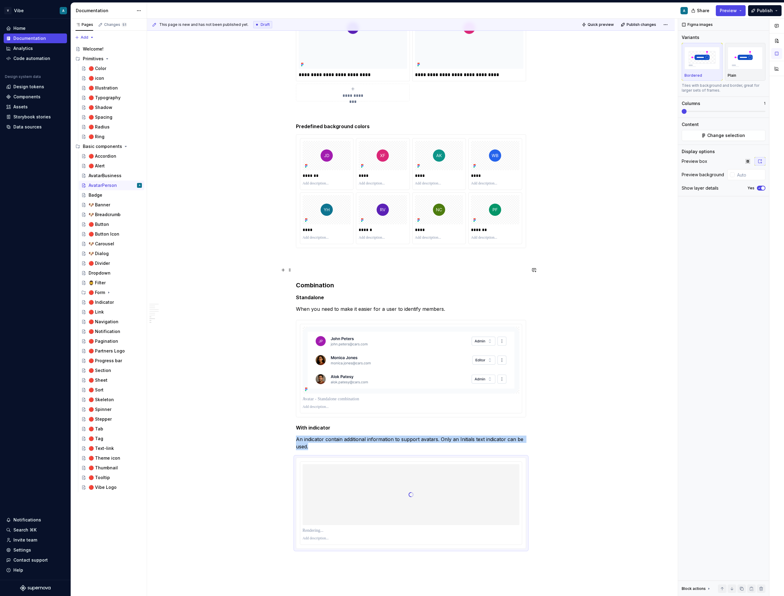
click at [349, 268] on p at bounding box center [411, 269] width 230 height 7
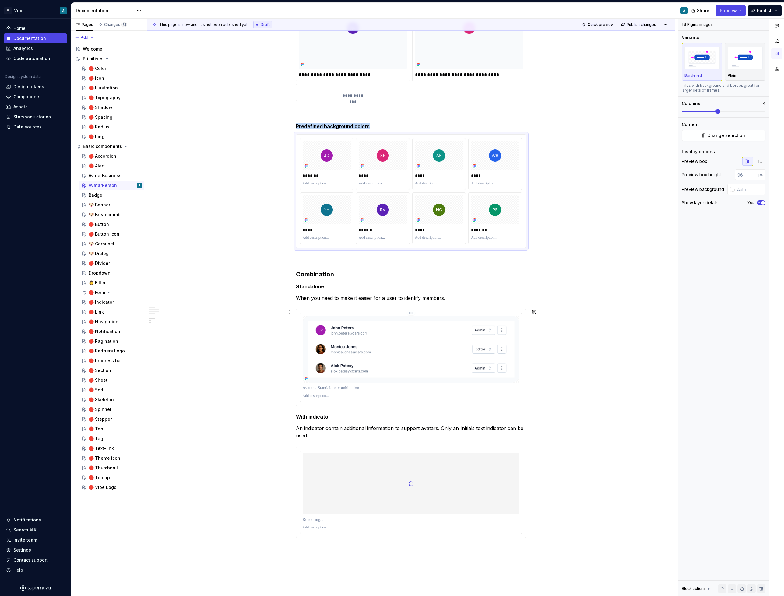
scroll to position [873, 0]
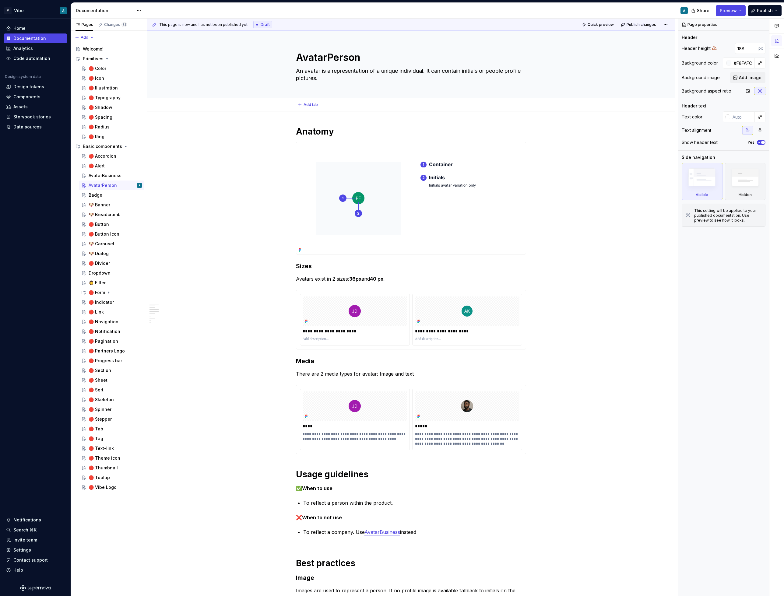
type textarea "*"
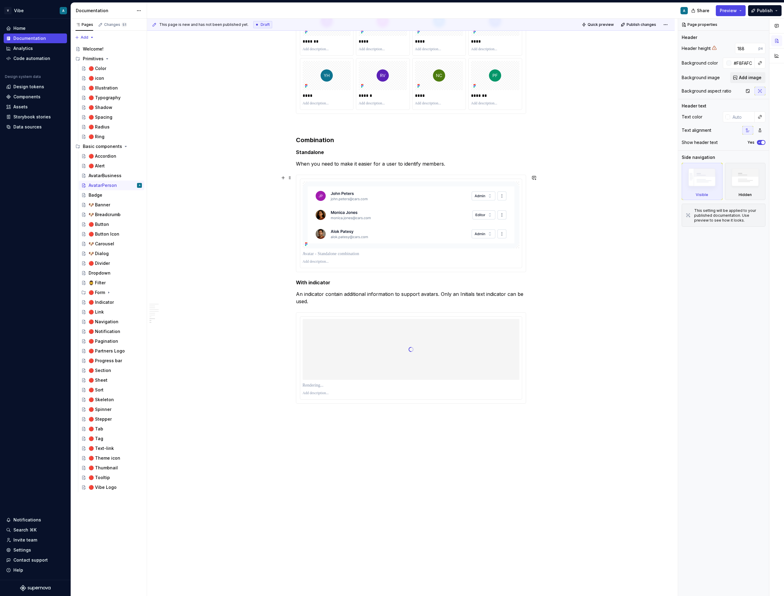
scroll to position [1006, 0]
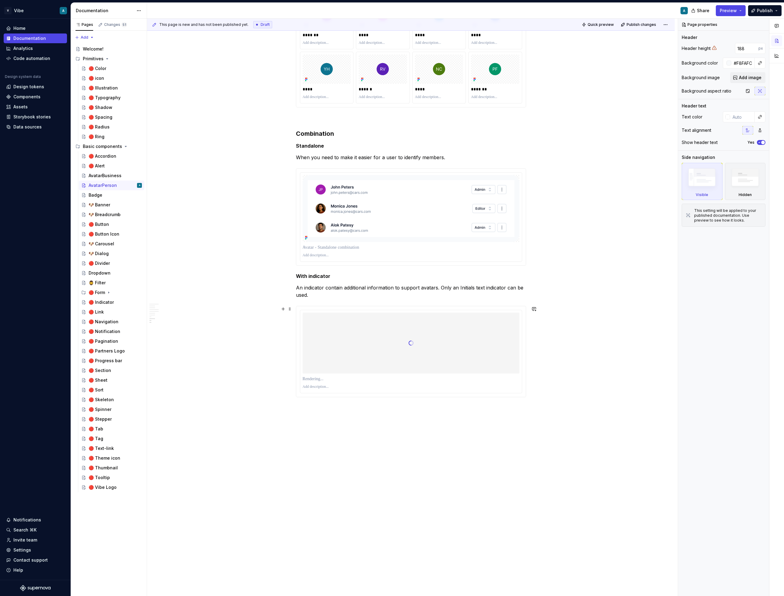
click at [408, 314] on div at bounding box center [411, 343] width 217 height 61
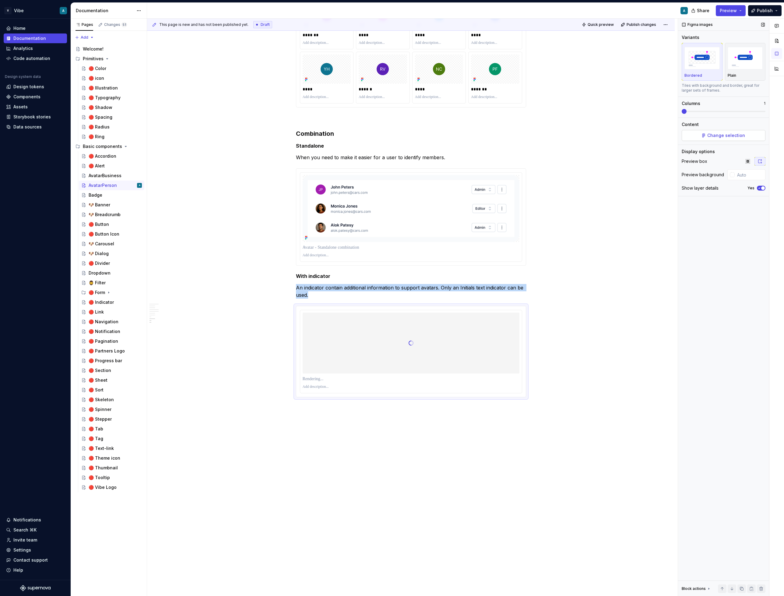
click at [708, 141] on button "Change selection" at bounding box center [724, 135] width 84 height 11
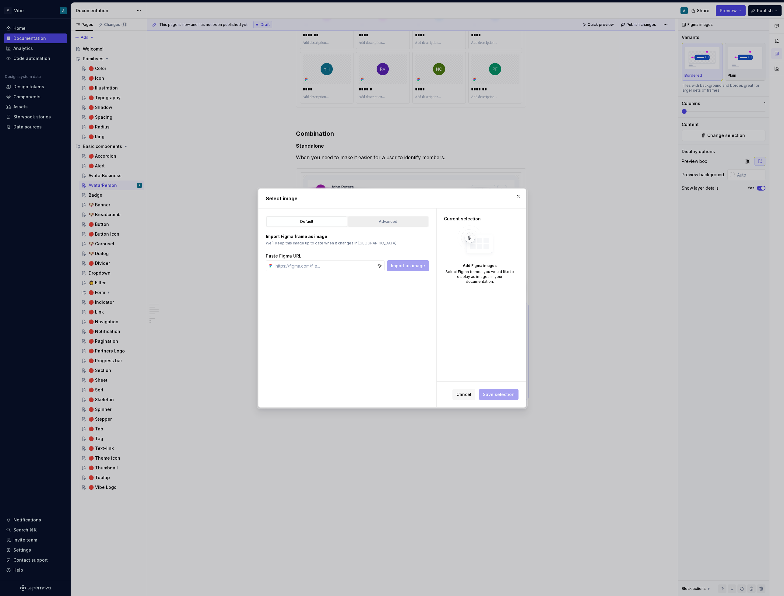
click at [392, 219] on div "Advanced" at bounding box center [388, 222] width 76 height 6
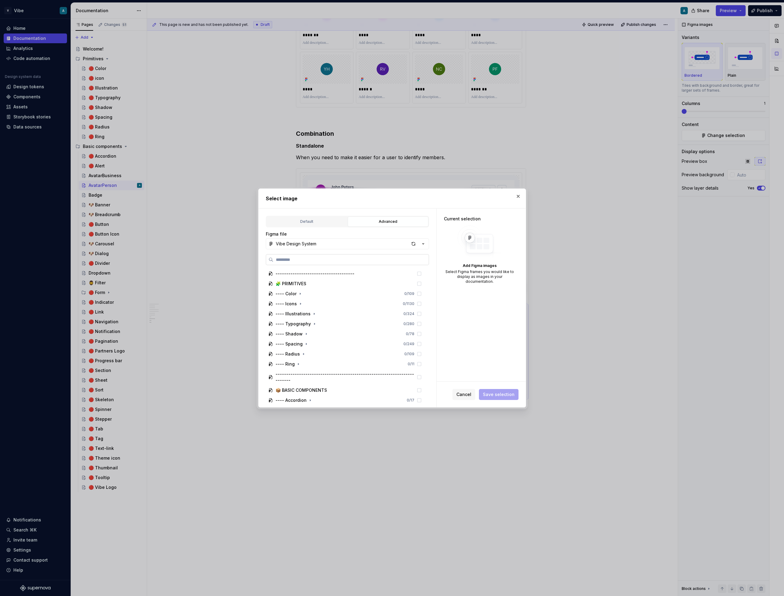
click at [358, 263] on label at bounding box center [347, 259] width 163 height 11
click at [358, 263] on input "search" at bounding box center [350, 260] width 155 height 6
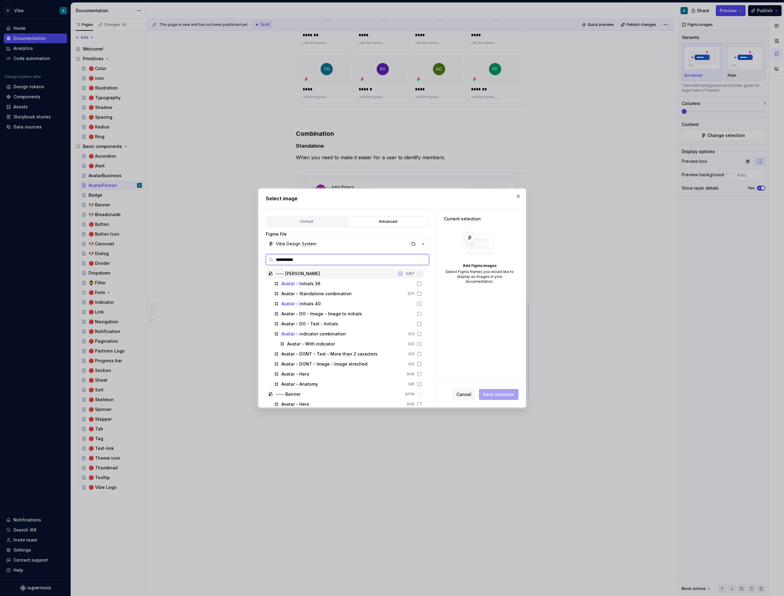
type input "**********"
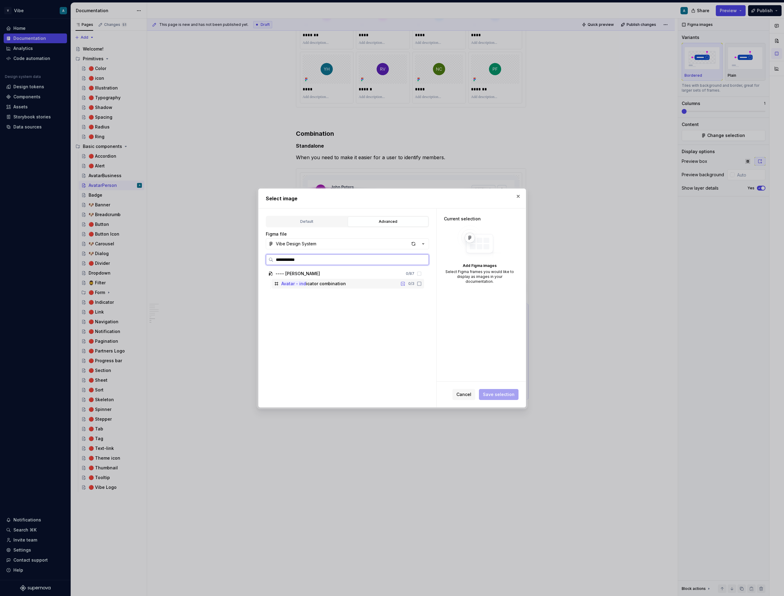
click at [404, 282] on div "Avatar - ind icator combination 0 / 3" at bounding box center [348, 284] width 153 height 10
click at [516, 197] on button "button" at bounding box center [518, 196] width 9 height 9
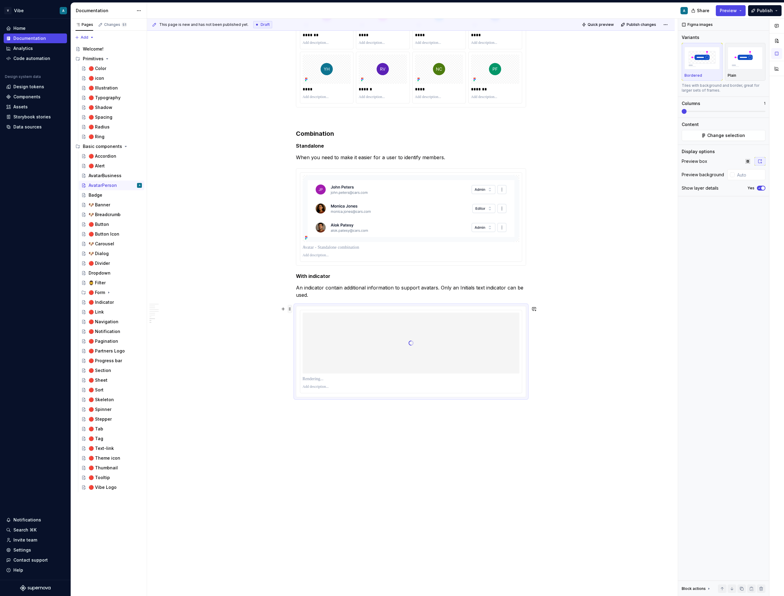
click at [291, 310] on span at bounding box center [289, 309] width 5 height 9
click at [306, 360] on div "Delete" at bounding box center [320, 363] width 40 height 6
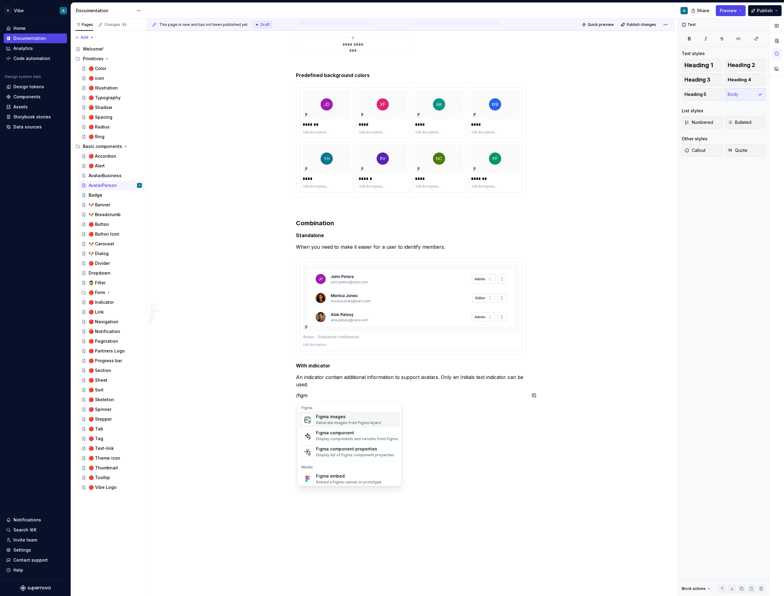
click at [326, 423] on div "Generate images from Figma layers" at bounding box center [348, 422] width 65 height 5
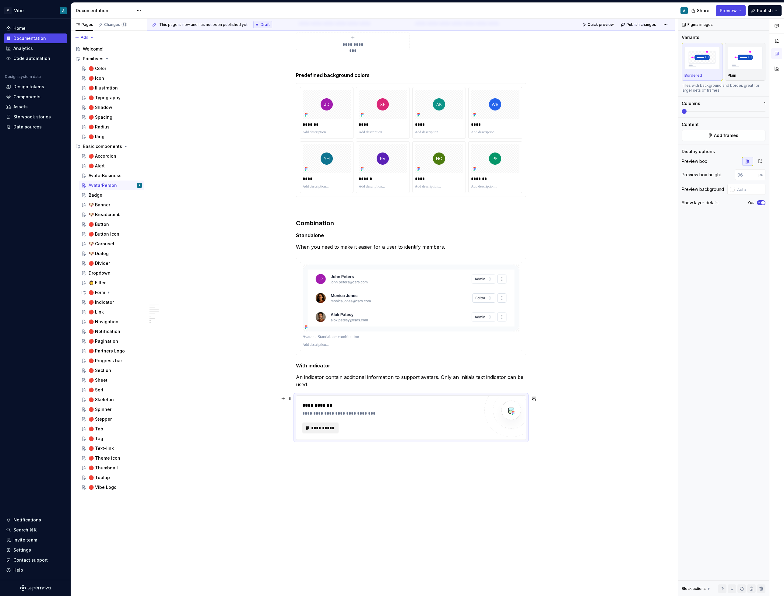
click at [326, 427] on span "**********" at bounding box center [323, 428] width 24 height 6
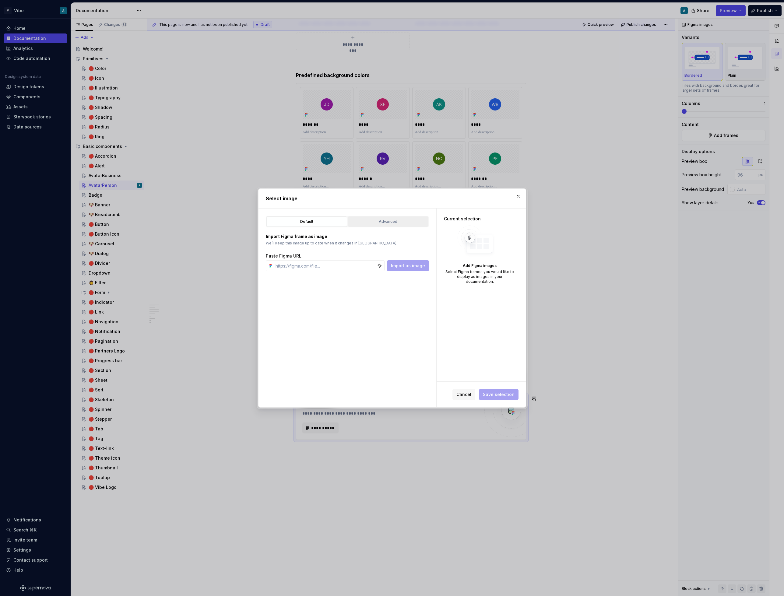
click at [400, 221] on div "Advanced" at bounding box center [388, 222] width 76 height 6
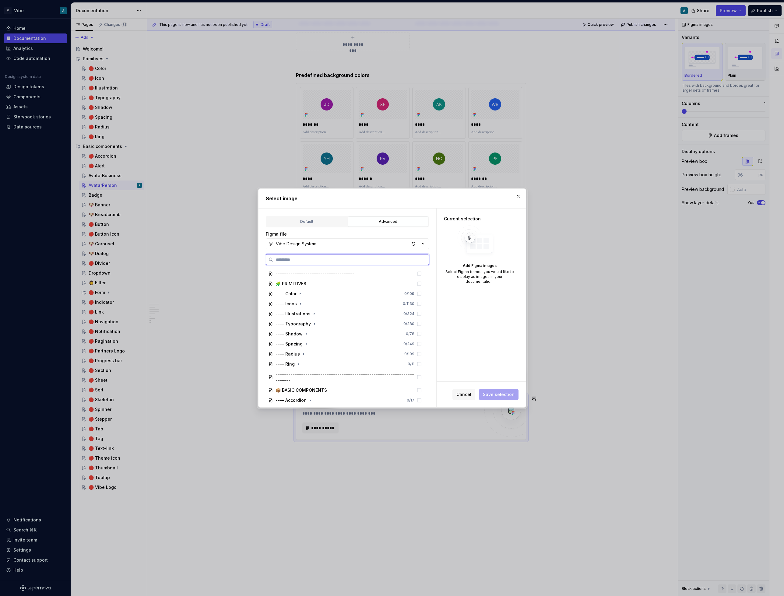
click at [311, 259] on input "search" at bounding box center [350, 260] width 155 height 6
type input "******"
click at [324, 285] on mark "combin" at bounding box center [332, 283] width 16 height 5
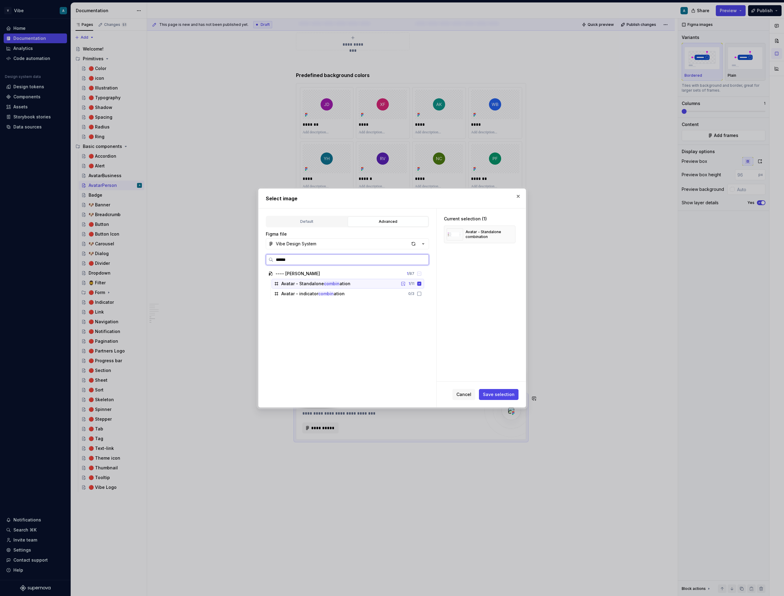
click at [421, 283] on icon at bounding box center [419, 284] width 4 height 4
click at [360, 293] on div "Avatar - indicator combin ation 0 / 3" at bounding box center [348, 294] width 153 height 10
click at [473, 226] on div "Fetching preview..." at bounding box center [480, 235] width 72 height 18
click at [516, 195] on button "button" at bounding box center [518, 196] width 9 height 9
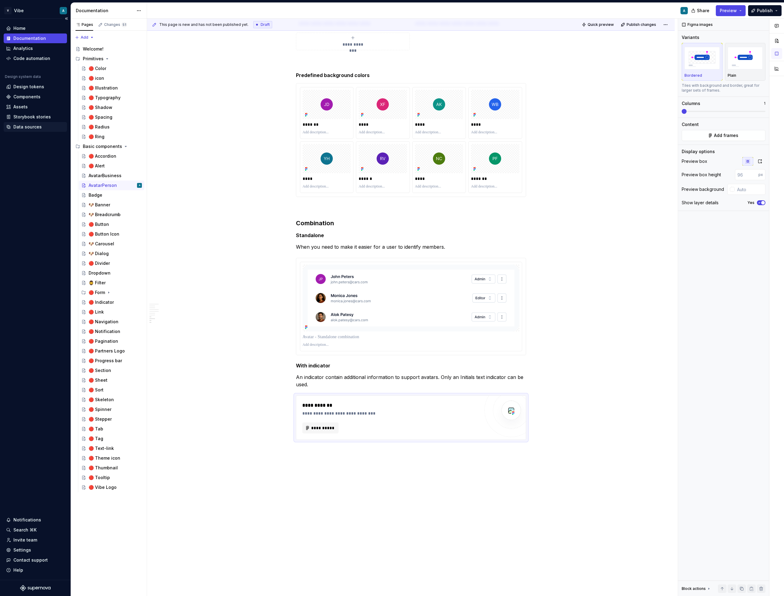
click at [28, 126] on div "Data sources" at bounding box center [27, 127] width 28 height 6
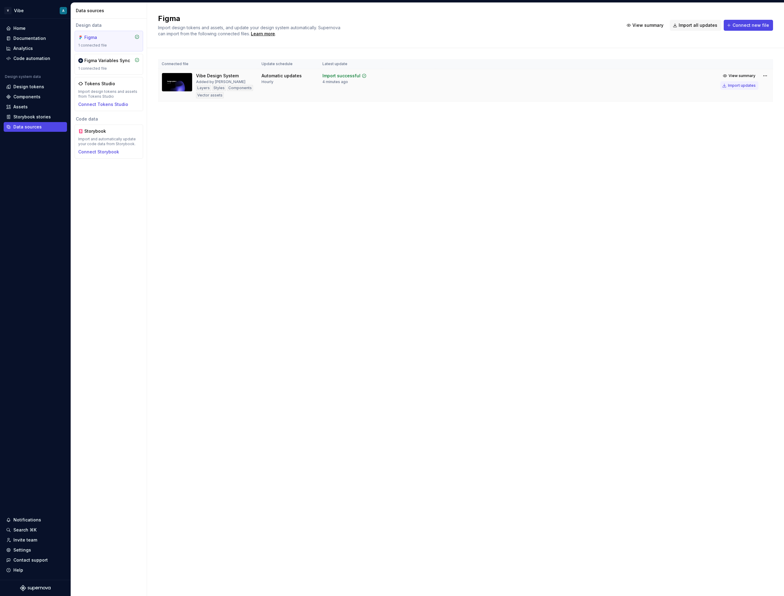
click at [743, 86] on div "Import updates" at bounding box center [742, 85] width 28 height 5
click at [36, 38] on div "Documentation" at bounding box center [29, 38] width 33 height 6
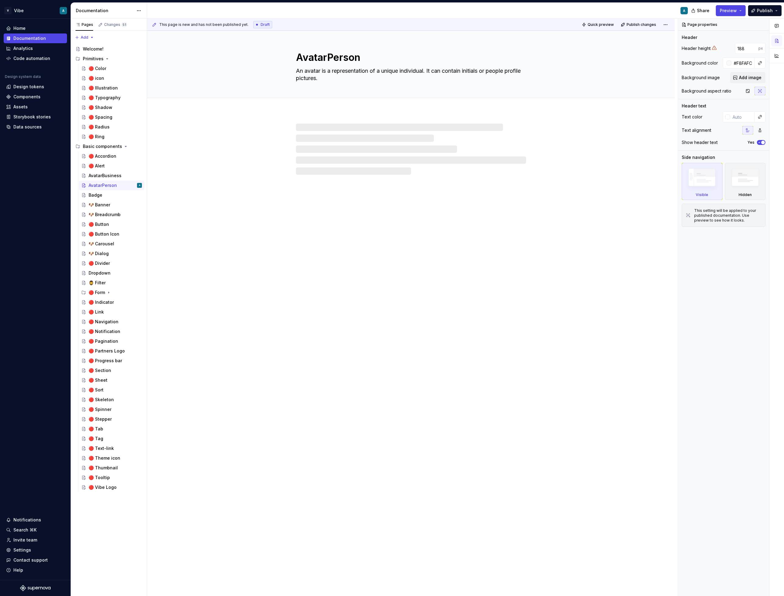
type textarea "*"
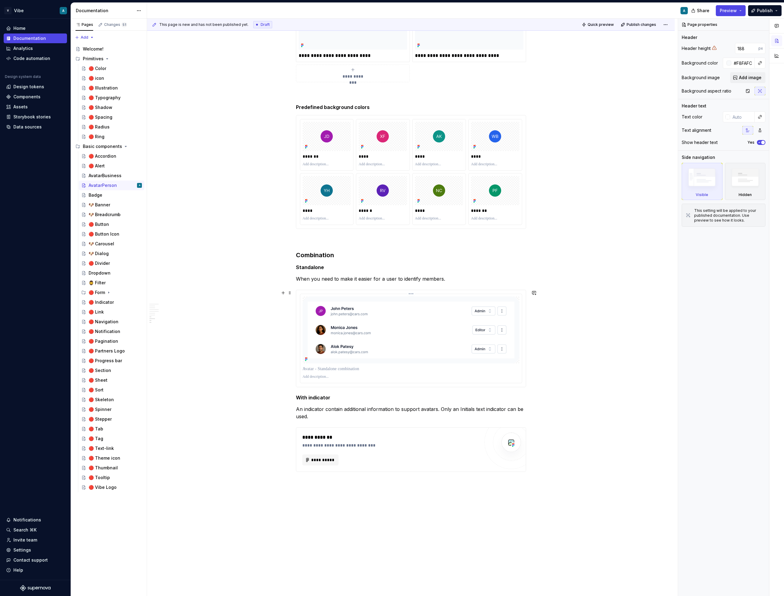
scroll to position [885, 0]
click at [330, 461] on span "**********" at bounding box center [323, 459] width 24 height 6
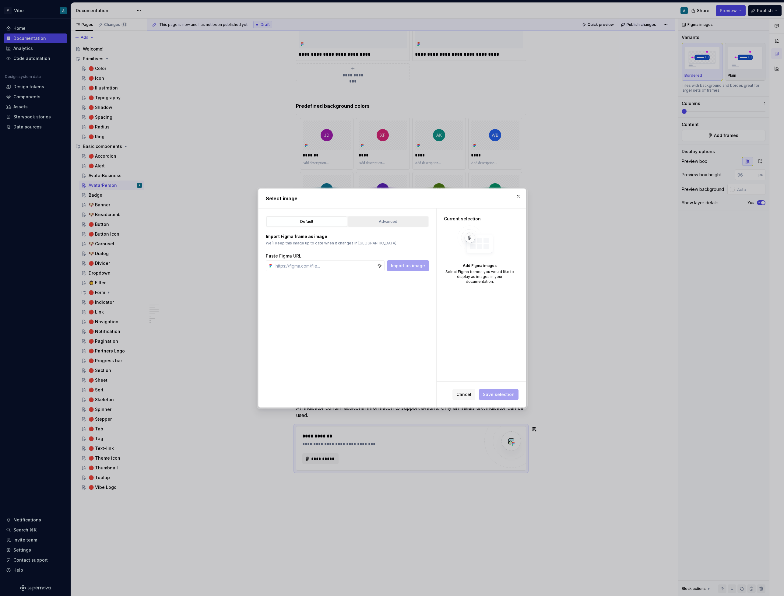
click at [370, 225] on button "Advanced" at bounding box center [388, 221] width 81 height 10
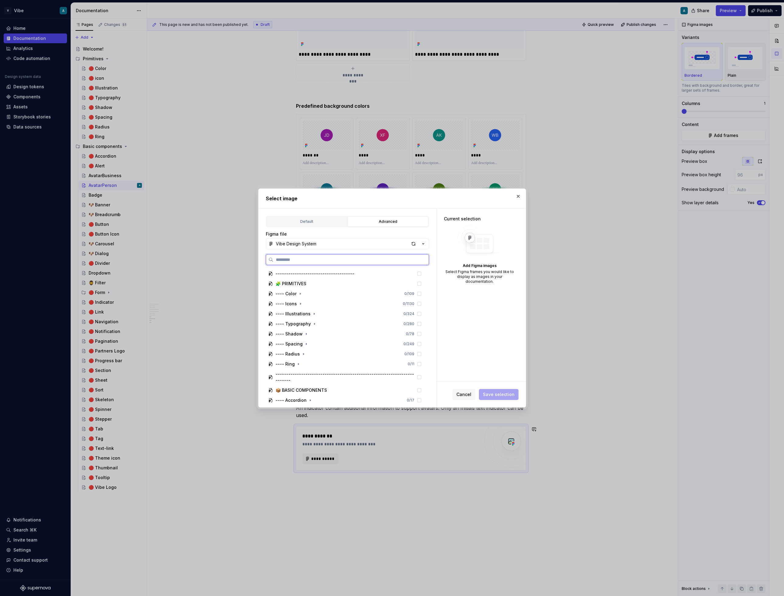
click at [303, 261] on input "search" at bounding box center [350, 260] width 155 height 6
type input "**********"
click at [332, 295] on mark "combination" at bounding box center [331, 293] width 26 height 5
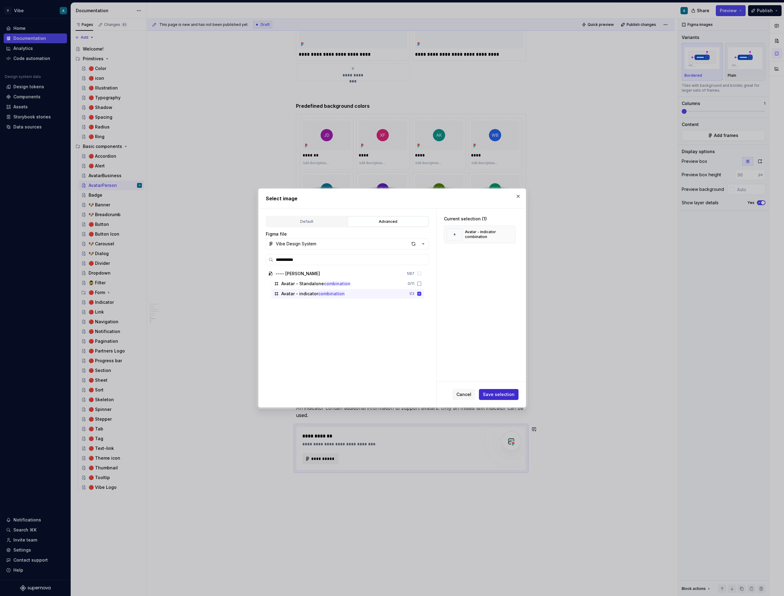
click at [496, 394] on span "Save selection" at bounding box center [499, 394] width 32 height 6
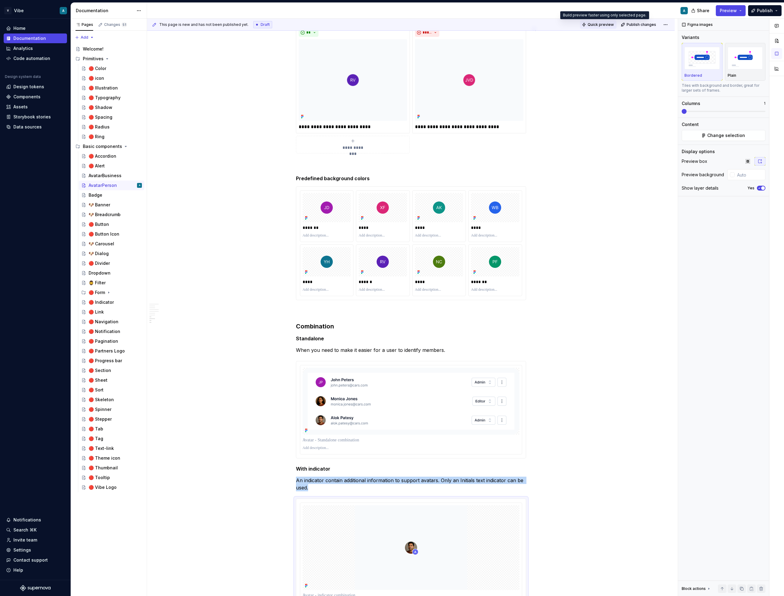
click at [606, 25] on span "Quick preview" at bounding box center [600, 24] width 26 height 5
click at [752, 583] on span "Open page" at bounding box center [752, 581] width 20 height 5
click at [103, 198] on div "Badge" at bounding box center [115, 195] width 53 height 9
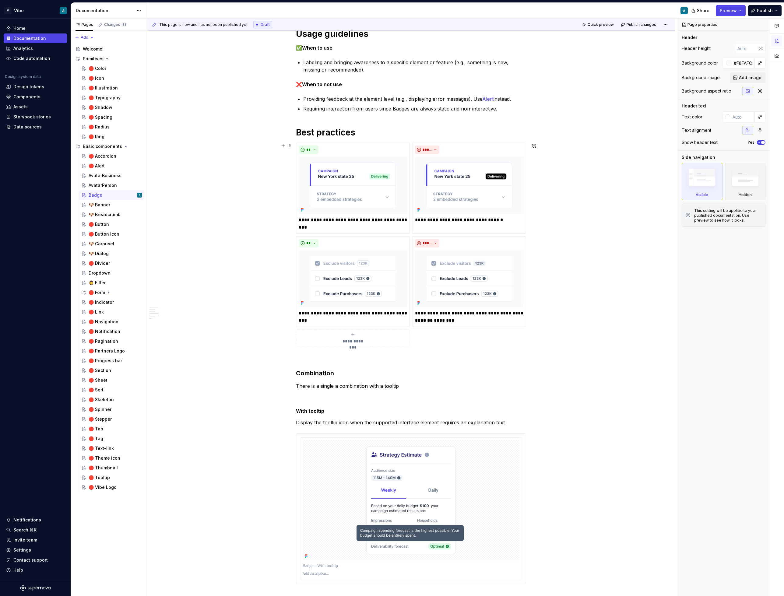
scroll to position [583, 0]
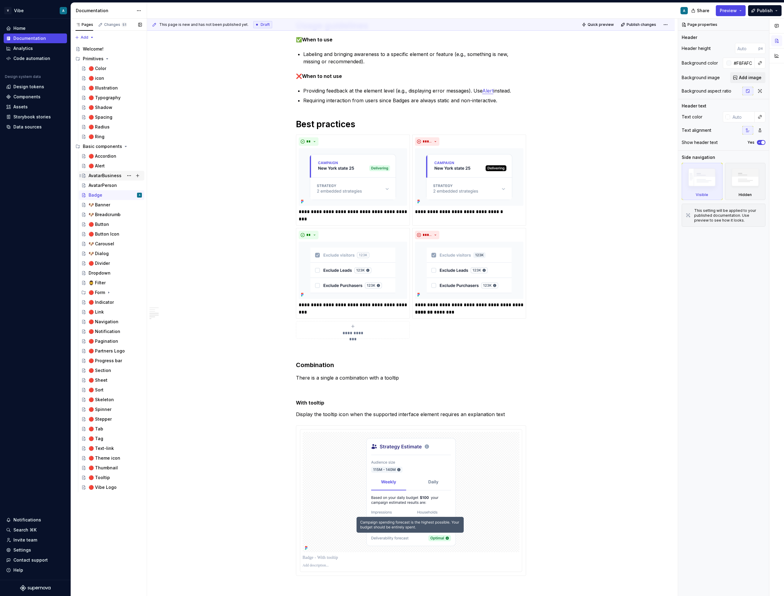
click at [110, 177] on div "AvatarBusiness" at bounding box center [105, 176] width 33 height 6
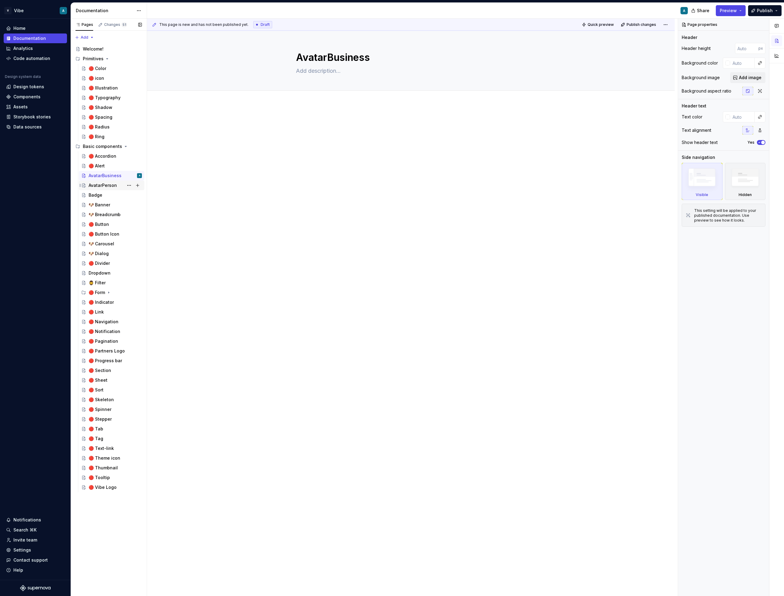
click at [108, 188] on div "AvatarPerson" at bounding box center [103, 185] width 28 height 6
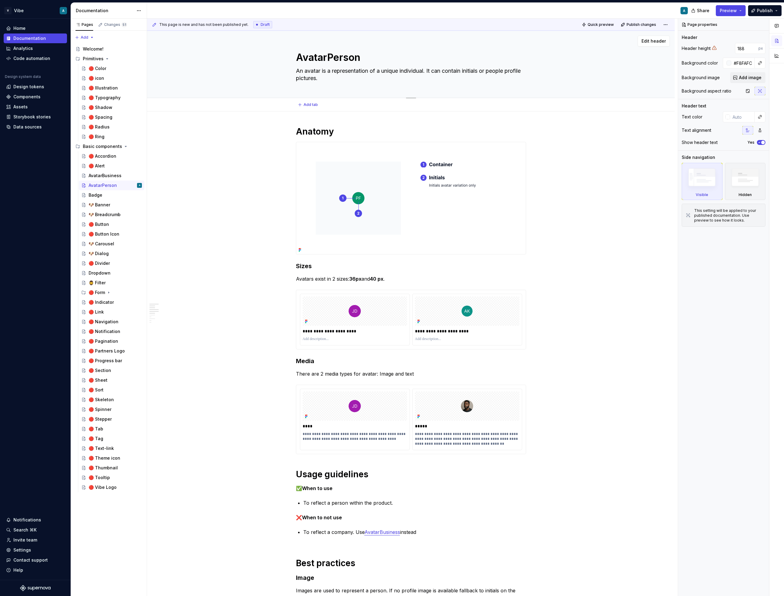
click at [339, 78] on textarea "An avatar is a representation of a unique individual. It can contain initials o…" at bounding box center [410, 74] width 230 height 17
click at [338, 78] on textarea "An avatar is a representation of a unique individual. It can contain initials o…" at bounding box center [410, 74] width 230 height 17
drag, startPoint x: 492, startPoint y: 71, endPoint x: 512, endPoint y: 71, distance: 19.8
click at [512, 71] on textarea "An avatar is a representation of a unique individual. It can contain initials o…" at bounding box center [410, 74] width 230 height 17
type textarea "*"
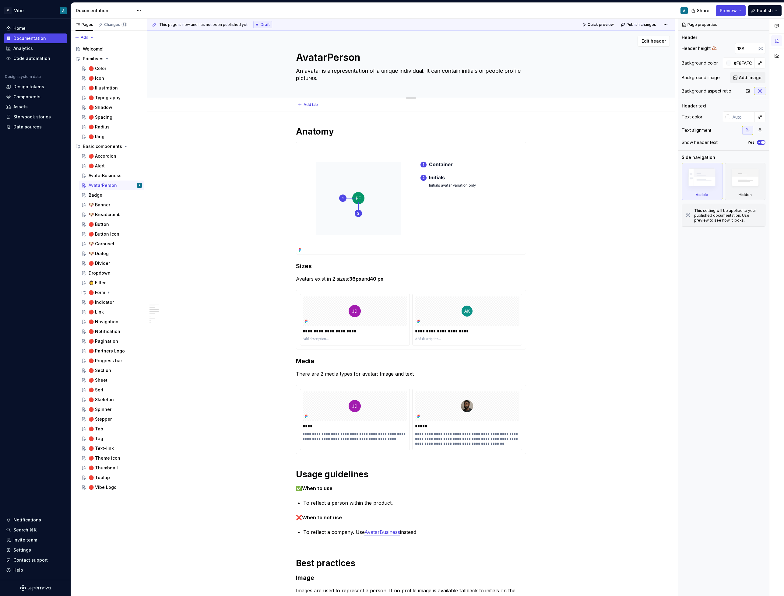
type textarea "An avatar is a representation of a unique individual. It can contain initials o…"
type textarea "*"
type textarea "An avatar is a representation of a unique individual. It can contain initials o…"
type textarea "*"
type textarea "An avatar is a representation of a unique individual. It can contain initials o…"
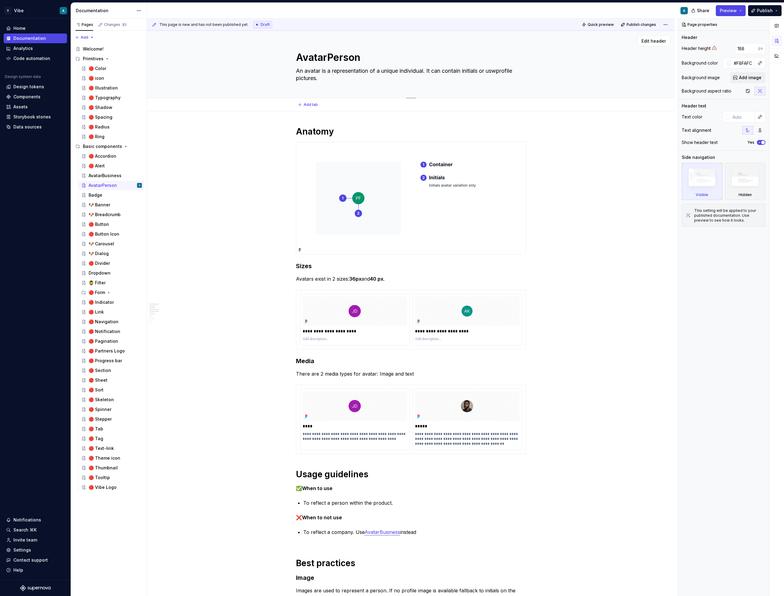
type textarea "*"
type textarea "An avatar is a representation of a unique individual. It can contain initials o…"
type textarea "*"
type textarea "An avatar is a representation of a unique individual. It can contain initials o…"
type textarea "*"
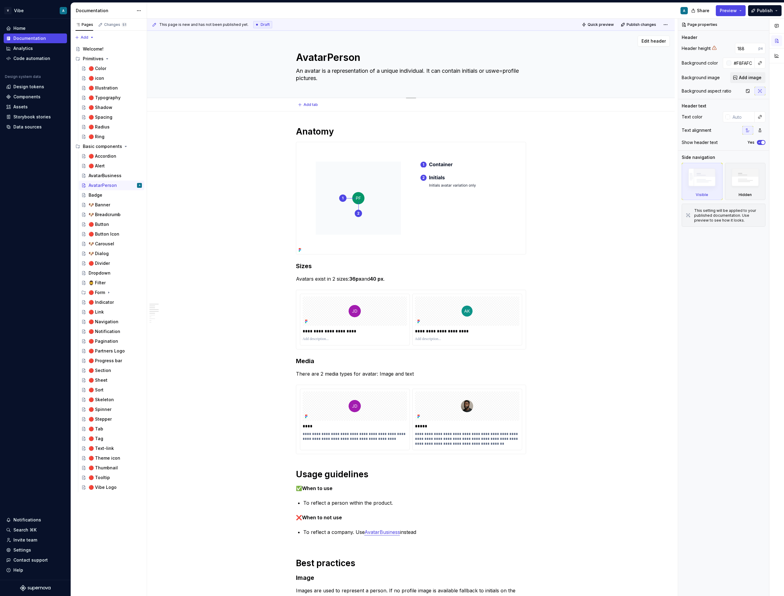
type textarea "An avatar is a representation of a unique individual. It can contain initials o…"
type textarea "*"
type textarea "An avatar is a representation of a unique individual. It can contain initials o…"
type textarea "*"
type textarea "An avatar is a representation of a unique individual. It can contain initials o…"
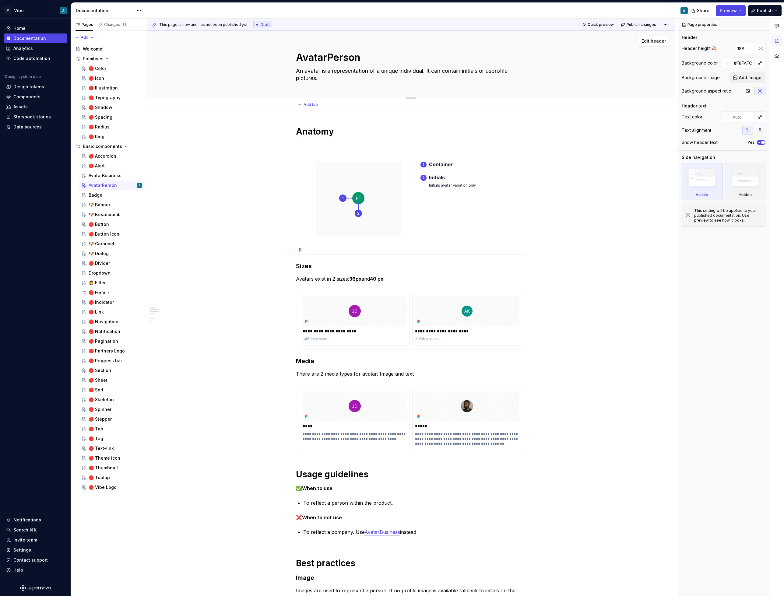
type textarea "*"
type textarea "An avatar is a representation of a unique individual. It can contain initials o…"
type textarea "*"
type textarea "An avatar is a representation of a unique individual. It can contain initials o…"
type textarea "*"
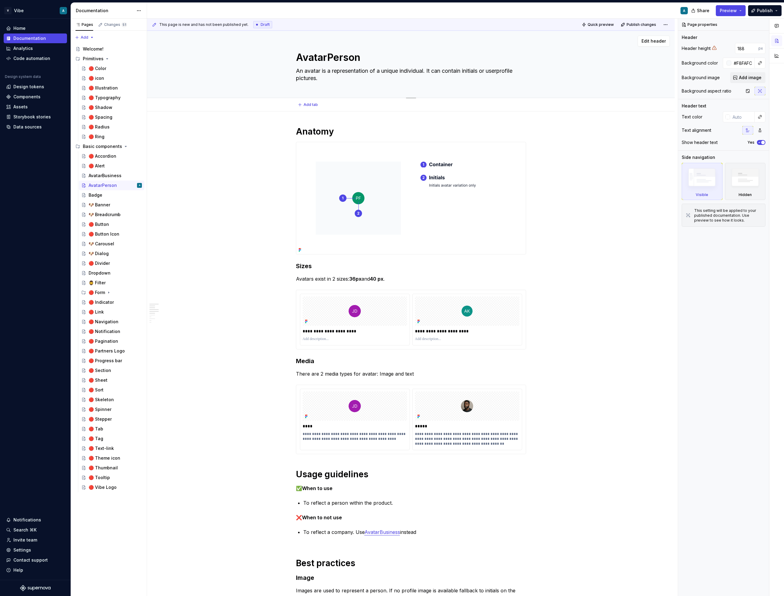
type textarea "An avatar is a representation of a unique individual. It can contain initials o…"
click at [318, 76] on textarea "An avatar is a representation of a unique individual. It can contain initials o…" at bounding box center [410, 74] width 230 height 17
type textarea "*"
type textarea "An avatar is a representation of a unique individual. It can contain initials o…"
drag, startPoint x: 323, startPoint y: 80, endPoint x: 293, endPoint y: 71, distance: 31.9
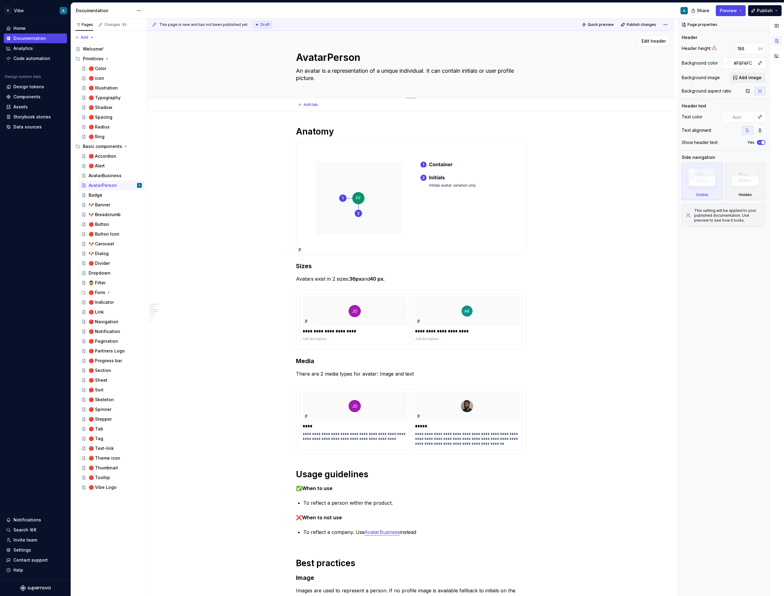
click at [293, 71] on div "AvatarPerson An avatar is a representation of a unique individual. It can conta…" at bounding box center [410, 64] width 479 height 67
click at [320, 69] on textarea "An avatar is a representation of a unique individual. It can contain initials o…" at bounding box center [410, 74] width 230 height 17
type textarea "*"
type textarea "An vatar is a representation of a unique individual. It can contain initials or…"
type textarea "*"
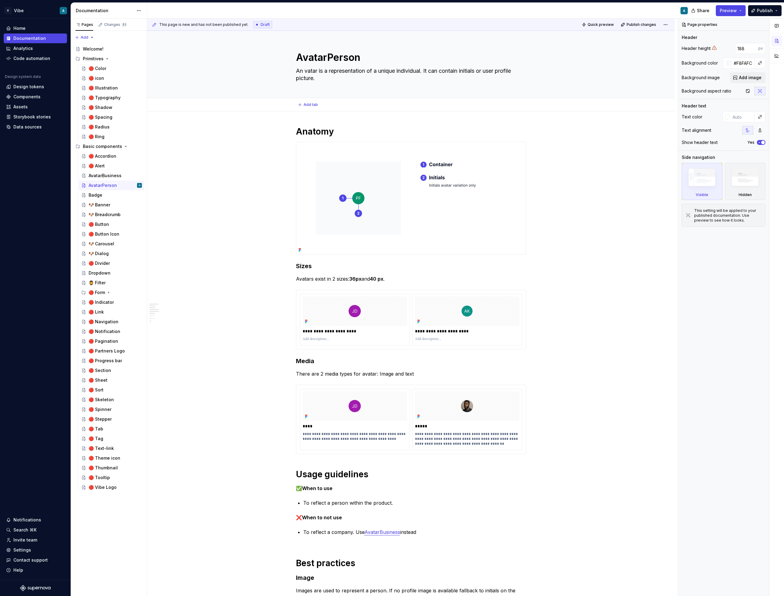
type textarea "An Avatar is a representation of a unique individual. It can contain initials o…"
type textarea "*"
type textarea "An Avatar is a representation of a unique individual. It can contain initials o…"
click at [305, 69] on textarea "An Avatar is a representation of a unique individual. It can contain initials o…" at bounding box center [410, 74] width 230 height 17
drag, startPoint x: 306, startPoint y: 70, endPoint x: 292, endPoint y: 71, distance: 14.6
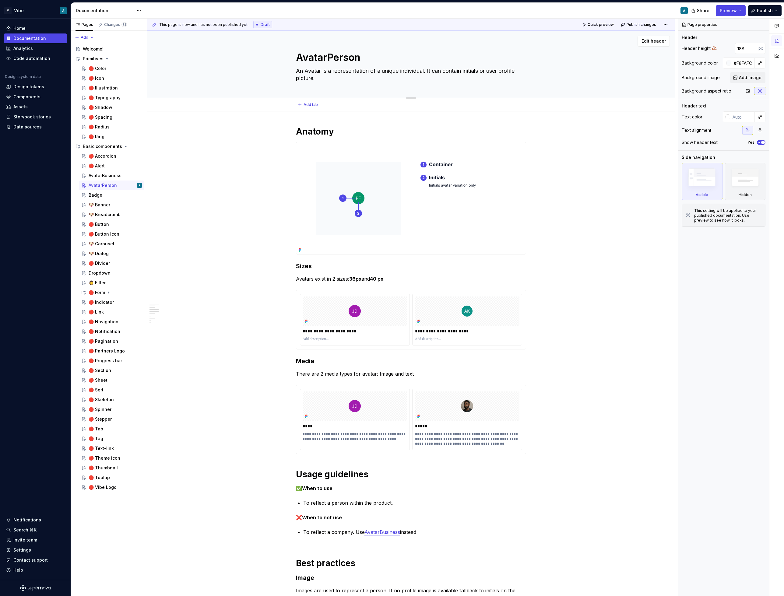
click at [292, 71] on div "AvatarPerson An Avatar is a representation of a unique individual. It can conta…" at bounding box center [410, 64] width 479 height 67
type textarea "*"
type textarea "Avatar is a representation of a unique individual. It can contain initials or u…"
click at [312, 71] on textarea "Avatar is a representation of a unique individual. It can contain initials or u…" at bounding box center [410, 74] width 230 height 17
type textarea "*"
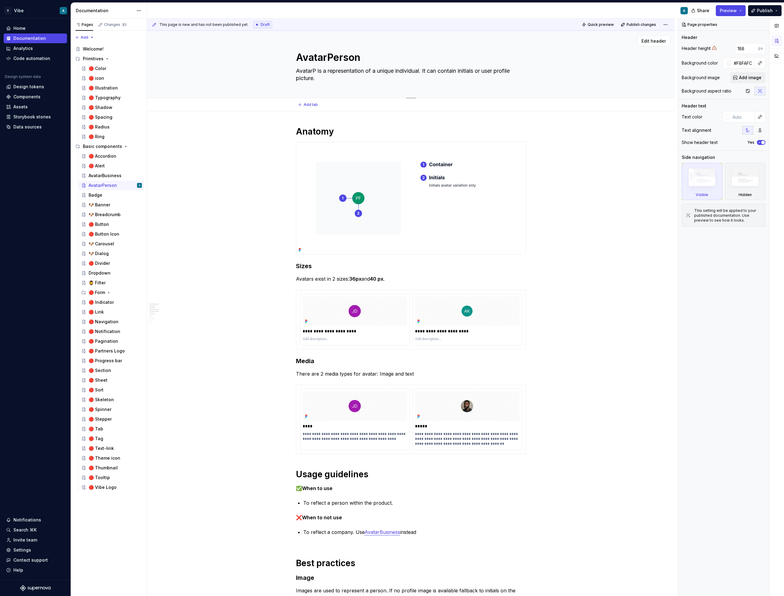
type textarea "AvatarPe is a representation of a unique individual. It can contain initials or…"
type textarea "*"
type textarea "AvatarPer is a representation of a unique individual. It can contain initials o…"
type textarea "*"
type textarea "AvatarPerso is a representation of a unique individual. It can contain initials…"
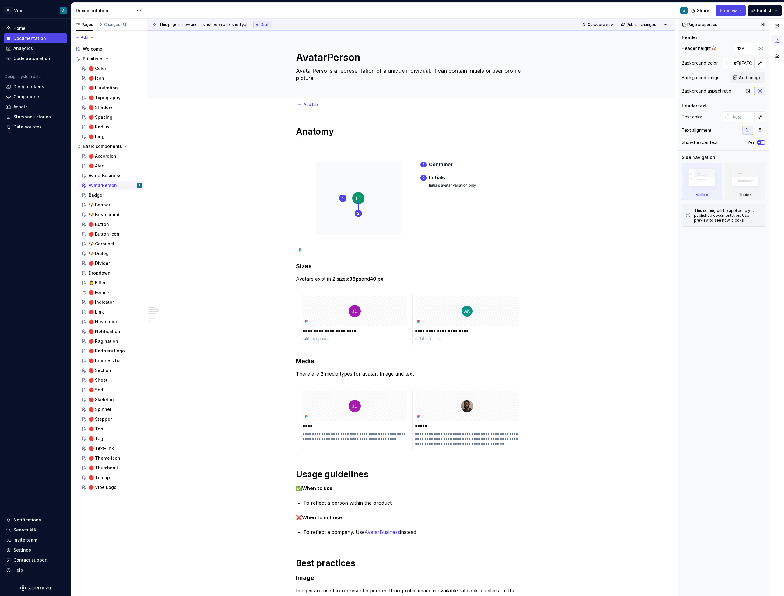
type textarea "*"
type textarea "AvatarPerso is a representation of a unique individual. It can contain initials…"
click at [378, 69] on textarea "AvatarPerso is a representation of a unique individual. It can contain initials…" at bounding box center [410, 74] width 230 height 17
click at [340, 71] on textarea "AvatarPerso is a representation of a unique individual. It can contain initials…" at bounding box center [410, 74] width 230 height 17
drag, startPoint x: 336, startPoint y: 71, endPoint x: 435, endPoint y: 73, distance: 98.6
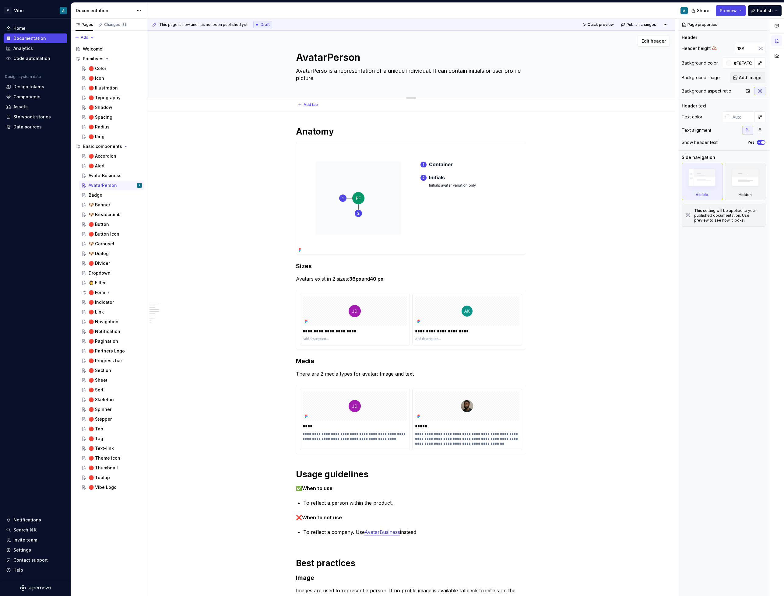
click at [435, 73] on textarea "AvatarPerso is a representation of a unique individual. It can contain initials…" at bounding box center [410, 74] width 230 height 17
type textarea "*"
type textarea "AvatarPerso is u. It can contain initials or user profile picture."
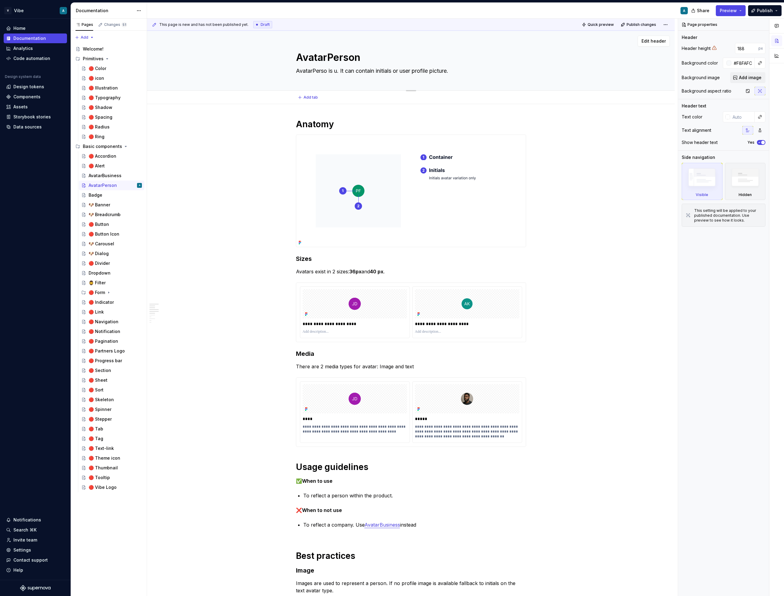
type textarea "*"
type textarea "AvatarPerso is us. It can contain initials or user profile picture."
type textarea "*"
type textarea "AvatarPerso is use. It can contain initials or user profile picture."
type textarea "*"
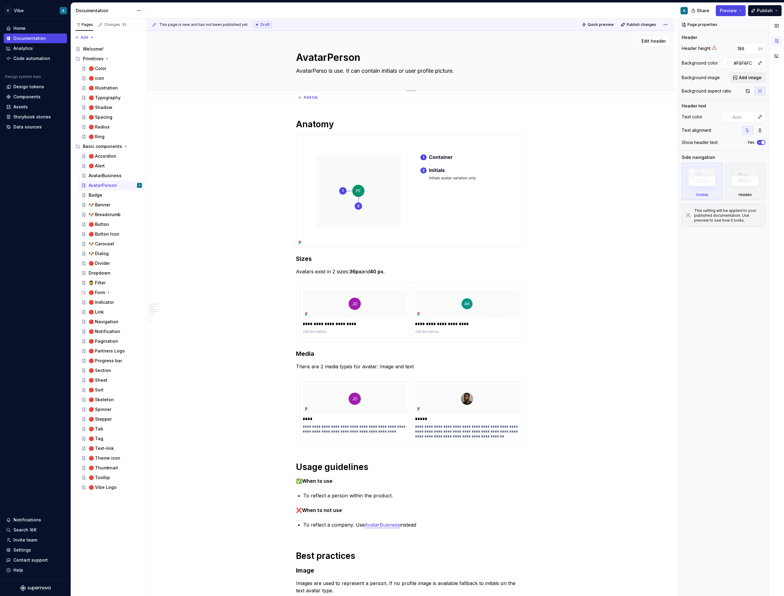
type textarea "AvatarPerso is used. It can contain initials or user profile picture."
type textarea "*"
type textarea "AvatarPerso is used . It can contain initials or user profile picture."
type textarea "*"
type textarea "AvatarPerso is used t. It can contain initials or user profile picture."
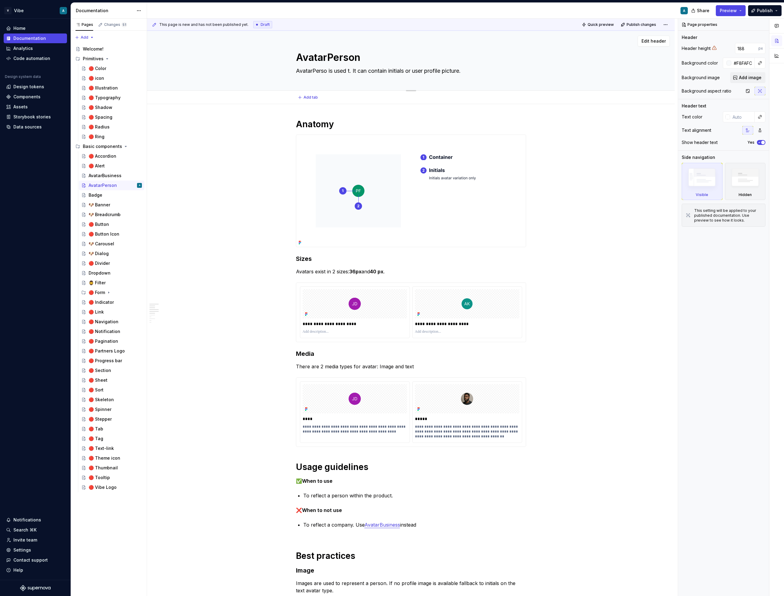
type textarea "*"
type textarea "AvatarPerso is used to. It can contain initials or user profile picture."
type textarea "*"
type textarea "AvatarPerso is used to . It can contain initials or user profile picture."
type textarea "*"
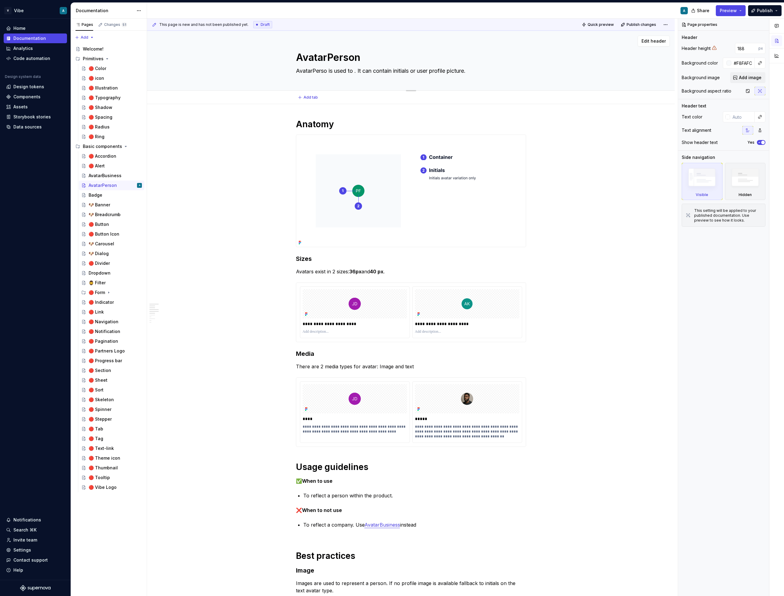
type textarea "AvatarPerso is used to r. It can contain initials or user profile picture."
type textarea "*"
type textarea "AvatarPerso is used to rp. It can contain initials or user profile picture."
type textarea "*"
type textarea "AvatarPerso is used to r. It can contain initials or user profile picture."
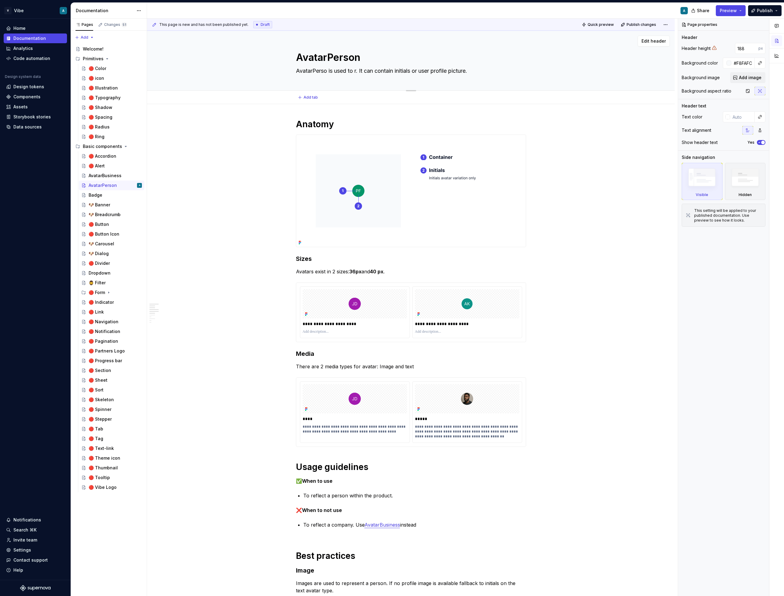
type textarea "*"
type textarea "AvatarPerso is used to rr. It can contain initials or user profile picture."
type textarea "*"
type textarea "AvatarPerso is used to r. It can contain initials or user profile picture."
type textarea "*"
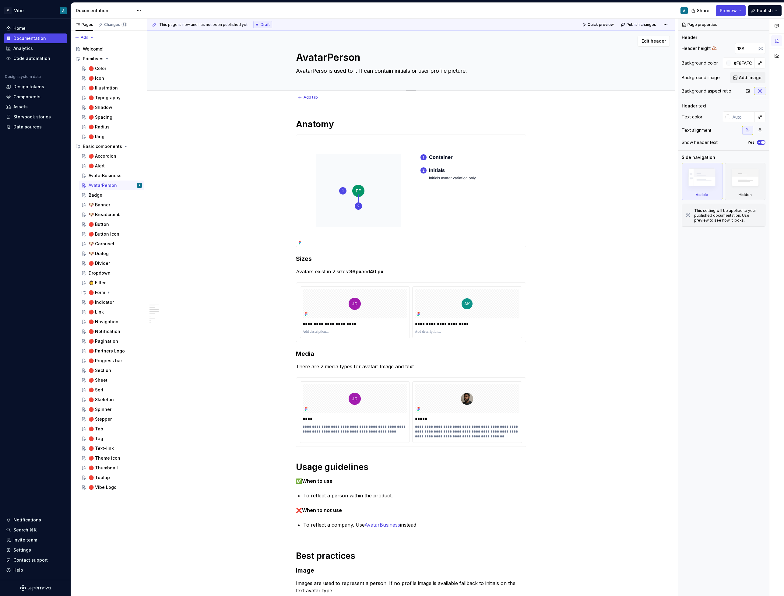
type textarea "AvatarPerso is used to re. It can contain initials or user profile picture."
type textarea "*"
type textarea "AvatarPerso is used to rep. It can contain initials or user profile picture."
type textarea "*"
type textarea "AvatarPerso is used to repr. It can contain initials or user profile picture."
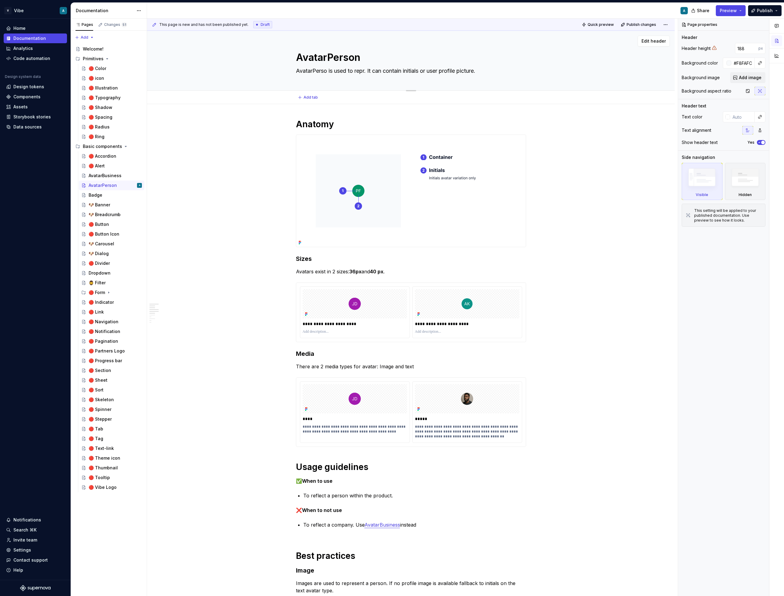
type textarea "*"
type textarea "AvatarPerso is used to repre. It can contain initials or user profile picture."
type textarea "*"
type textarea "AvatarPerso is used to repres. It can contain initials or user profile picture."
type textarea "*"
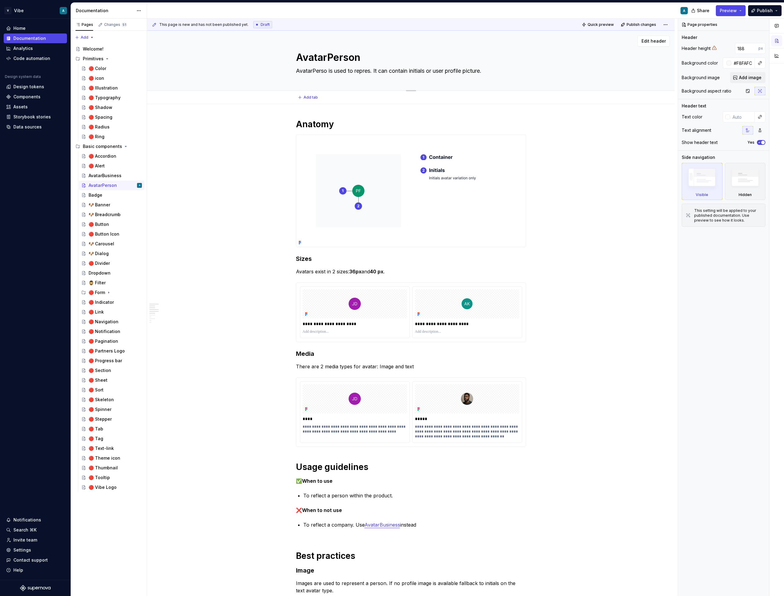
type textarea "AvatarPerso is used to represe. It can contain initials or user profile picture."
type textarea "*"
type textarea "AvatarPerso is used to represen. It can contain initials or user profile pictur…"
type textarea "*"
type textarea "AvatarPerso is used to represent. It can contain initials or user profile pictu…"
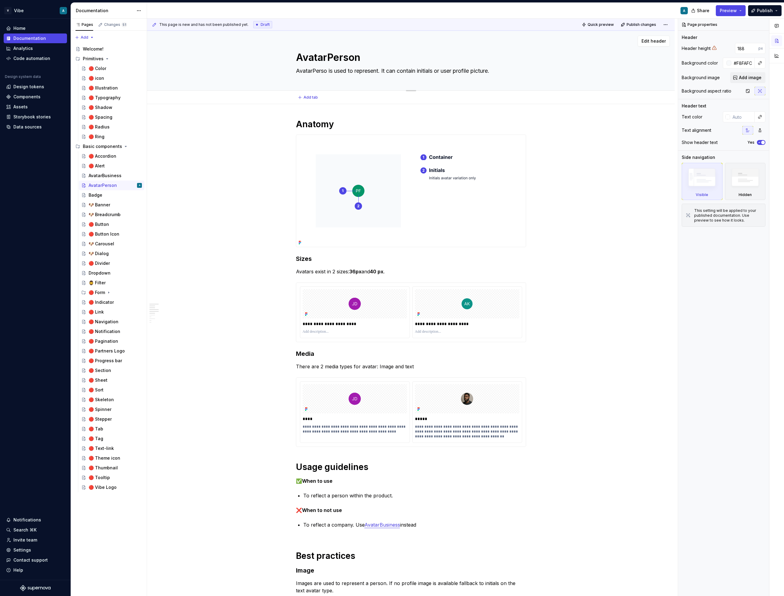
type textarea "*"
type textarea "AvatarPerso is used to represent . It can contain initials or user profile pict…"
type textarea "*"
type textarea "AvatarPerso is used to represent a. It can contain initials or user profile pic…"
type textarea "*"
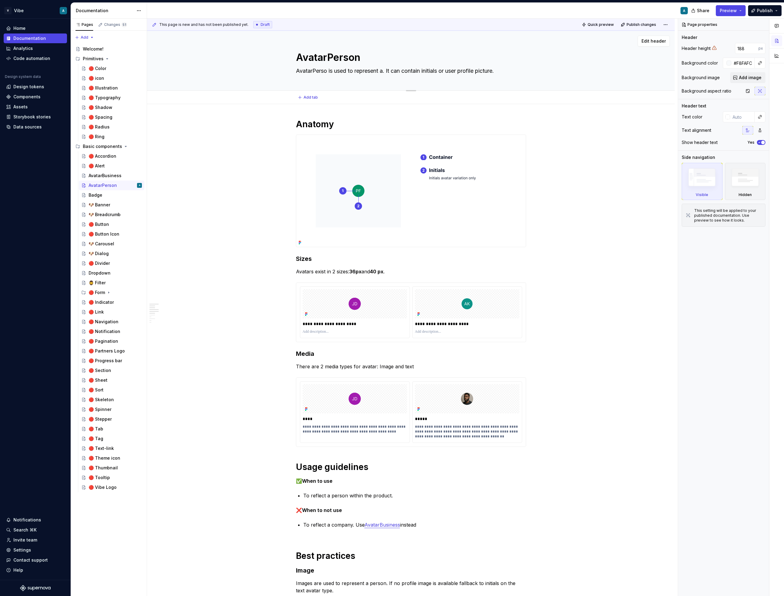
type textarea "AvatarPerso is used to represent a . It can contain initials or user profile pi…"
type textarea "*"
type textarea "AvatarPerso is used to represent a y. It can contain initials or user profile p…"
type textarea "*"
type textarea "AvatarPerso is used to represent a ys. It can contain initials or user profile …"
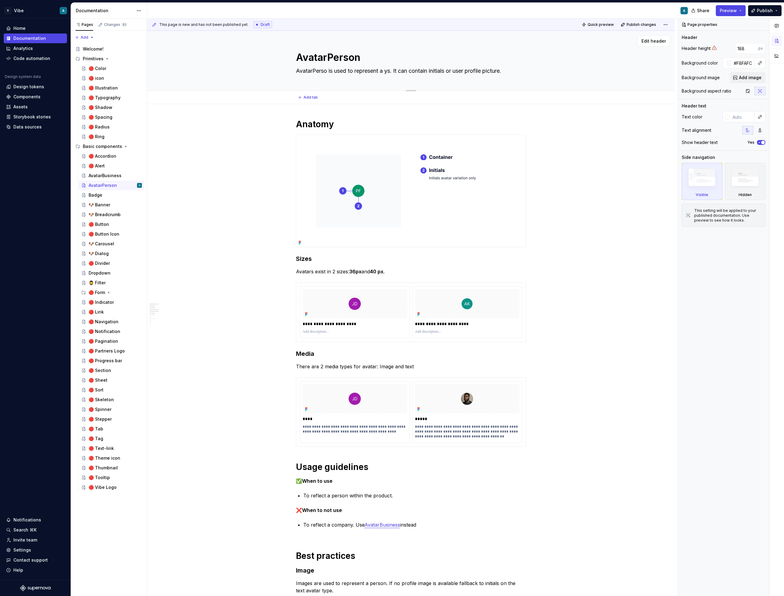
type textarea "*"
type textarea "AvatarPerso is used to represent a y. It can contain initials or user profile p…"
type textarea "*"
type textarea "AvatarPerso is used to represent a . It can contain initials or user profile pi…"
type textarea "*"
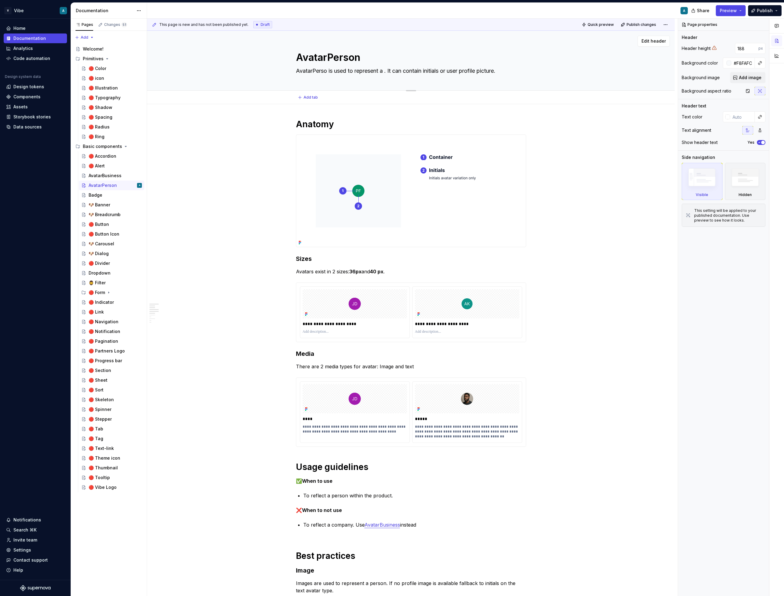
type textarea "AvatarPerso is used to represent a u. It can contain initials or user profile p…"
type textarea "*"
type textarea "AvatarPerso is used to represent a us. It can contain initials or user profile …"
type textarea "*"
type textarea "AvatarPerso is used to represent a use. It can contain initials or user profile…"
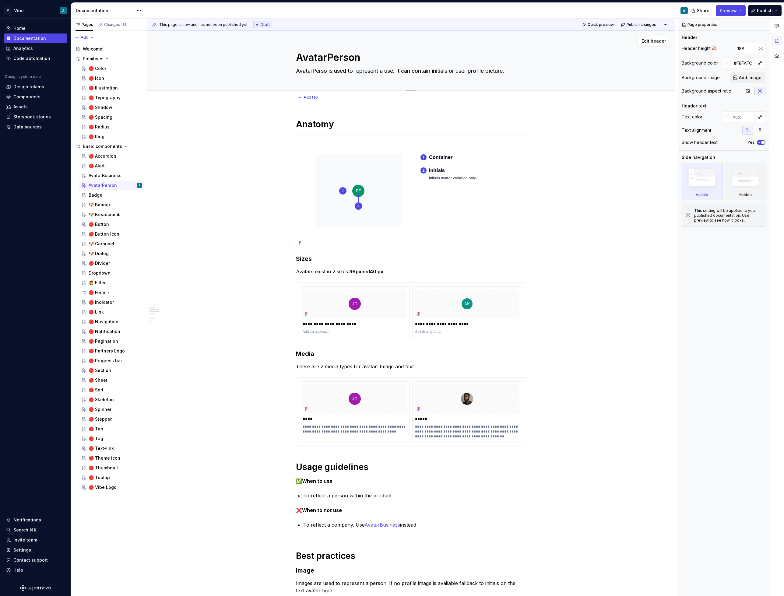
type textarea "*"
type textarea "AvatarPerso is used to represent a user. It can contain initials or user profil…"
type textarea "*"
type textarea "AvatarPerso is used to represent a user. It can contain initials or user profil…"
click at [407, 70] on textarea "AvatarPerso is used to represent a user. It can contain initials or user profil…" at bounding box center [410, 71] width 230 height 10
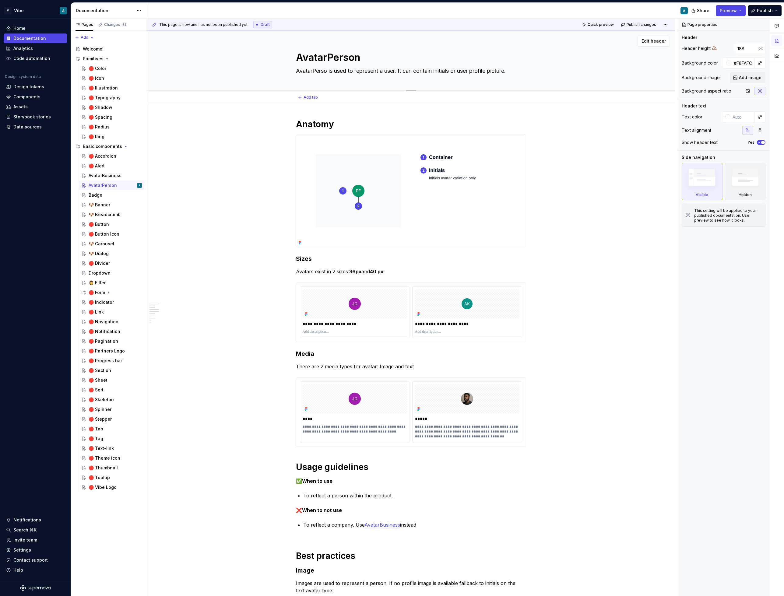
drag, startPoint x: 402, startPoint y: 71, endPoint x: 520, endPoint y: 72, distance: 118.1
click at [520, 72] on textarea "AvatarPerso is used to represent a user. It can contain initials or user profil…" at bounding box center [410, 71] width 230 height 10
type textarea "*"
type textarea "AvatarPerso is used to represent a user."
type textarea "*"
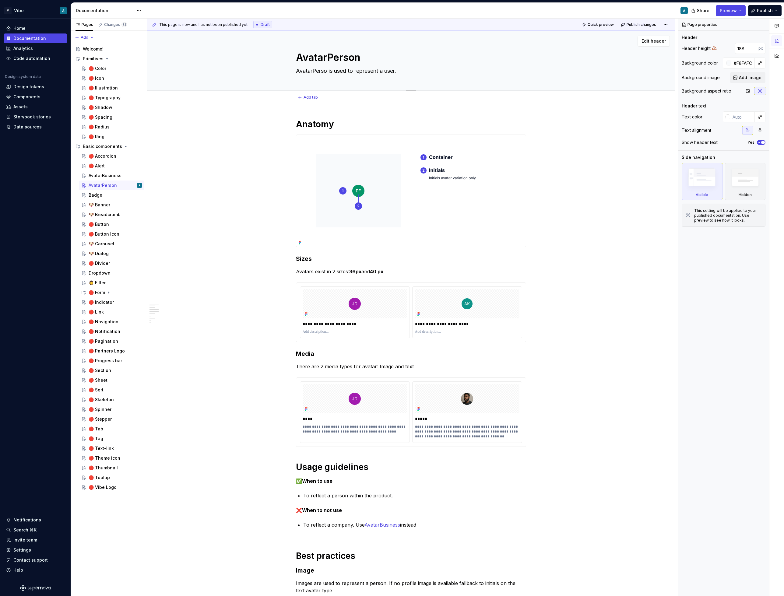
type textarea "AvatarPerso is used to represent a user."
click at [328, 72] on textarea "AvatarPerso is used to represent a user." at bounding box center [410, 71] width 230 height 10
type textarea "*"
type textarea "AvatarPerson is used to represent a user."
click at [349, 69] on textarea "AvatarPerson is used to represent a user." at bounding box center [410, 71] width 230 height 10
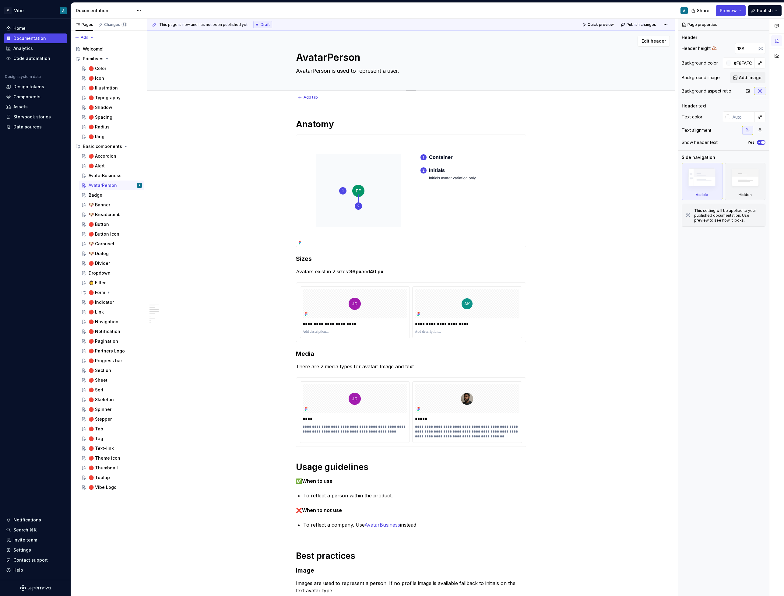
click at [349, 69] on textarea "AvatarPerson is used to represent a user." at bounding box center [410, 71] width 230 height 10
type textarea "*"
type textarea "AvatarPerson is used to represent a user."
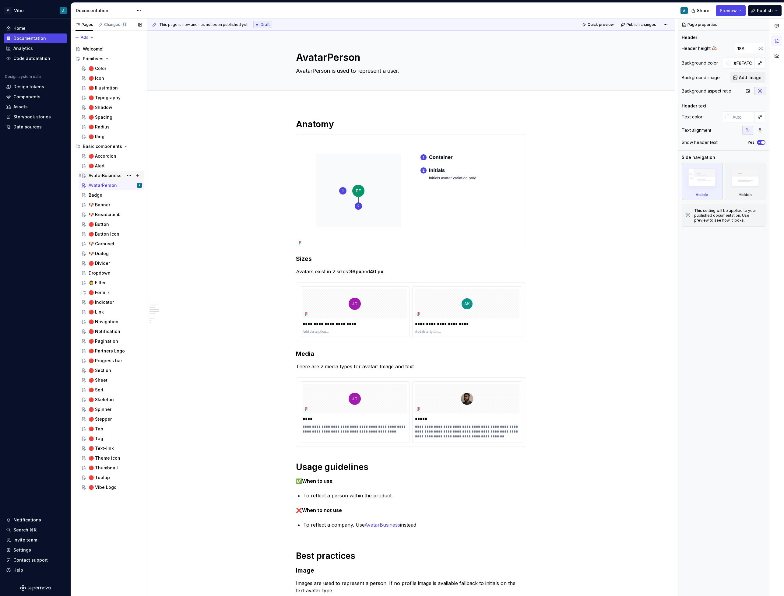
click at [103, 177] on div "AvatarBusiness" at bounding box center [105, 176] width 33 height 6
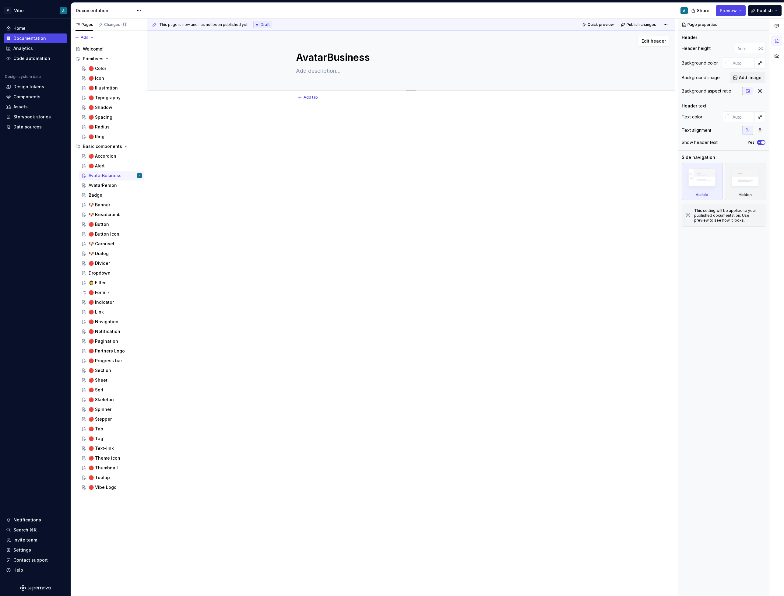
click at [320, 68] on textarea at bounding box center [410, 71] width 230 height 10
paste textarea "AvatarPerson is used to represent a user."
type textarea "*"
type textarea "AvatarPerson is used to represent a user."
drag, startPoint x: 392, startPoint y: 70, endPoint x: 416, endPoint y: 70, distance: 23.7
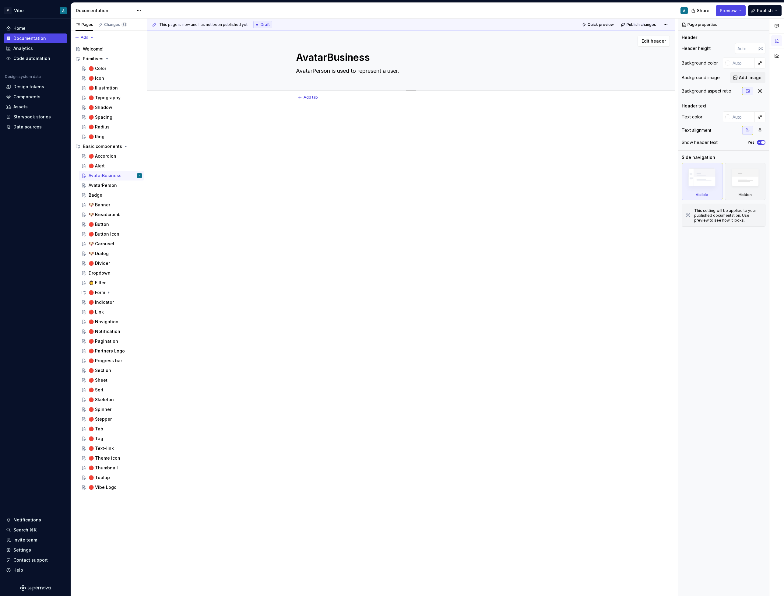
click at [416, 70] on textarea "AvatarPerson is used to represent a user." at bounding box center [410, 71] width 230 height 10
type textarea "*"
type textarea "AvatarPerson is used to represent a b"
type textarea "*"
type textarea "AvatarPerson is used to represent a bu"
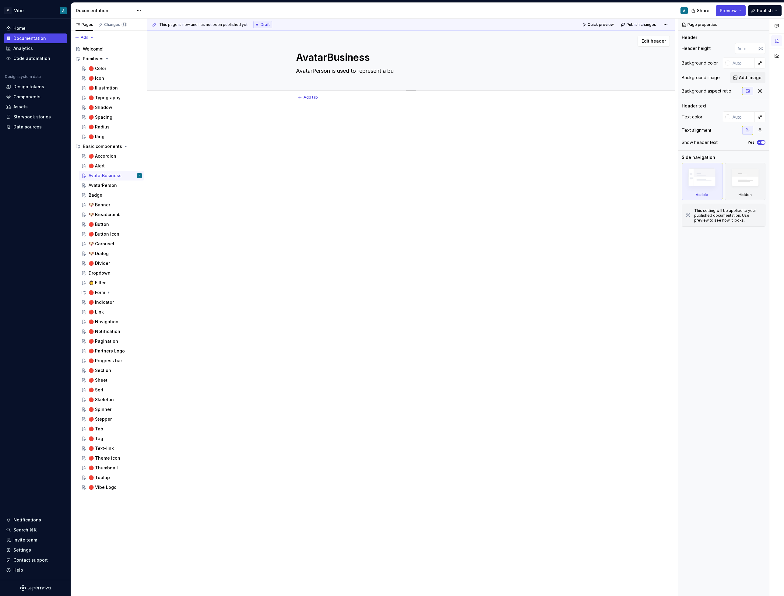
type textarea "*"
type textarea "AvatarPerson is used to represent a bua"
type textarea "*"
type textarea "AvatarPerson is used to represent a buai"
type textarea "*"
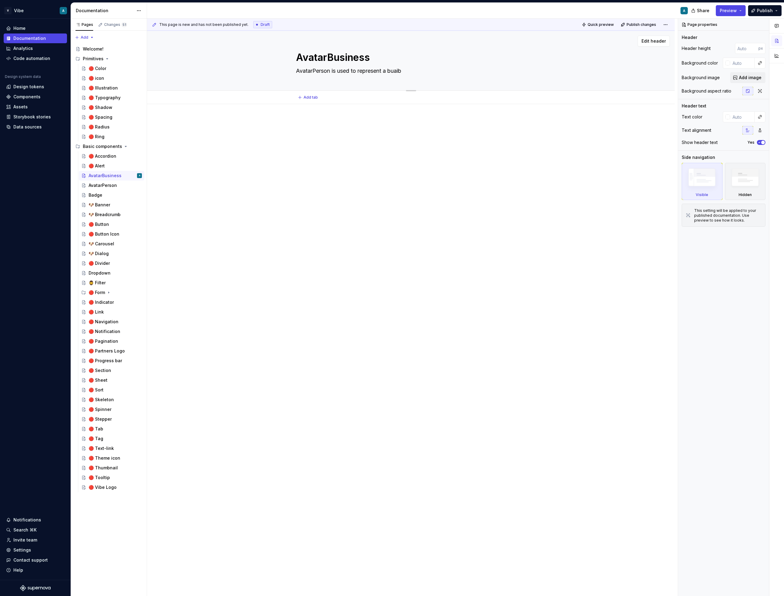
type textarea "AvatarPerson is used to represent a buaibe"
type textarea "*"
type textarea "AvatarPerson is used to represent a buaib"
type textarea "*"
type textarea "AvatarPerson is used to represent a buai"
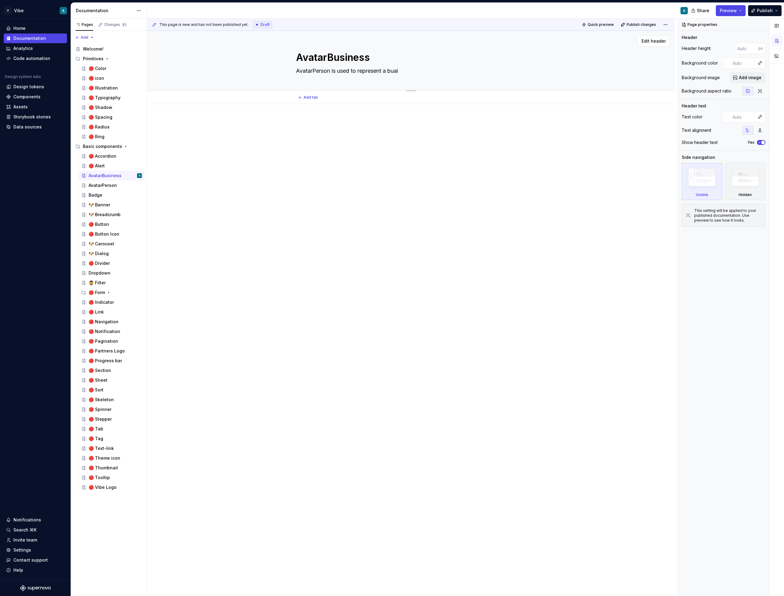
type textarea "*"
type textarea "AvatarPerson is used to represent a bua"
type textarea "*"
type textarea "AvatarPerson is used to represent a bu"
type textarea "*"
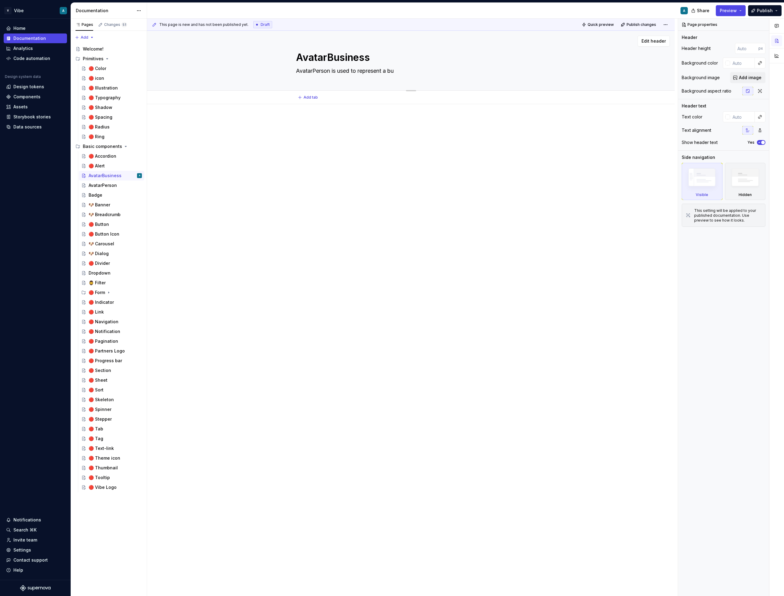
type textarea "AvatarPerson is used to represent a bus"
type textarea "*"
type textarea "AvatarPerson is used to represent a busi"
type textarea "*"
type textarea "AvatarPerson is used to represent a busin"
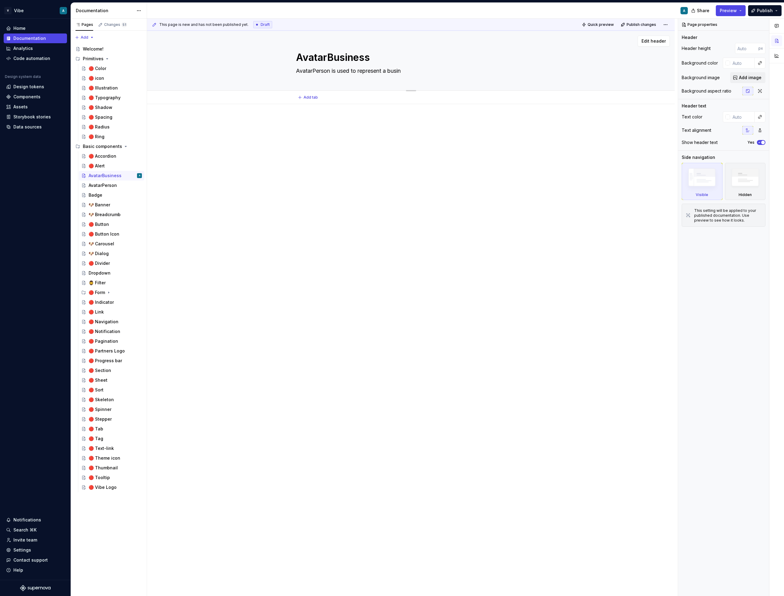
type textarea "*"
type textarea "AvatarPerson is used to represent a businb"
type textarea "*"
type textarea "AvatarPerson is used to represent a businbe"
type textarea "*"
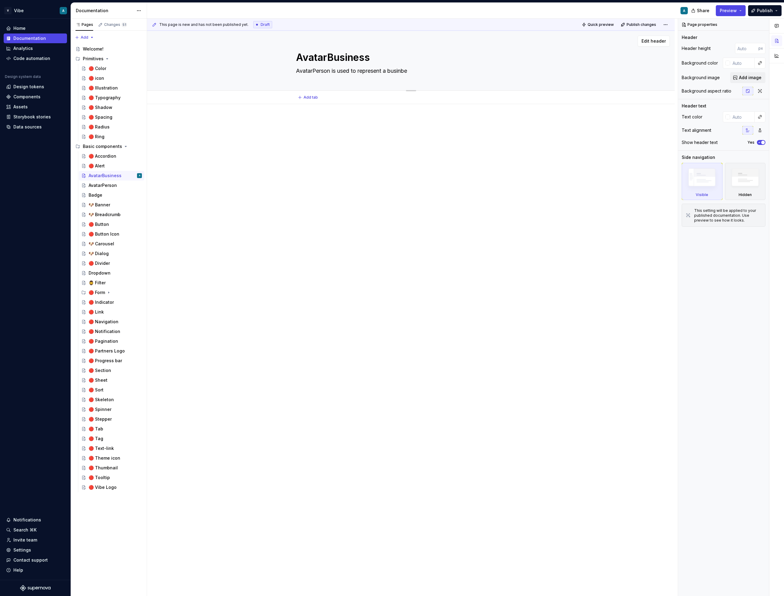
type textarea "AvatarPerson is used to represent a businb"
type textarea "*"
type textarea "AvatarPerson is used to represent a busin"
type textarea "*"
type textarea "AvatarPerson is used to represent a busine"
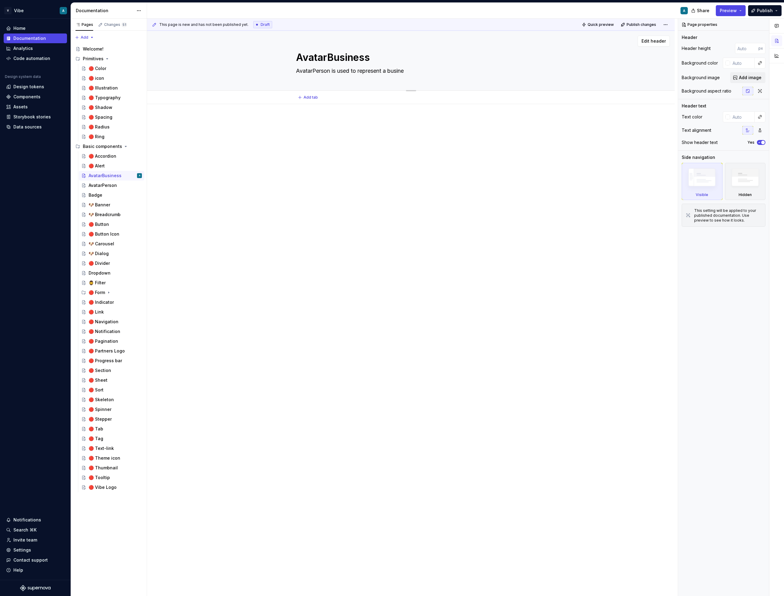
type textarea "*"
type textarea "AvatarPerson is used to represent a busines"
type textarea "*"
type textarea "AvatarPerson is used to represent a business"
type textarea "*"
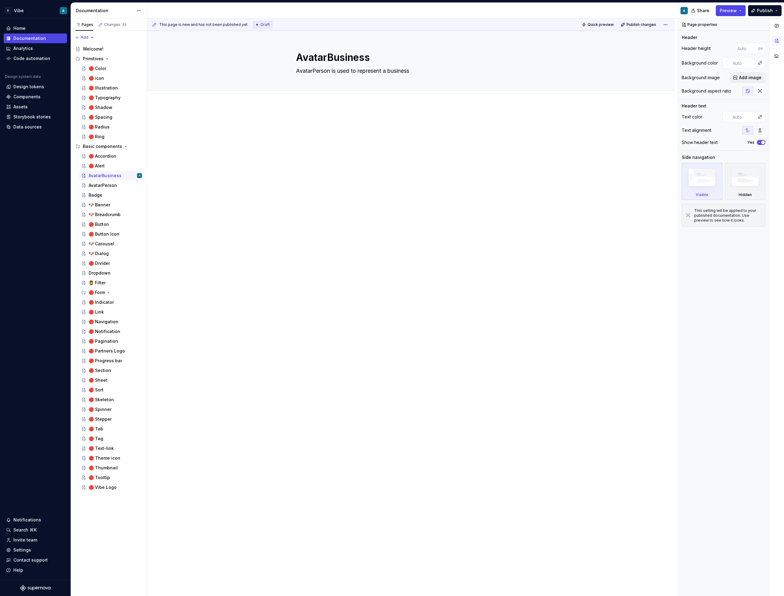
type textarea "AvatarPerson is used to represent a business"
click at [431, 185] on div at bounding box center [411, 216] width 528 height 224
click at [105, 185] on div "AvatarPerson" at bounding box center [103, 185] width 28 height 6
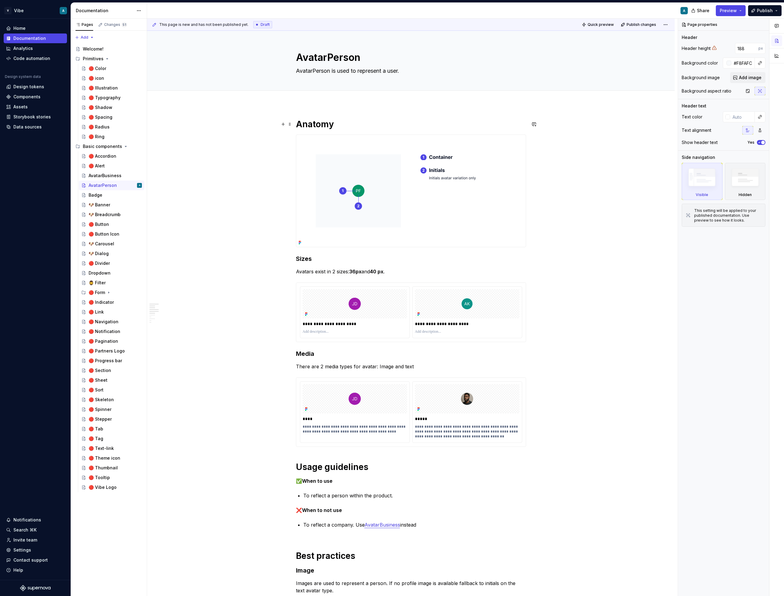
click at [319, 126] on h1 "Anatomy" at bounding box center [411, 124] width 230 height 11
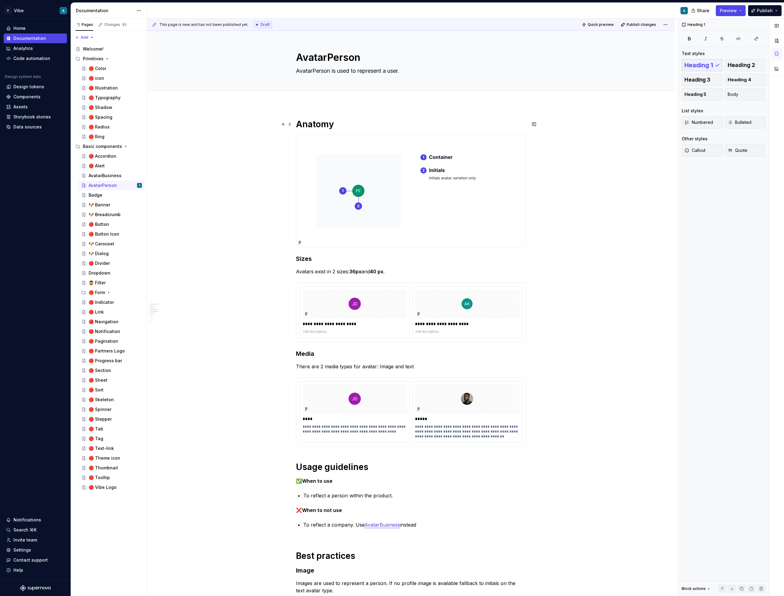
click at [319, 126] on h1 "Anatomy" at bounding box center [411, 124] width 230 height 11
copy h1 "Anatomy"
click at [105, 177] on div "AvatarBusiness" at bounding box center [105, 176] width 33 height 6
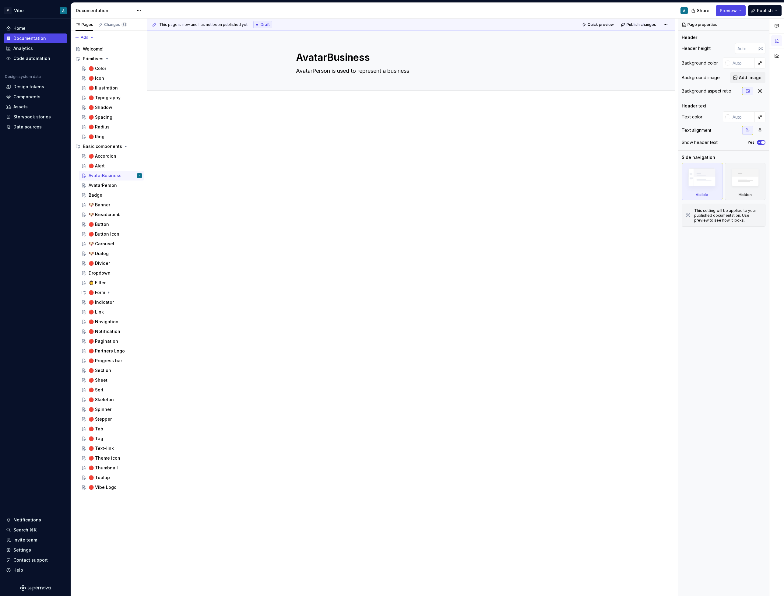
click at [315, 128] on div at bounding box center [411, 130] width 230 height 23
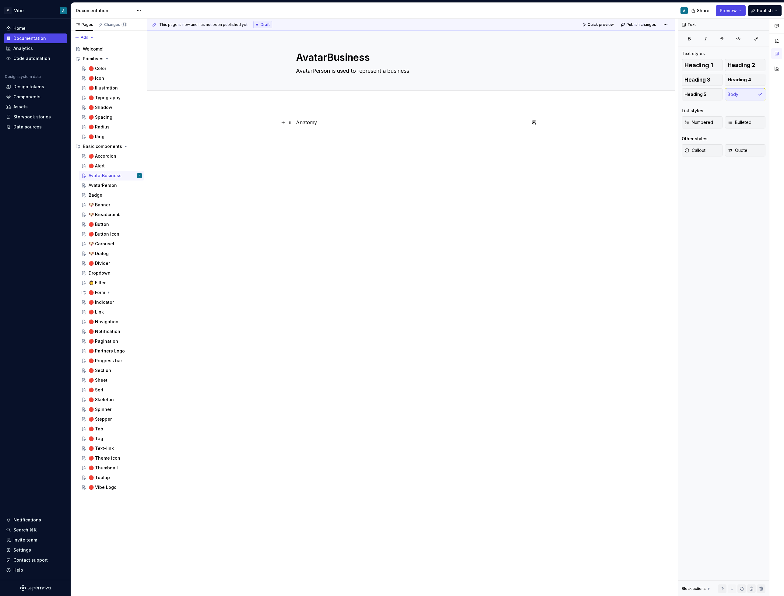
click at [300, 124] on p "Anatomy" at bounding box center [411, 122] width 230 height 7
click at [700, 66] on span "Heading 1" at bounding box center [698, 65] width 29 height 6
click at [330, 155] on div "Anatomy" at bounding box center [411, 216] width 528 height 224
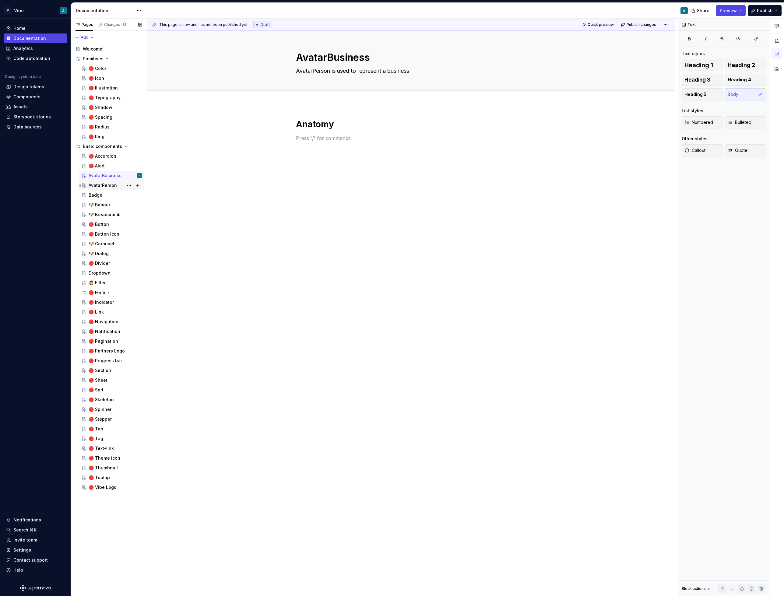
click at [94, 188] on div "AvatarPerson" at bounding box center [115, 185] width 53 height 9
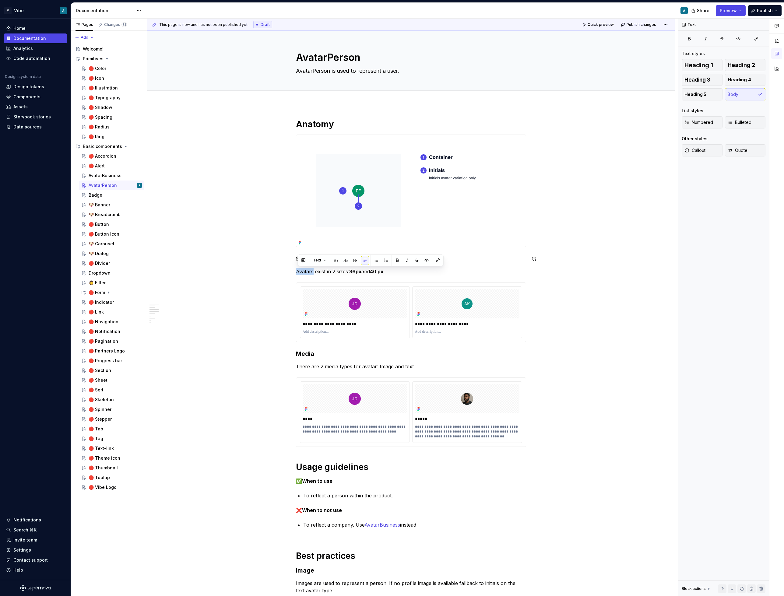
click at [303, 264] on button "button" at bounding box center [303, 260] width 9 height 9
click at [437, 271] on p "Avatars exist in 2 sizes: 36px and 40 px ." at bounding box center [411, 271] width 230 height 7
click at [396, 271] on p "Avatars exist in 2 sizes: 36px and 40 px ." at bounding box center [411, 271] width 230 height 7
drag, startPoint x: 394, startPoint y: 273, endPoint x: 295, endPoint y: 260, distance: 99.9
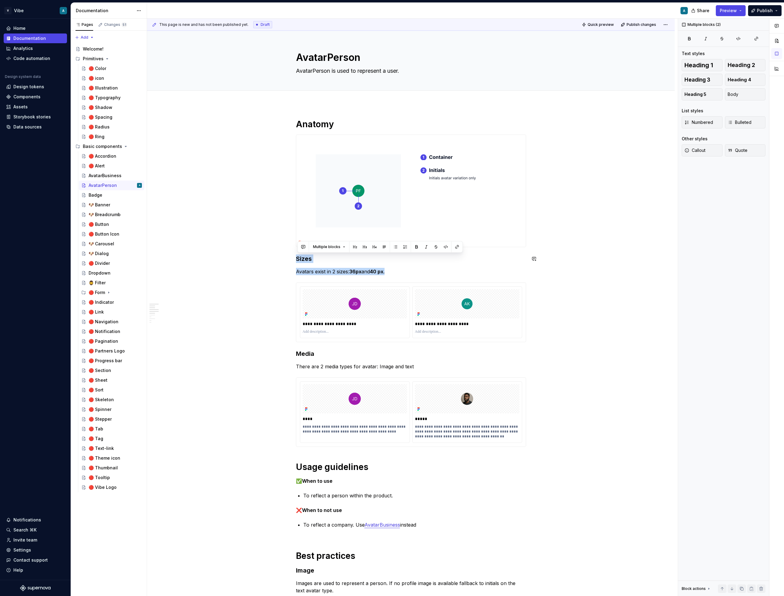
copy div "Sizes Avatars exist in 2 sizes: 36px and 40 px ."
click at [108, 175] on div "AvatarBusiness" at bounding box center [105, 176] width 33 height 6
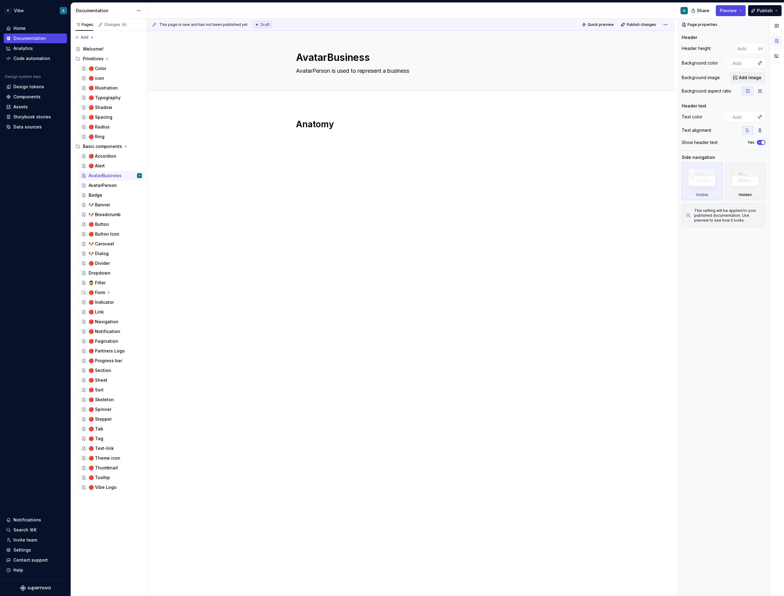
click at [317, 205] on div "Anatomy" at bounding box center [411, 216] width 528 height 224
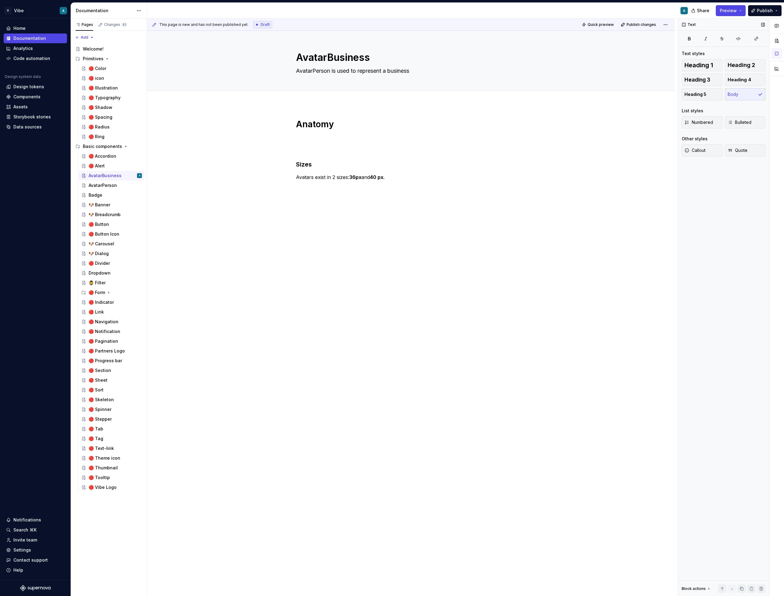
type textarea "*"
click at [336, 177] on p "Avatars exist in 2 sizes: 36px and 40 px ." at bounding box center [411, 177] width 230 height 7
click at [375, 177] on p "Avatars exist in 3 sizes: 40 , 32 px and 24 px" at bounding box center [411, 177] width 230 height 7
click at [363, 175] on strong "32" at bounding box center [360, 177] width 6 height 6
click at [387, 177] on p "Avatars exist in 3 sizes: 40 , 32 and 24 px" at bounding box center [411, 177] width 230 height 7
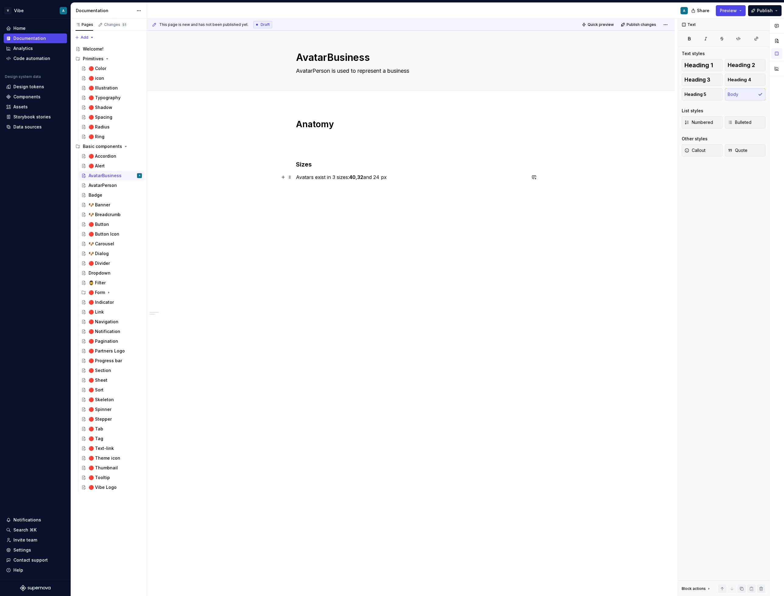
click at [356, 177] on strong "40" at bounding box center [352, 177] width 6 height 6
drag, startPoint x: 405, startPoint y: 179, endPoint x: 391, endPoint y: 177, distance: 14.7
click at [391, 177] on p "Avatars exist in 3 sizes: 40px , 32px and 24px" at bounding box center [411, 177] width 230 height 7
click at [407, 188] on div "Anatomy Sizes Avatars exist in 3 sizes: 40px , 32px and 24px" at bounding box center [411, 235] width 528 height 263
click at [108, 188] on div "AvatarPerson" at bounding box center [103, 185] width 28 height 6
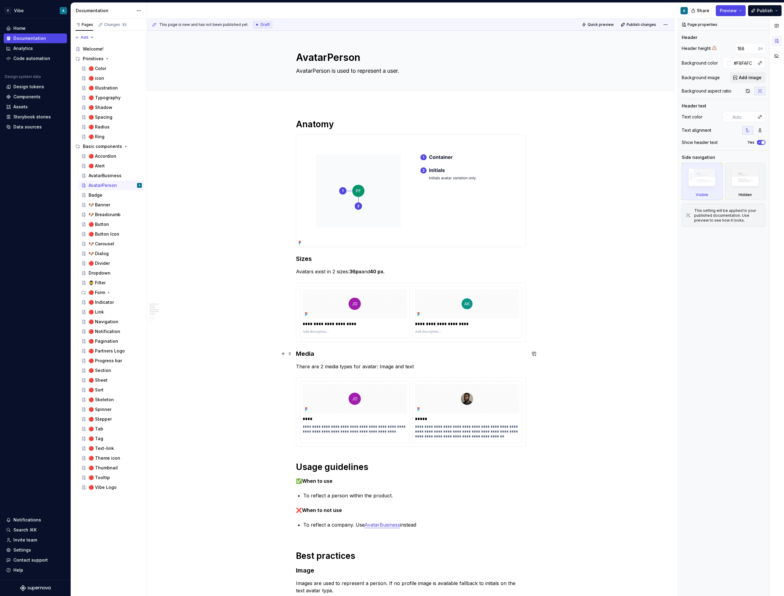
click at [305, 356] on h3 "Media" at bounding box center [411, 353] width 230 height 9
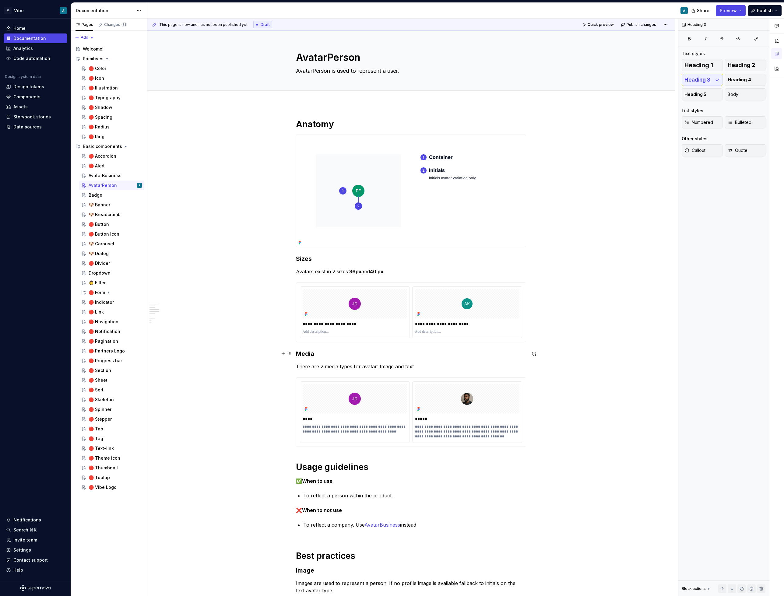
click at [305, 356] on h3 "Media" at bounding box center [411, 353] width 230 height 9
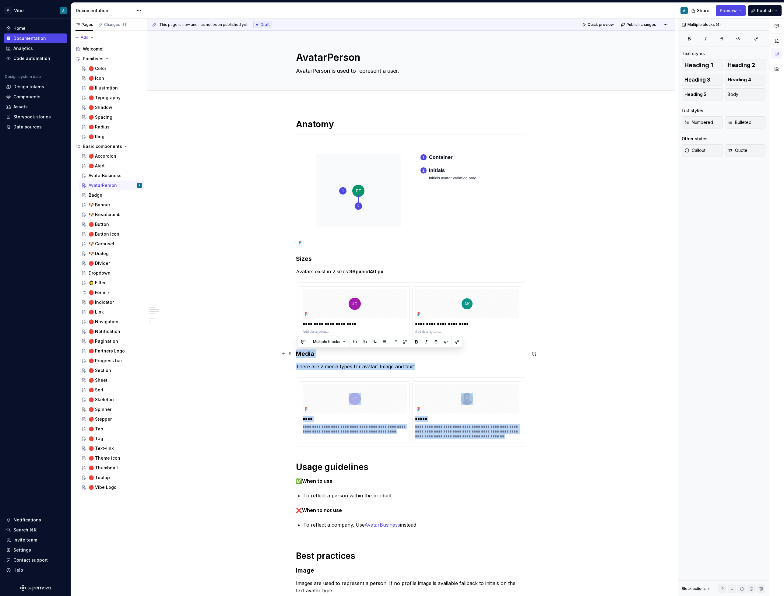
drag, startPoint x: 419, startPoint y: 370, endPoint x: 295, endPoint y: 355, distance: 124.2
copy div "**********"
click at [101, 175] on div "AvatarBusiness" at bounding box center [105, 176] width 33 height 6
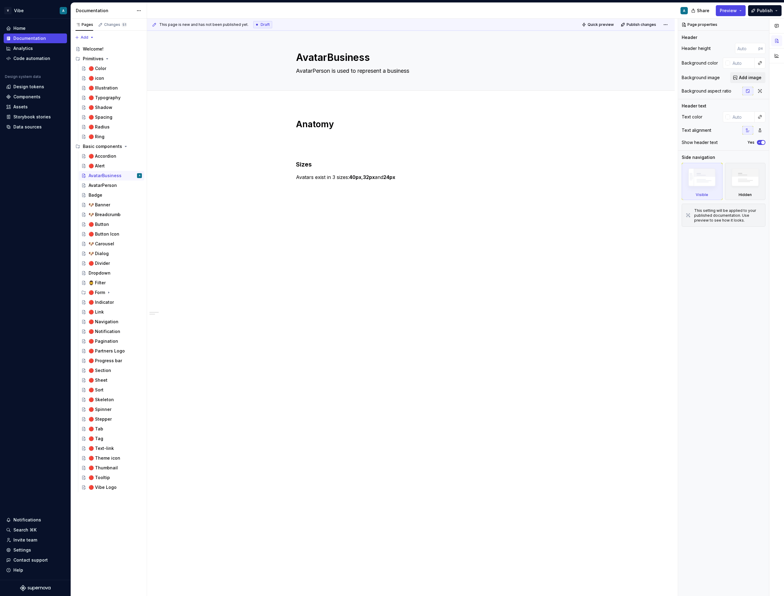
type textarea "*"
click at [321, 254] on div "This page is new and has not been published yet. Draft Quick preview Publish ch…" at bounding box center [412, 308] width 531 height 578
click at [316, 205] on div "Anatomy Sizes Avatars exist in 3 sizes: 40px , 32px and 24px" at bounding box center [411, 241] width 528 height 274
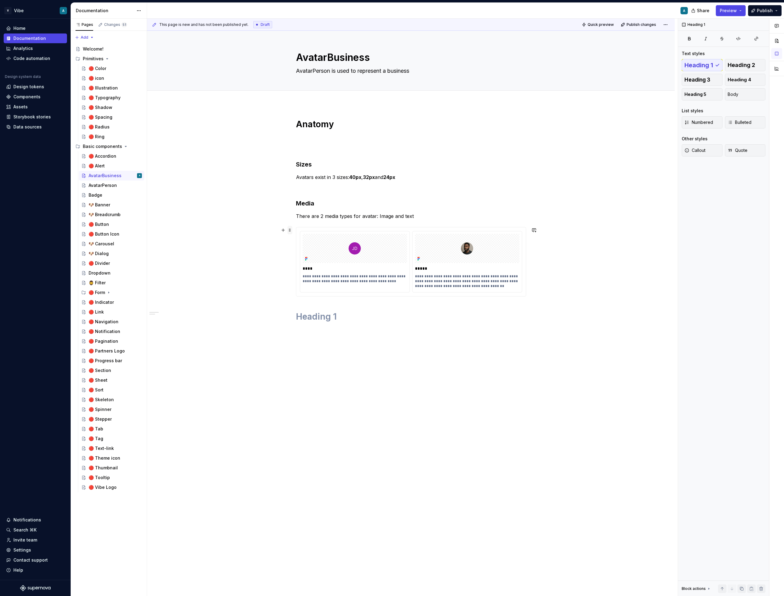
click at [291, 227] on span at bounding box center [289, 230] width 5 height 9
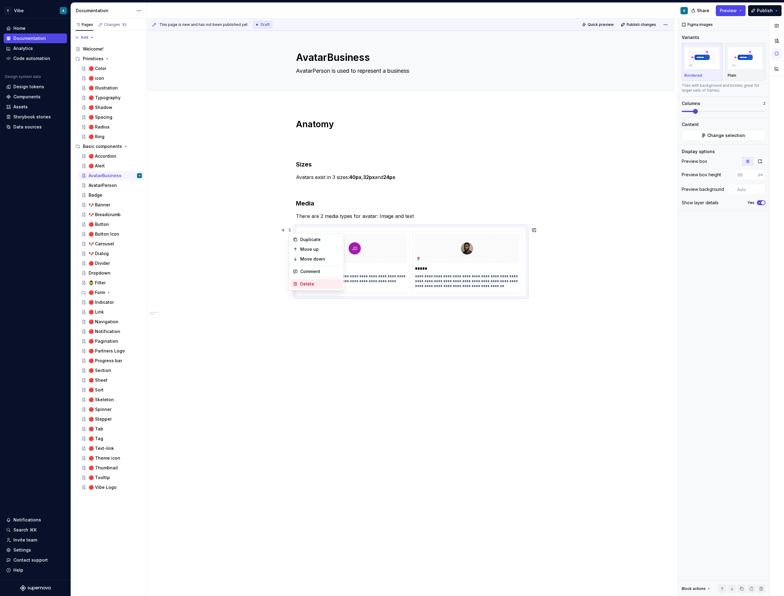
click at [309, 282] on div "Delete" at bounding box center [320, 284] width 40 height 6
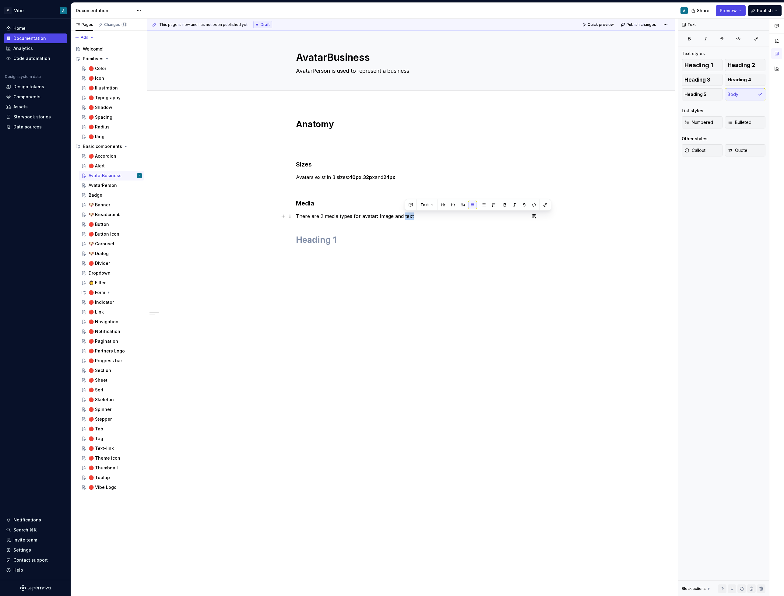
drag, startPoint x: 405, startPoint y: 216, endPoint x: 416, endPoint y: 218, distance: 11.3
click at [416, 218] on p "There are 2 media types for avatar: Image and text" at bounding box center [411, 215] width 230 height 7
click at [373, 248] on div "Anatomy Sizes Avatars exist in 3 sizes: 40px , 32px and 24px Media There are 2 …" at bounding box center [411, 186] width 230 height 134
click at [329, 242] on h1 at bounding box center [411, 239] width 230 height 11
click at [109, 184] on div "AvatarPerson" at bounding box center [103, 185] width 28 height 6
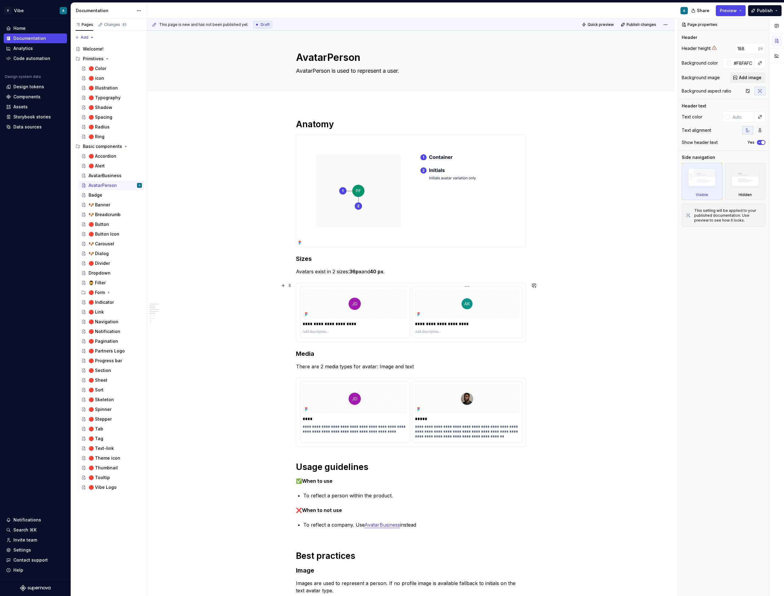
scroll to position [67, 0]
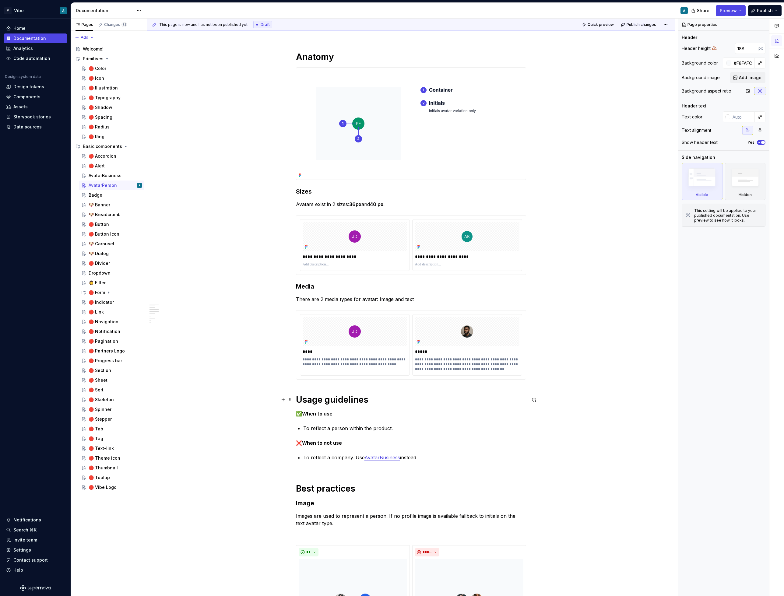
click at [332, 399] on h1 "Usage guidelines" at bounding box center [411, 399] width 230 height 11
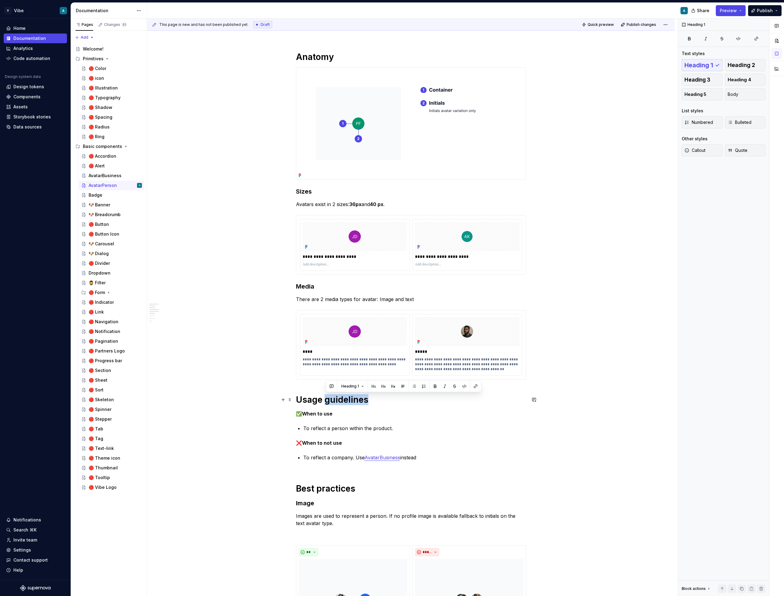
click at [332, 399] on h1 "Usage guidelines" at bounding box center [411, 399] width 230 height 11
click at [446, 460] on p "To reflect a company. Use AvatarBusiness instead" at bounding box center [414, 461] width 223 height 15
drag, startPoint x: 434, startPoint y: 455, endPoint x: 294, endPoint y: 399, distance: 151.4
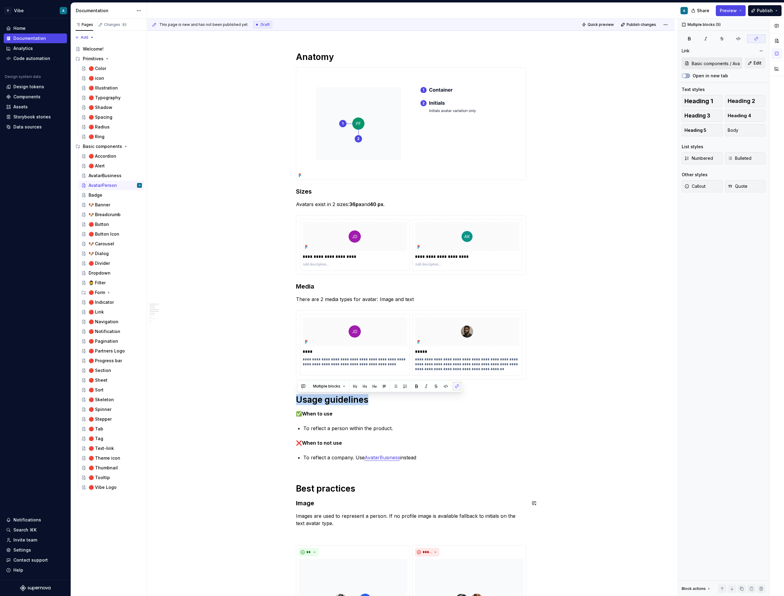
drag, startPoint x: 359, startPoint y: 486, endPoint x: 294, endPoint y: 397, distance: 111.1
copy div "Usage guidelines ✅ When to use To reflect a person within the product. ❌ When t…"
click at [110, 173] on div "AvatarBusiness" at bounding box center [105, 176] width 33 height 6
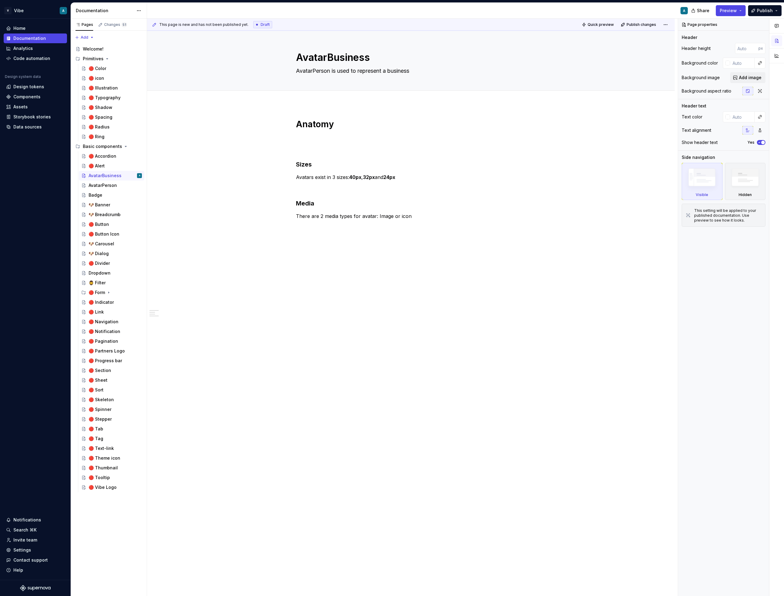
click at [324, 282] on div "Anatomy Sizes Avatars exist in 3 sizes: 40px , 32px and 24px Media There are 2 …" at bounding box center [411, 267] width 528 height 327
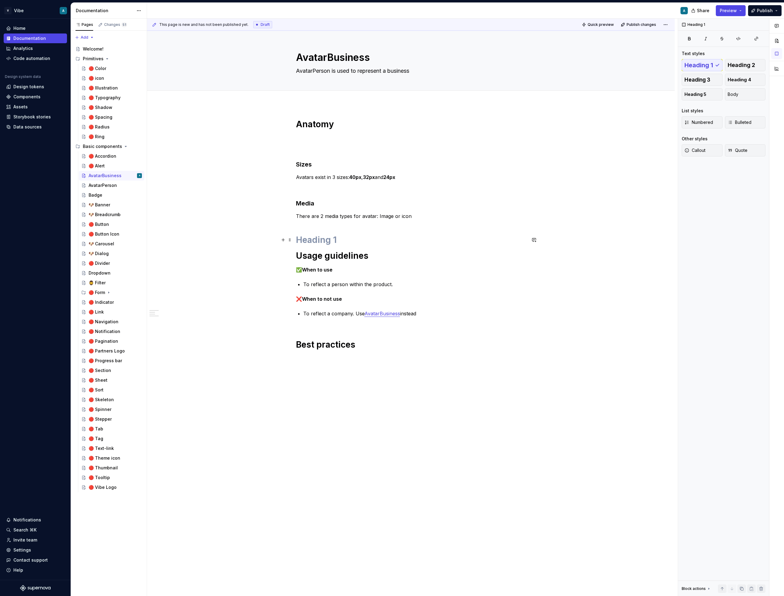
click at [317, 241] on h1 at bounding box center [411, 239] width 230 height 11
type textarea "*"
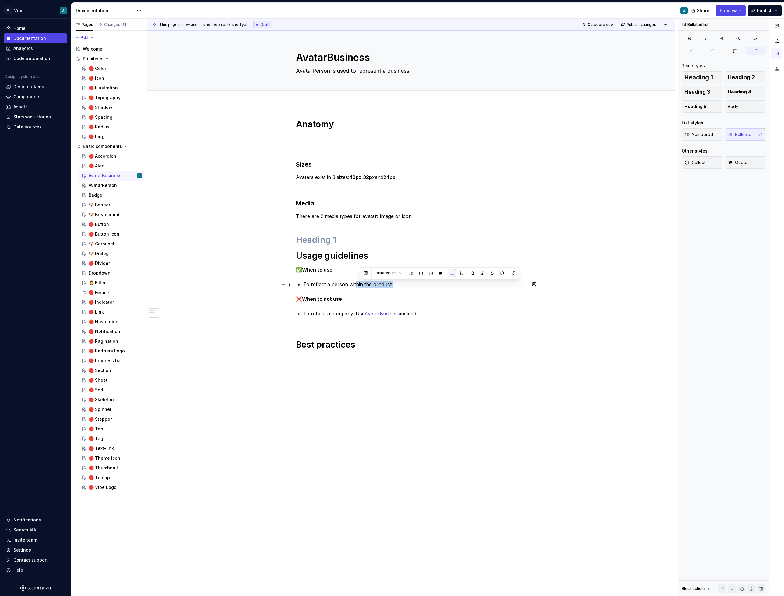
drag, startPoint x: 395, startPoint y: 284, endPoint x: 356, endPoint y: 284, distance: 39.3
click at [356, 284] on p "To reflect a person within the product." at bounding box center [414, 284] width 223 height 7
click at [356, 286] on p "To reflect a person within the product." at bounding box center [414, 284] width 223 height 7
drag, startPoint x: 347, startPoint y: 285, endPoint x: 332, endPoint y: 285, distance: 14.9
click at [332, 285] on p "To reflect a person within the product." at bounding box center [414, 284] width 223 height 7
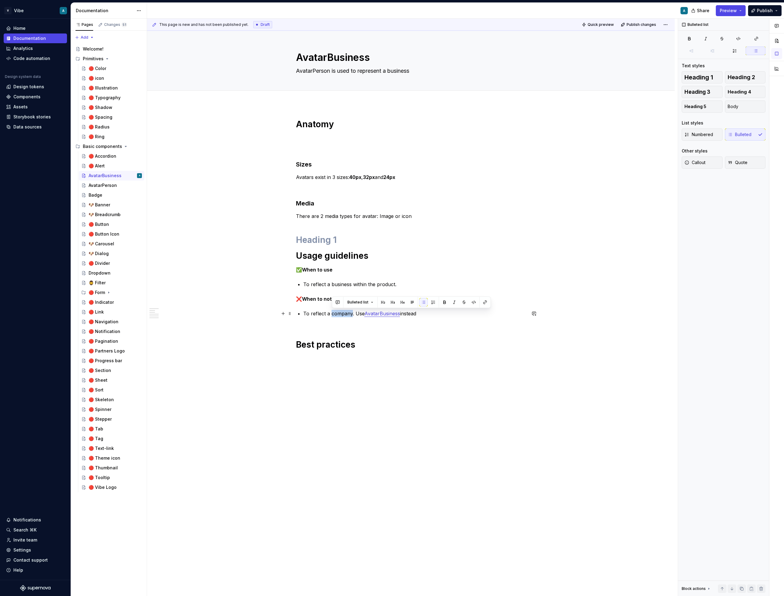
drag, startPoint x: 353, startPoint y: 314, endPoint x: 332, endPoint y: 314, distance: 21.0
click at [332, 314] on p "To reflect a company. Use AvatarBusiness instead" at bounding box center [414, 317] width 223 height 15
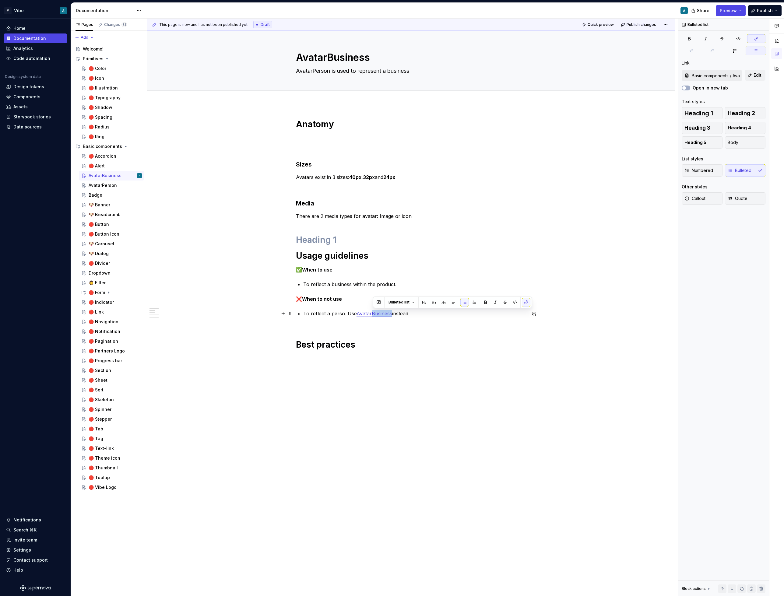
drag, startPoint x: 373, startPoint y: 313, endPoint x: 392, endPoint y: 315, distance: 19.3
click at [392, 315] on link "AvatarBusiness" at bounding box center [374, 313] width 36 height 6
drag, startPoint x: 373, startPoint y: 314, endPoint x: 358, endPoint y: 314, distance: 15.5
click at [358, 314] on p "To reflect a perso. Use Avatar Person instead" at bounding box center [414, 317] width 223 height 15
click at [508, 301] on button "button" at bounding box center [511, 302] width 9 height 9
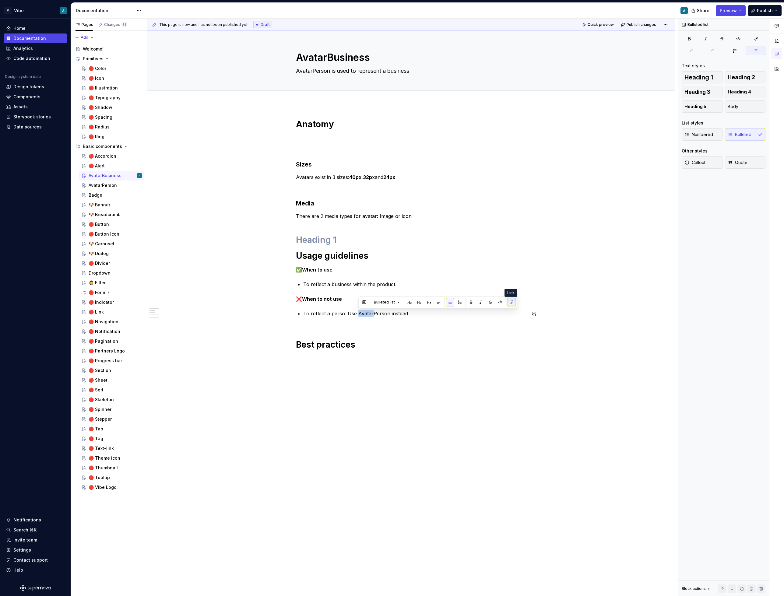
click at [512, 303] on button "button" at bounding box center [511, 302] width 9 height 9
click at [386, 314] on p "To reflect a perso. Use AvatarPerson instead" at bounding box center [414, 317] width 223 height 15
drag, startPoint x: 388, startPoint y: 314, endPoint x: 360, endPoint y: 314, distance: 28.6
click at [360, 314] on p "To reflect a perso. Use AvatarPerson instead" at bounding box center [414, 317] width 223 height 15
click at [383, 313] on p "To reflect a perso. Use AvatarPerson instead" at bounding box center [414, 317] width 223 height 15
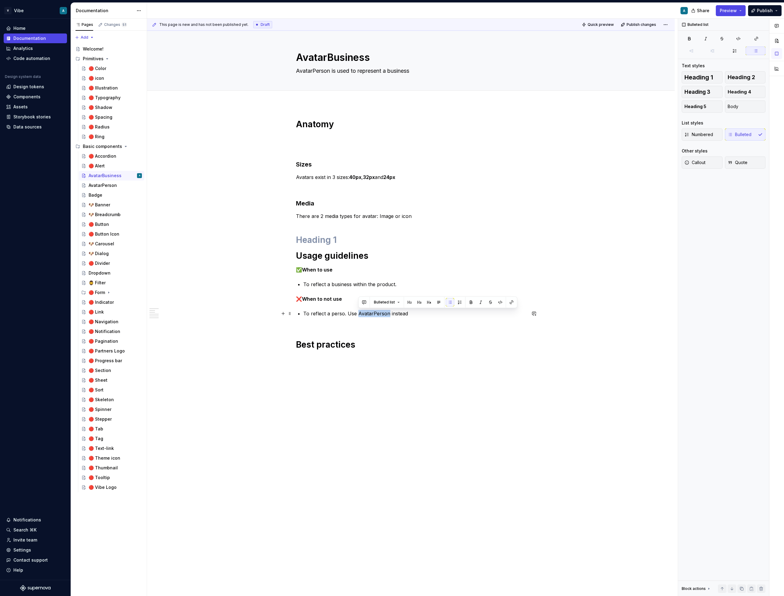
drag, startPoint x: 388, startPoint y: 313, endPoint x: 358, endPoint y: 313, distance: 30.7
click at [358, 313] on p "To reflect a perso. Use AvatarPerson instead" at bounding box center [414, 317] width 223 height 15
click at [510, 303] on button "button" at bounding box center [511, 302] width 9 height 9
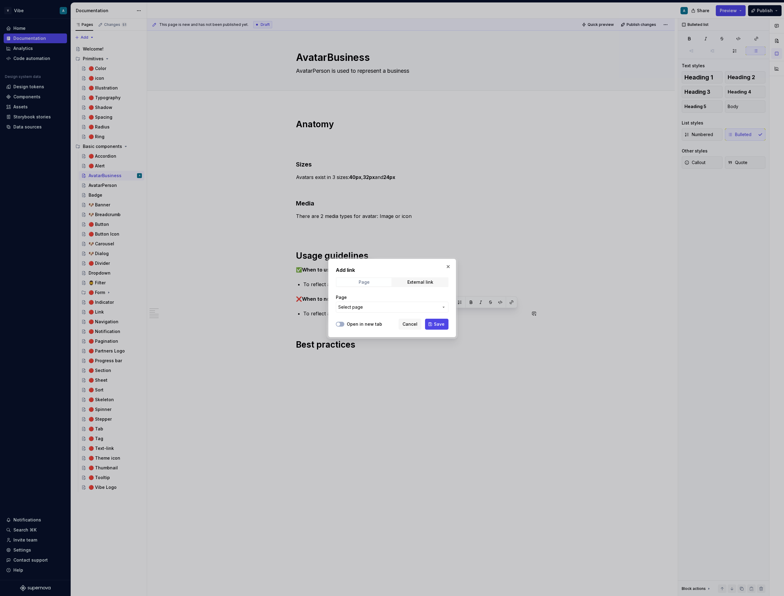
click at [381, 281] on span "Page" at bounding box center [363, 282] width 55 height 9
click at [376, 306] on span "Select page" at bounding box center [388, 307] width 100 height 6
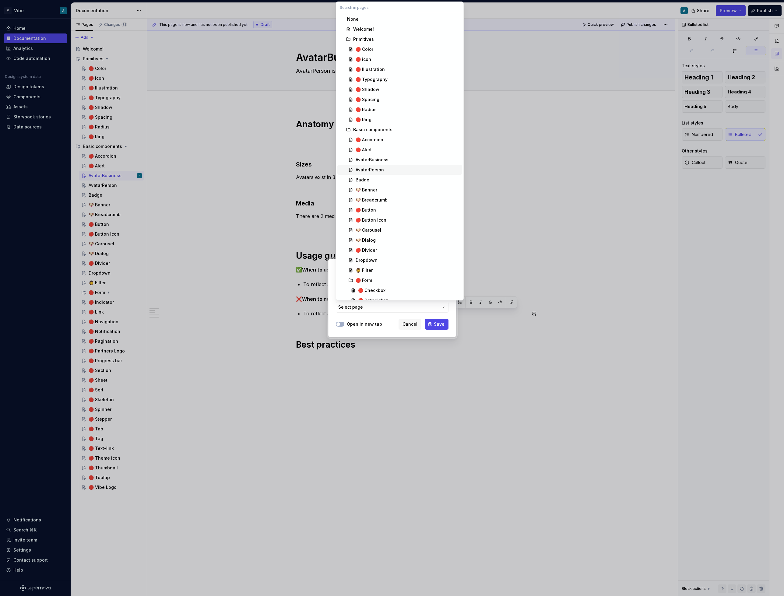
click at [381, 166] on span "AvatarPerson" at bounding box center [399, 170] width 125 height 10
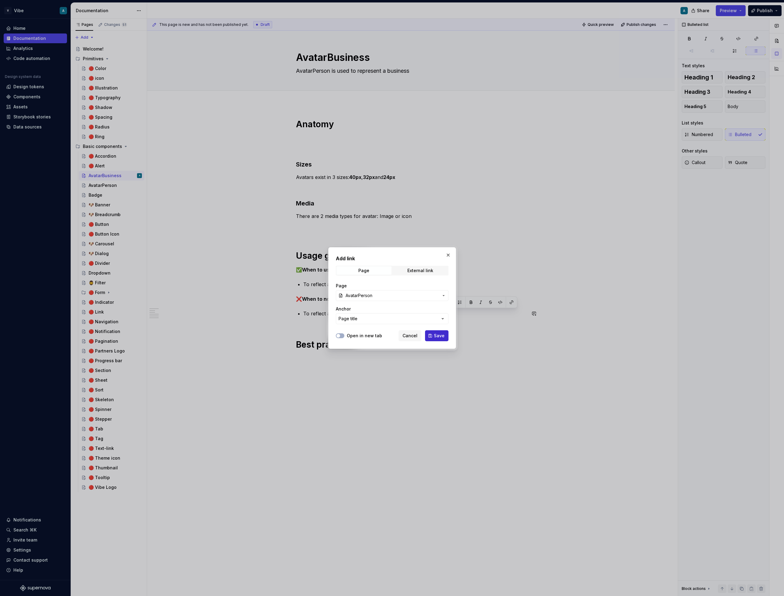
click at [438, 337] on span "Save" at bounding box center [439, 336] width 11 height 6
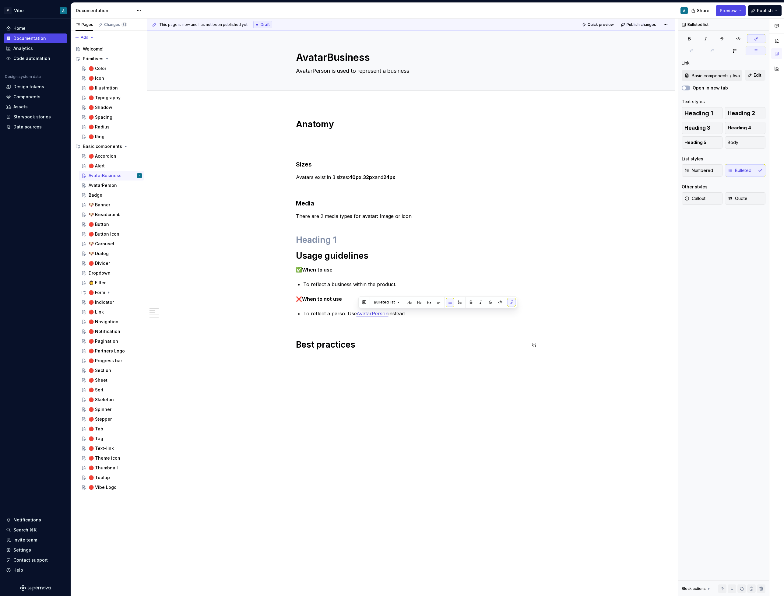
click at [381, 365] on div "Anatomy Sizes Avatars exist in 3 sizes: 40px , 32px and 24px Media There are 2 …" at bounding box center [411, 320] width 528 height 432
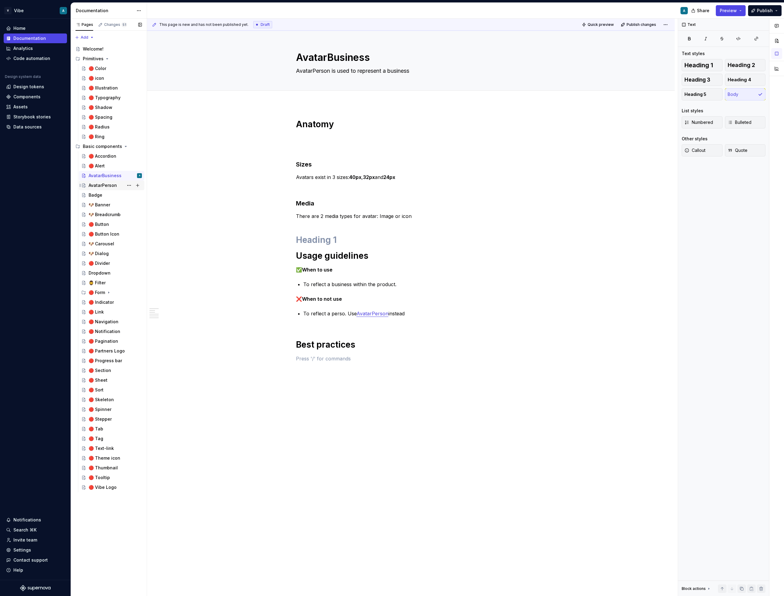
click at [108, 184] on div "AvatarPerson" at bounding box center [103, 185] width 28 height 6
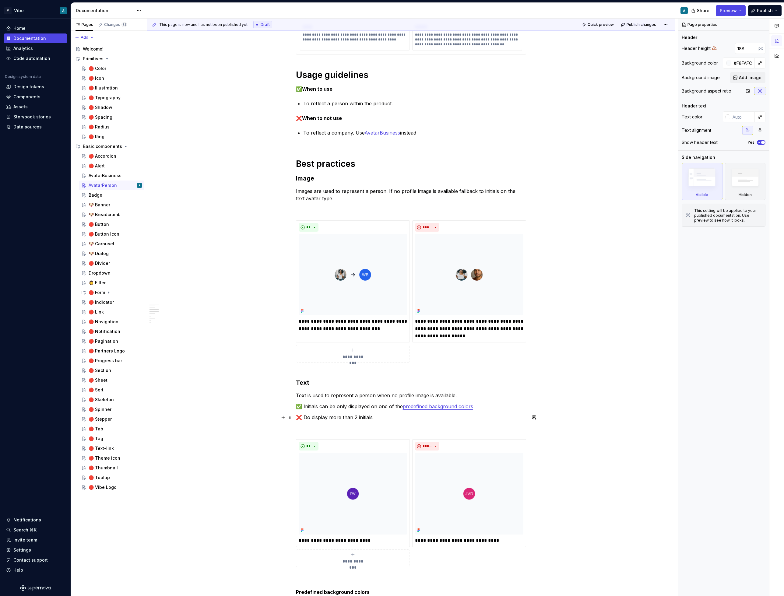
scroll to position [393, 0]
click at [330, 192] on p "Images are used to represent a person. If no profile image is available fallbac…" at bounding box center [411, 194] width 230 height 15
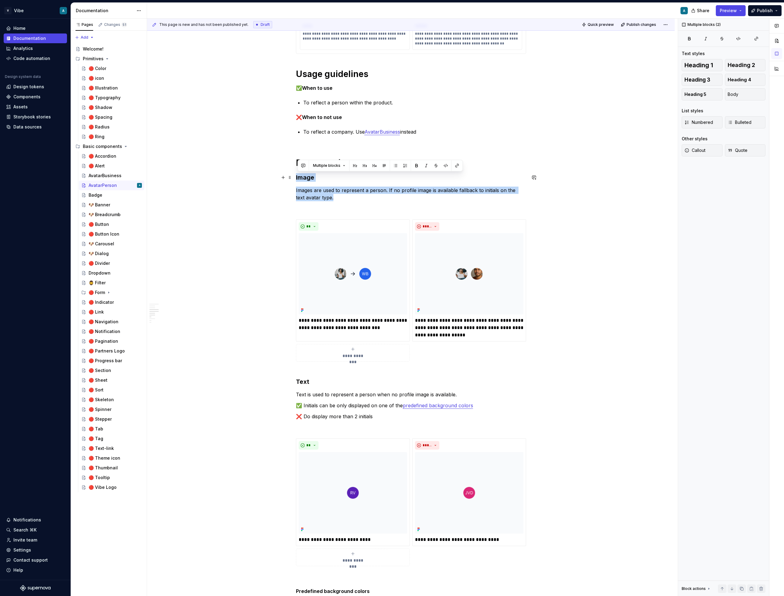
drag, startPoint x: 324, startPoint y: 200, endPoint x: 298, endPoint y: 177, distance: 34.8
click at [298, 177] on div "**********" at bounding box center [411, 383] width 230 height 1315
copy div "Image Images are used to represent a person. If no profile image is available f…"
click at [104, 176] on div "AvatarBusiness" at bounding box center [105, 176] width 33 height 6
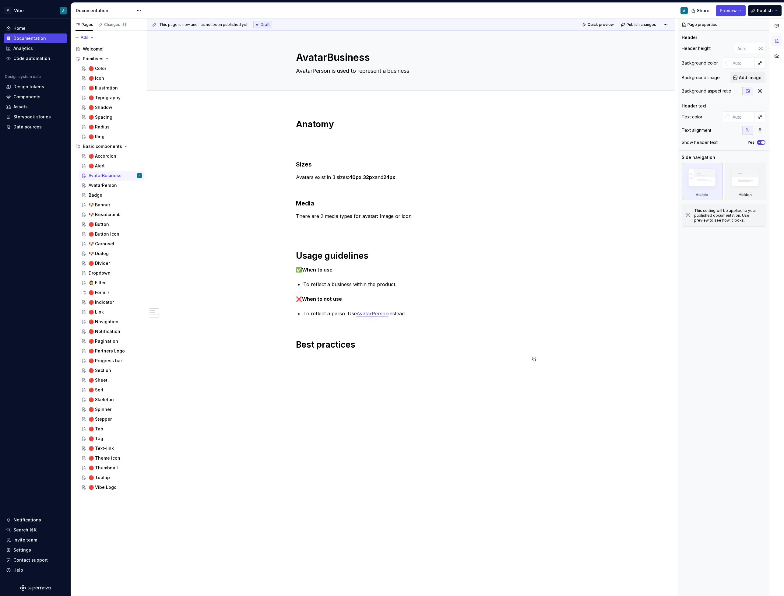
click at [341, 364] on div "Anatomy Sizes Avatars exist in 3 sizes: 40px , 32px and 24px Media There are 2 …" at bounding box center [411, 244] width 230 height 251
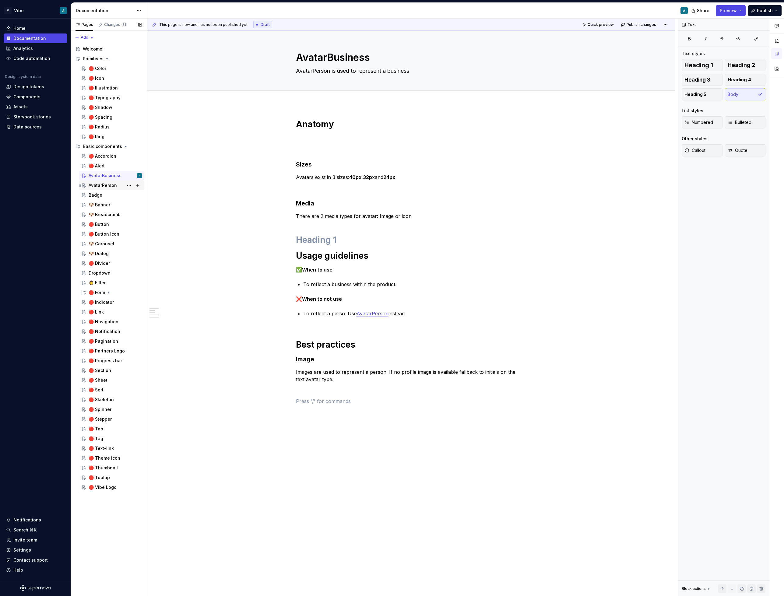
click at [111, 188] on div "AvatarPerson" at bounding box center [103, 185] width 28 height 6
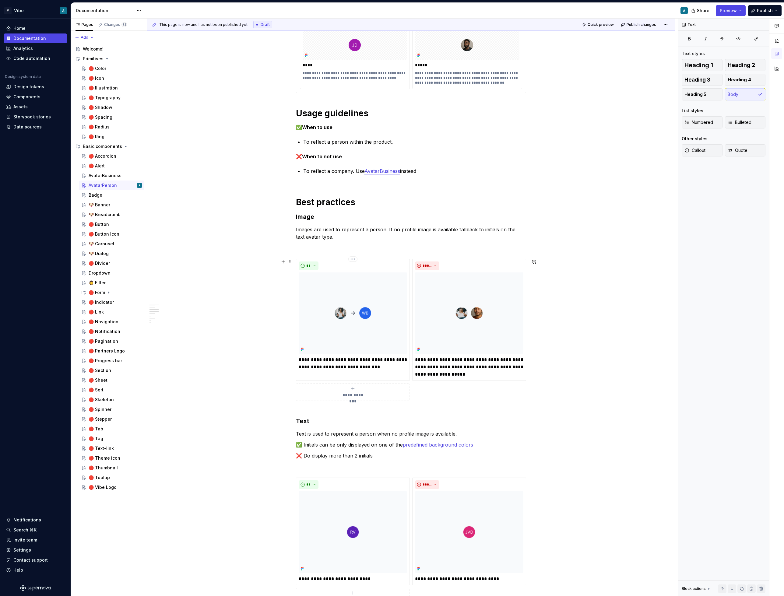
scroll to position [364, 0]
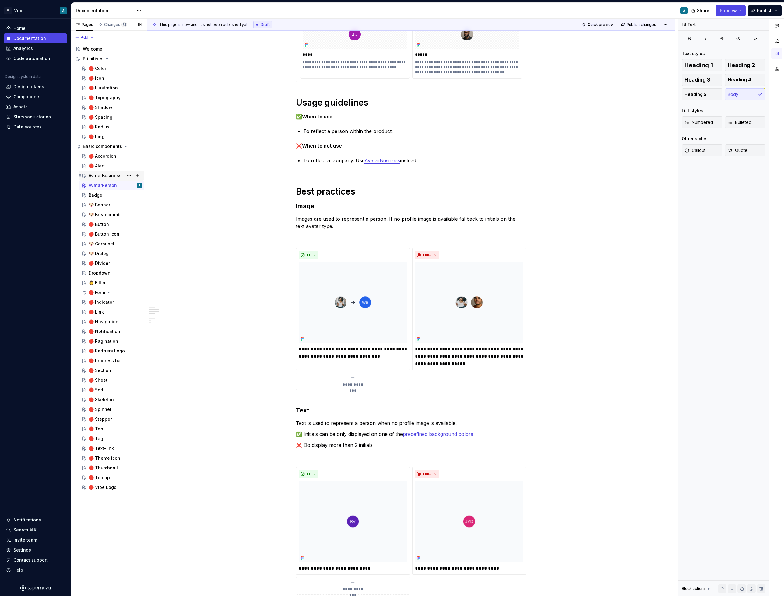
click at [114, 175] on div "AvatarBusiness" at bounding box center [105, 176] width 33 height 6
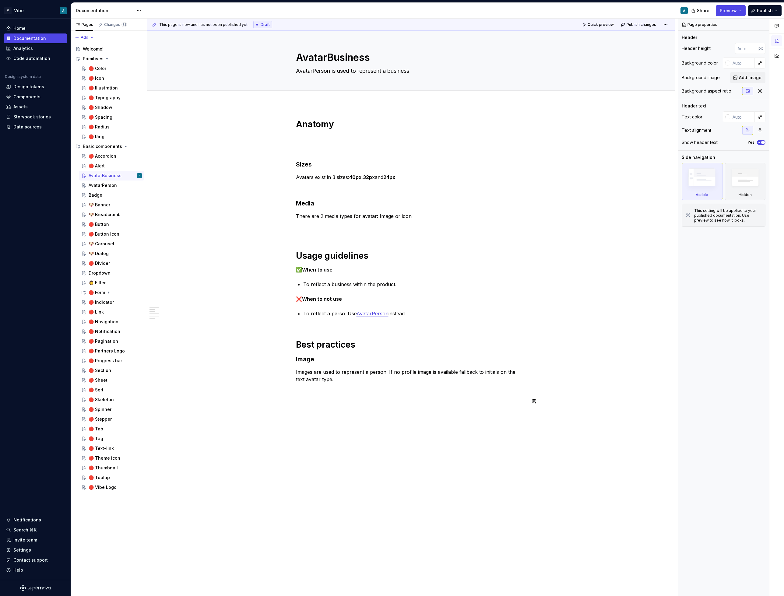
type textarea "*"
click at [311, 407] on div "Anatomy Sizes Avatars exist in 3 sizes: 40px , 32px and 24px Media There are 2 …" at bounding box center [411, 265] width 230 height 293
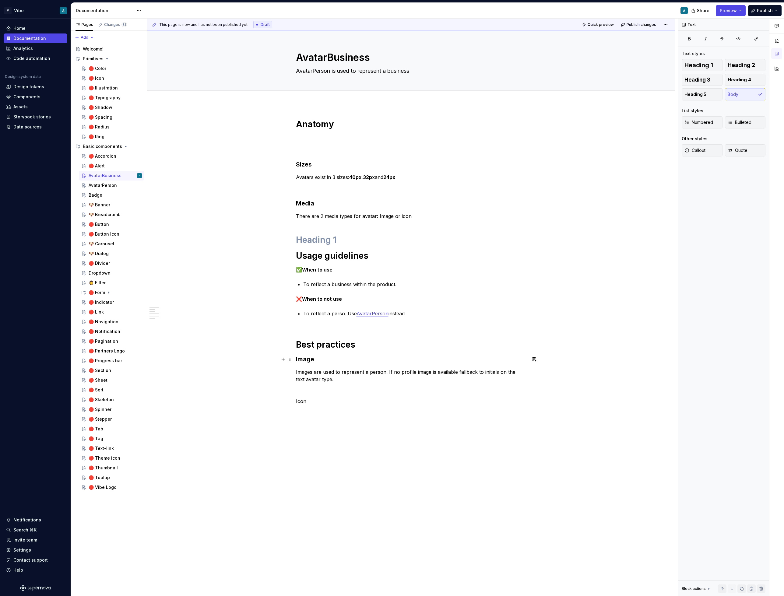
click at [309, 361] on h3 "Image" at bounding box center [411, 359] width 230 height 9
click at [298, 402] on p "Icon" at bounding box center [411, 401] width 230 height 7
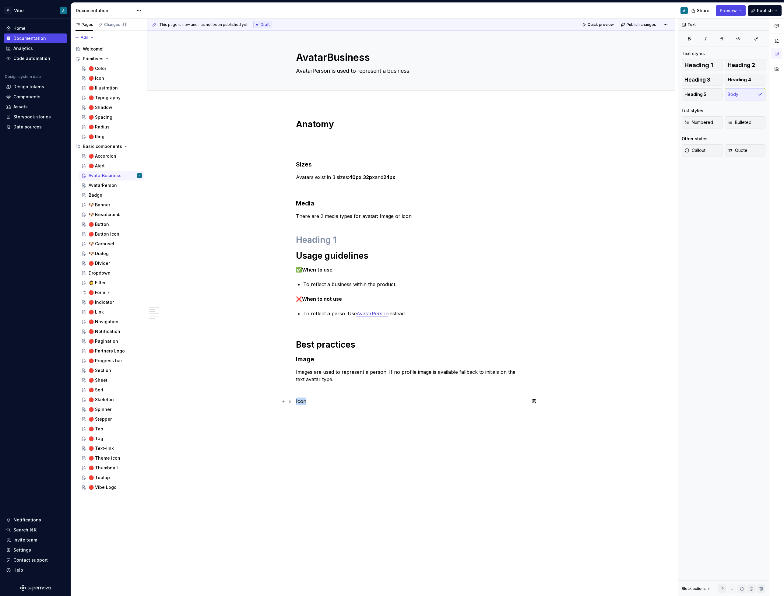
click at [298, 402] on p "Icon" at bounding box center [411, 401] width 230 height 7
click at [709, 79] on span "Heading 3" at bounding box center [697, 80] width 26 height 6
click at [312, 430] on div "Anatomy Sizes Avatars exist in 3 sizes: 40px , 32px and 24px Media There are 2 …" at bounding box center [411, 350] width 528 height 492
drag, startPoint x: 385, startPoint y: 373, endPoint x: 371, endPoint y: 373, distance: 14.3
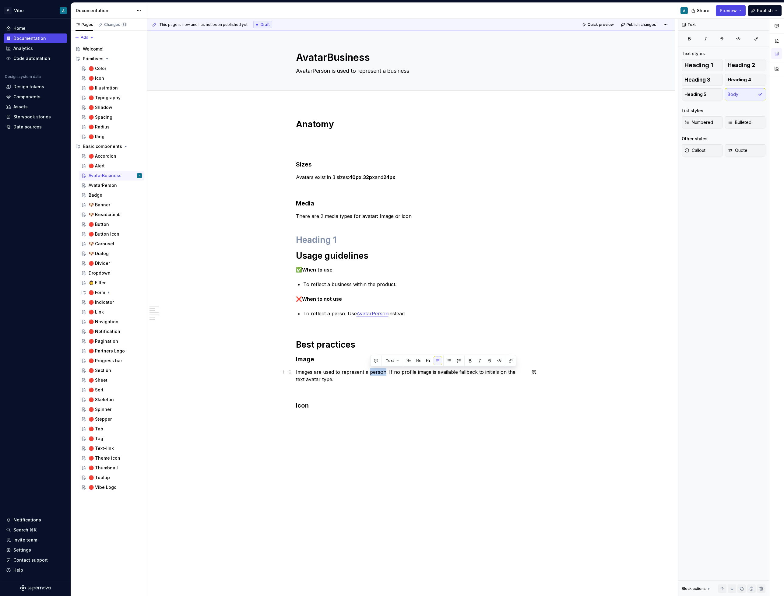
click at [371, 373] on p "Images are used to represent a person. If no profile image is available fallbac…" at bounding box center [411, 375] width 230 height 15
drag, startPoint x: 488, startPoint y: 371, endPoint x: 502, endPoint y: 371, distance: 14.0
click at [502, 371] on p "Images are used to represent a business. If no profile image is available fallb…" at bounding box center [411, 375] width 230 height 15
drag, startPoint x: 336, startPoint y: 380, endPoint x: 296, endPoint y: 373, distance: 41.1
click at [296, 373] on div "Anatomy Sizes Avatars exist in 3 sizes: 40px , 32px and 24px Media There are 2 …" at bounding box center [411, 356] width 528 height 504
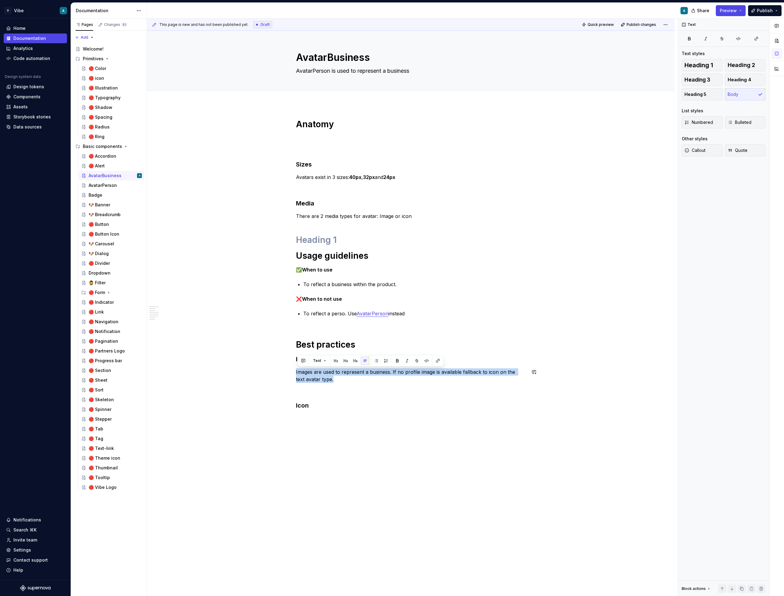
copy p "Images are used to represent a business. If no profile image is available fallb…"
click at [460, 382] on p "Images are used to represent a business. If no profile image is available fallb…" at bounding box center [411, 375] width 230 height 15
drag, startPoint x: 499, startPoint y: 371, endPoint x: 517, endPoint y: 387, distance: 24.0
click at [517, 387] on div "Anatomy Sizes Avatars exist in 3 sizes: 40px , 32px and 24px Media There are 2 …" at bounding box center [411, 270] width 230 height 303
drag, startPoint x: 339, startPoint y: 380, endPoint x: 294, endPoint y: 371, distance: 45.8
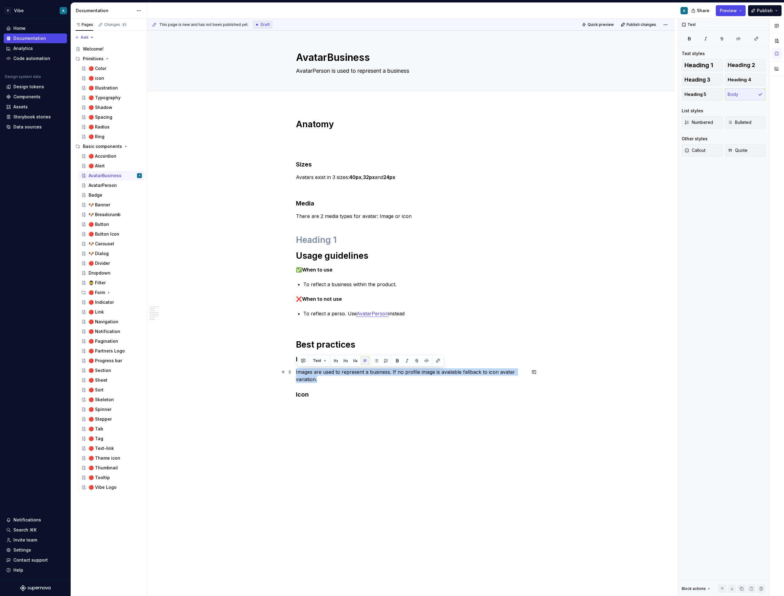
click at [294, 371] on div "Anatomy Sizes Avatars exist in 3 sizes: 40px , 32px and 24px Media There are 2 …" at bounding box center [411, 350] width 528 height 493
copy p "Images are used to represent a business. If no profile image is available fallb…"
type textarea "*"
click at [344, 395] on h3 "Icon" at bounding box center [411, 394] width 230 height 9
click at [366, 225] on div "Anatomy Sizes Avatars exist in 3 sizes: 40px , 32px and 24px Media There are 2 …" at bounding box center [411, 270] width 230 height 303
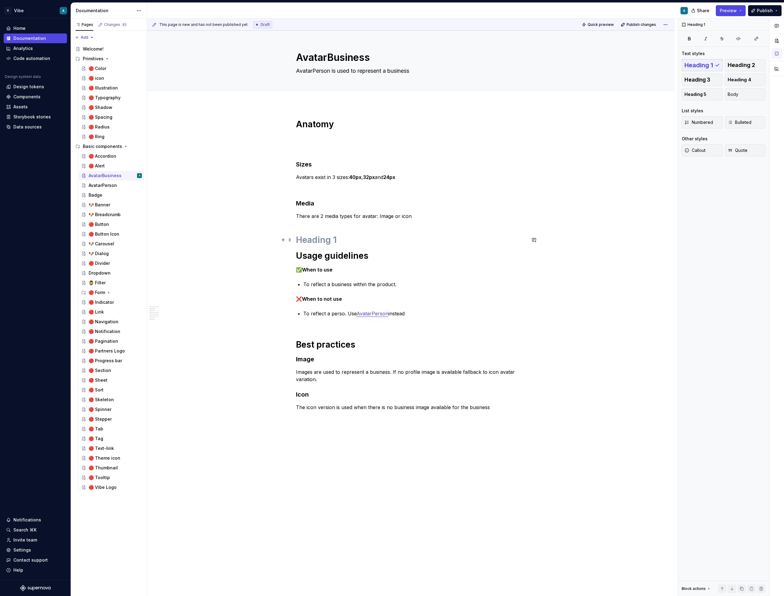
click at [341, 240] on h1 at bounding box center [411, 239] width 230 height 11
